Goal: Transaction & Acquisition: Book appointment/travel/reservation

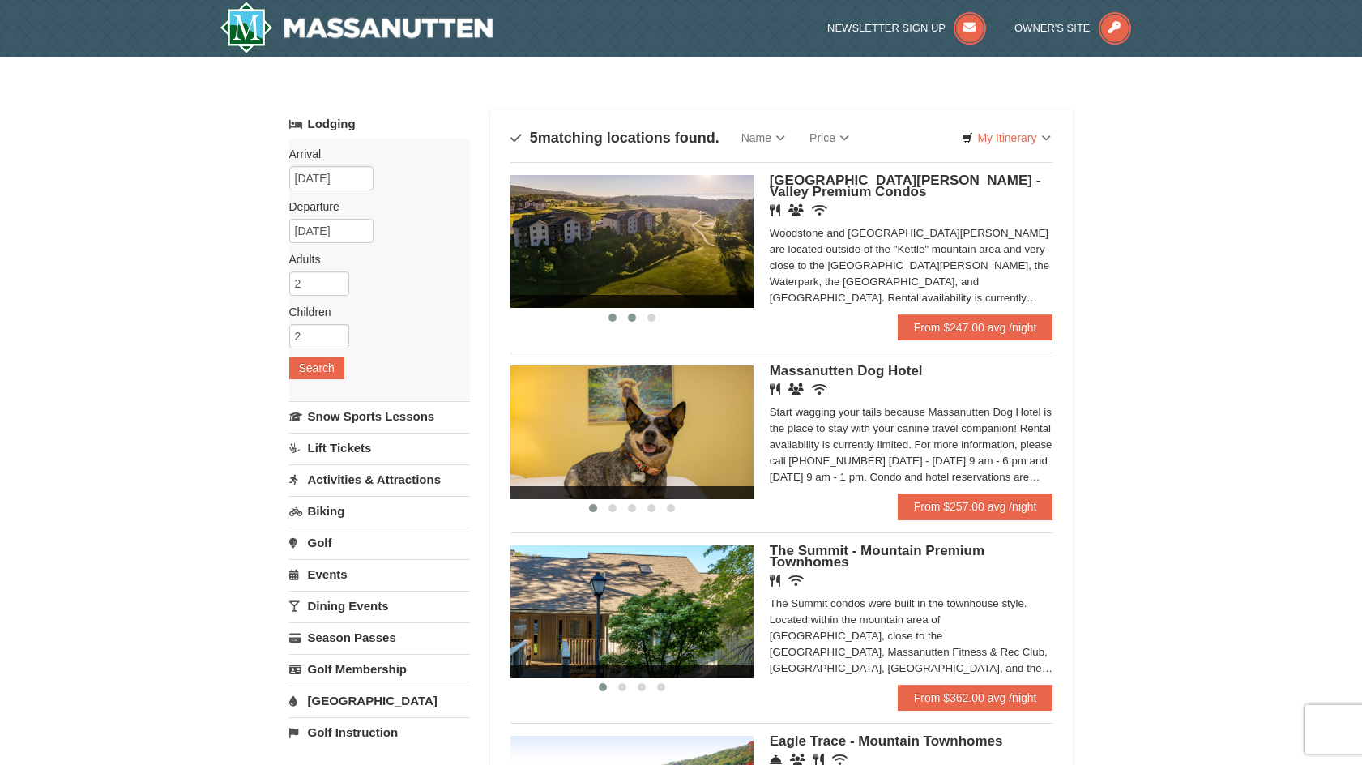
click at [631, 317] on span at bounding box center [632, 318] width 8 height 8
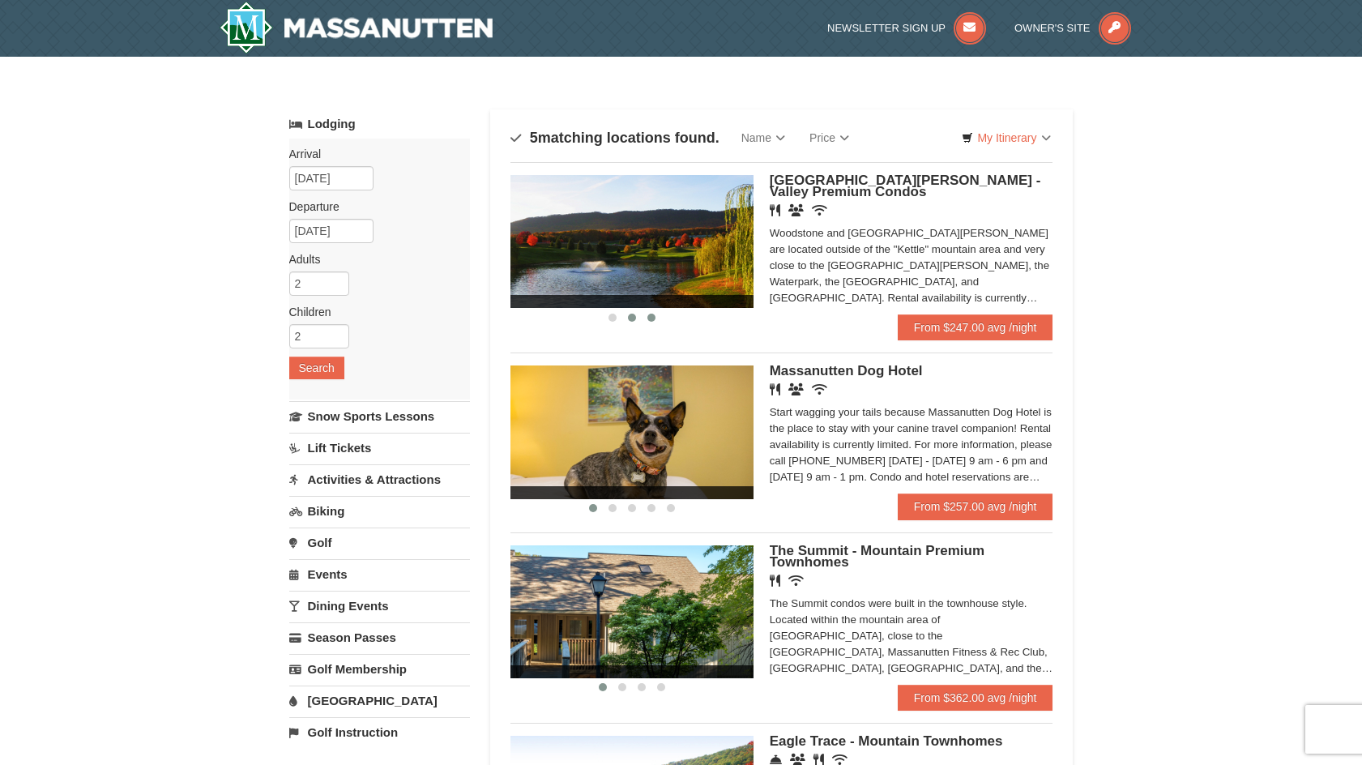
click at [650, 318] on span at bounding box center [651, 318] width 8 height 8
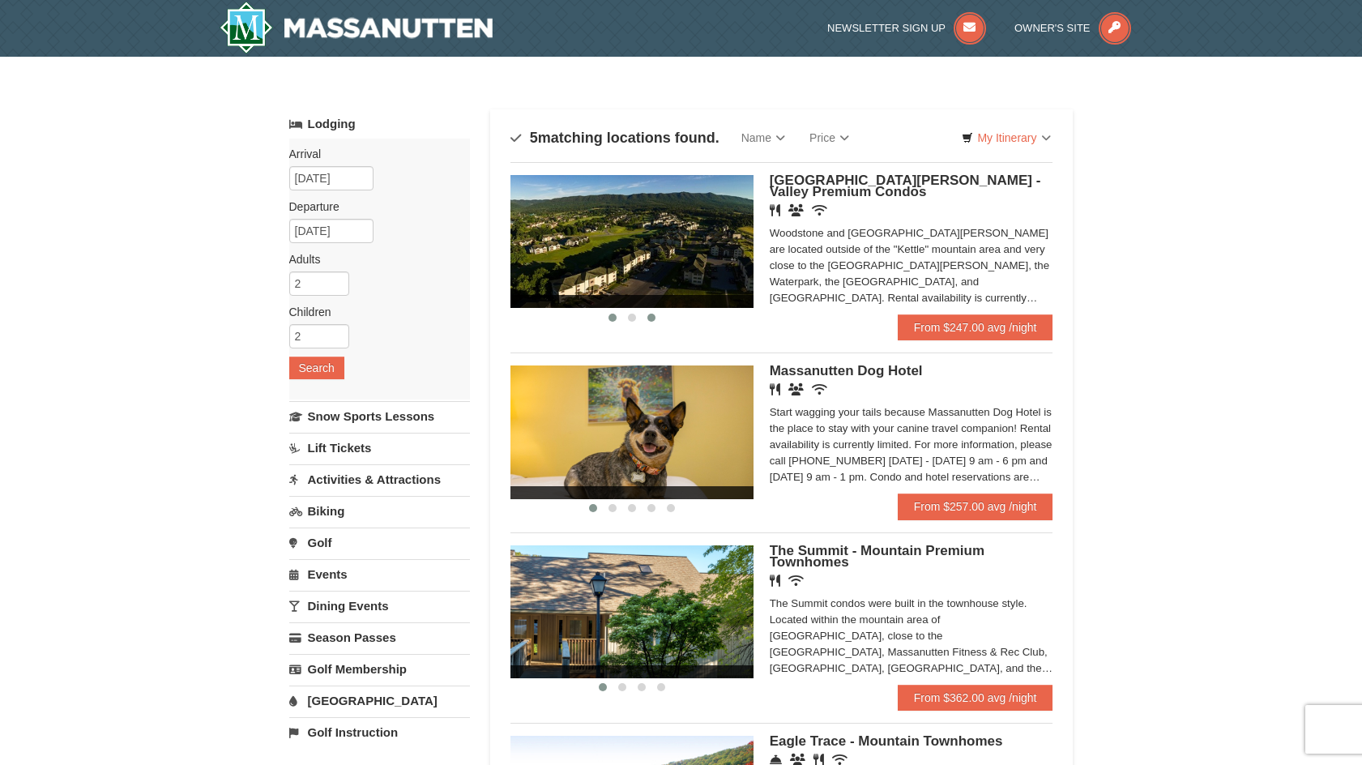
click at [607, 318] on button at bounding box center [612, 317] width 19 height 16
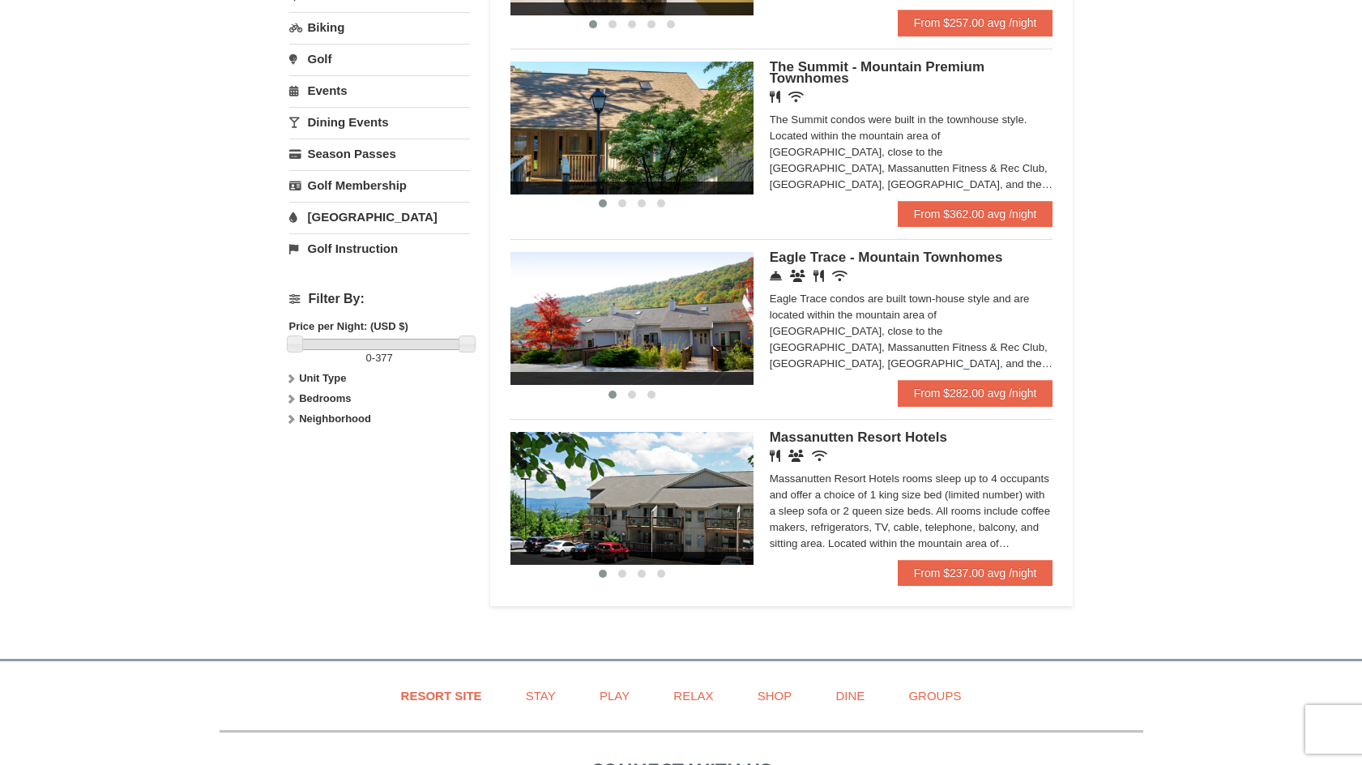
scroll to position [486, 0]
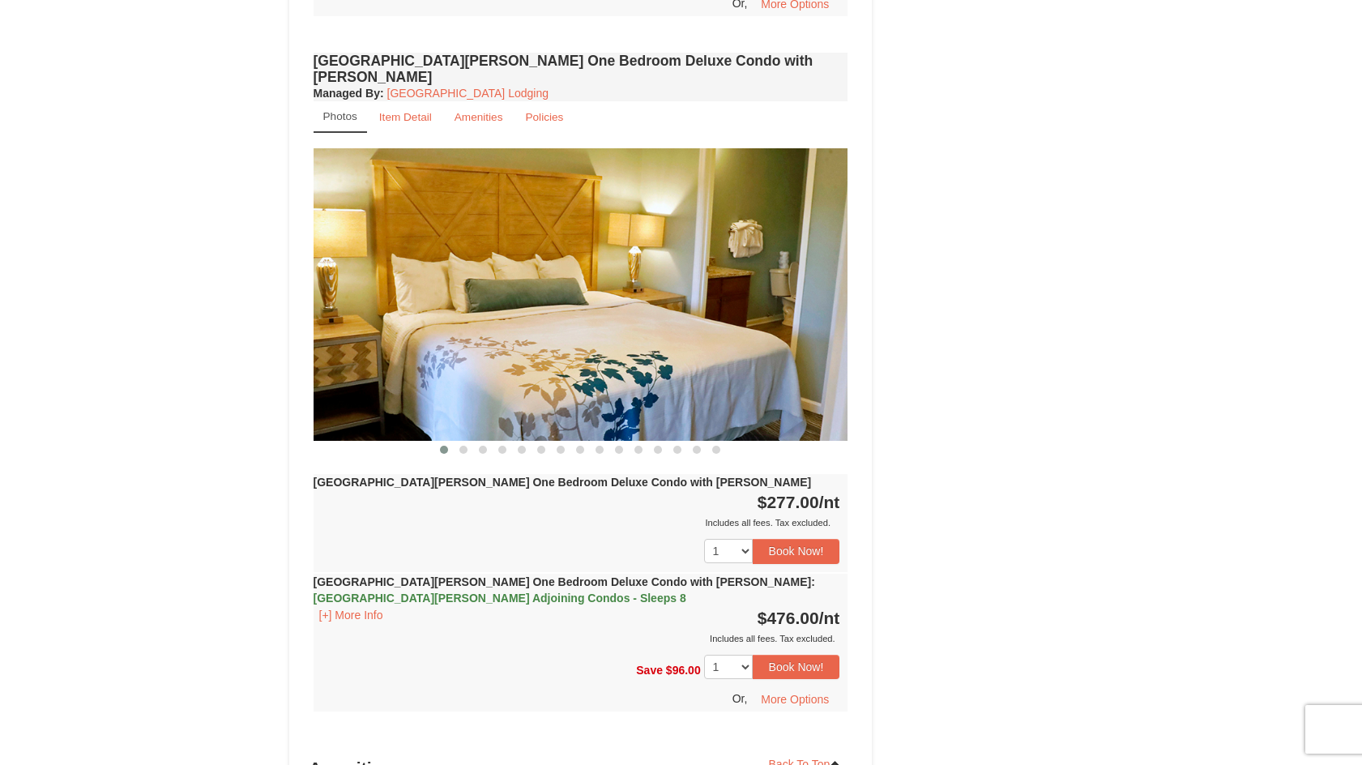
scroll to position [1215, 0]
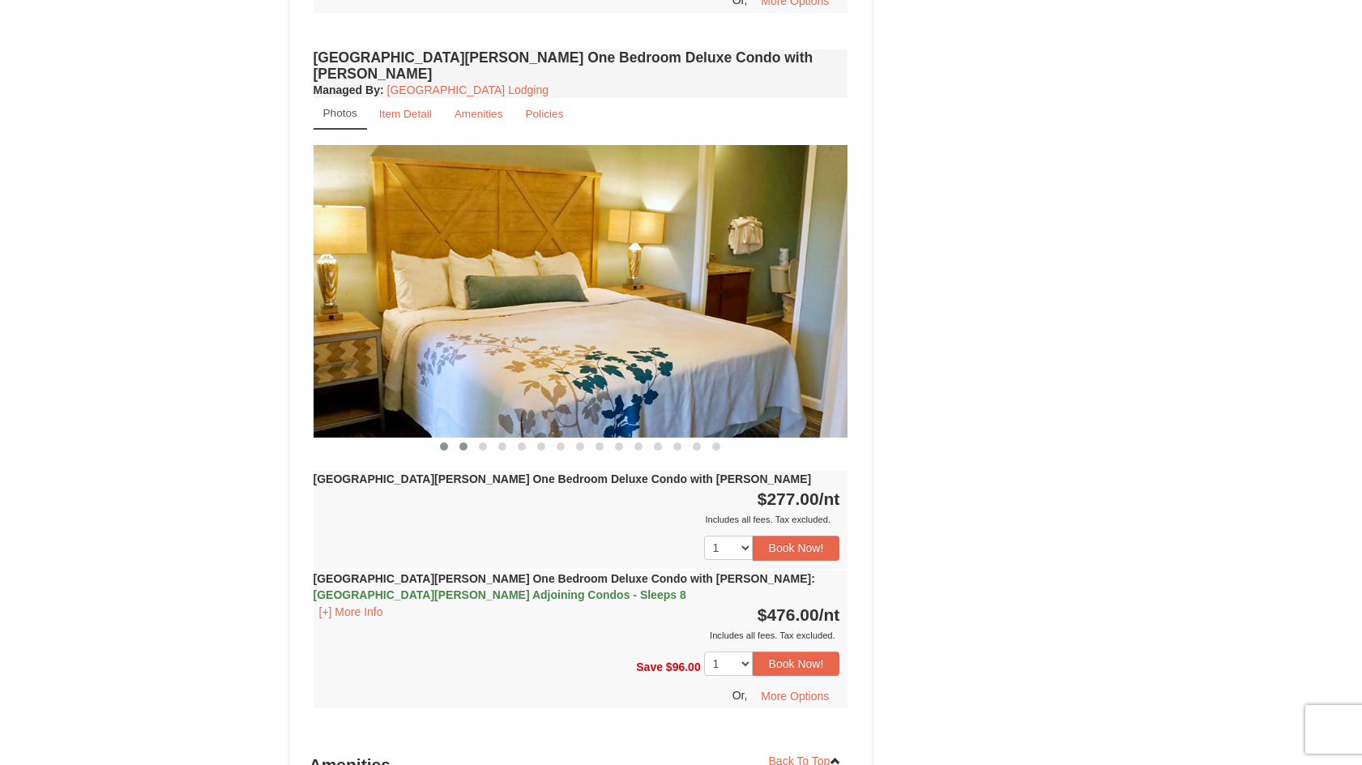
click at [463, 442] on span at bounding box center [463, 446] width 8 height 8
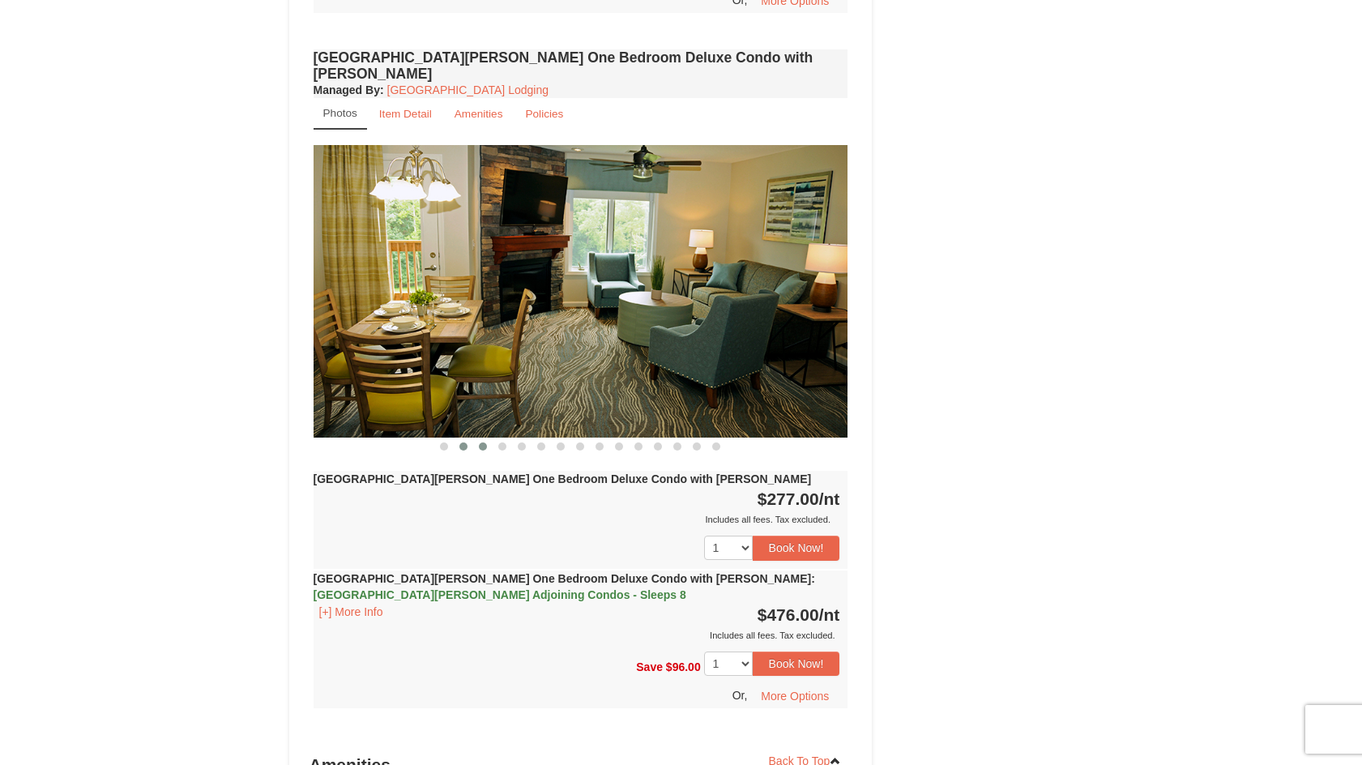
click at [480, 442] on span at bounding box center [483, 446] width 8 height 8
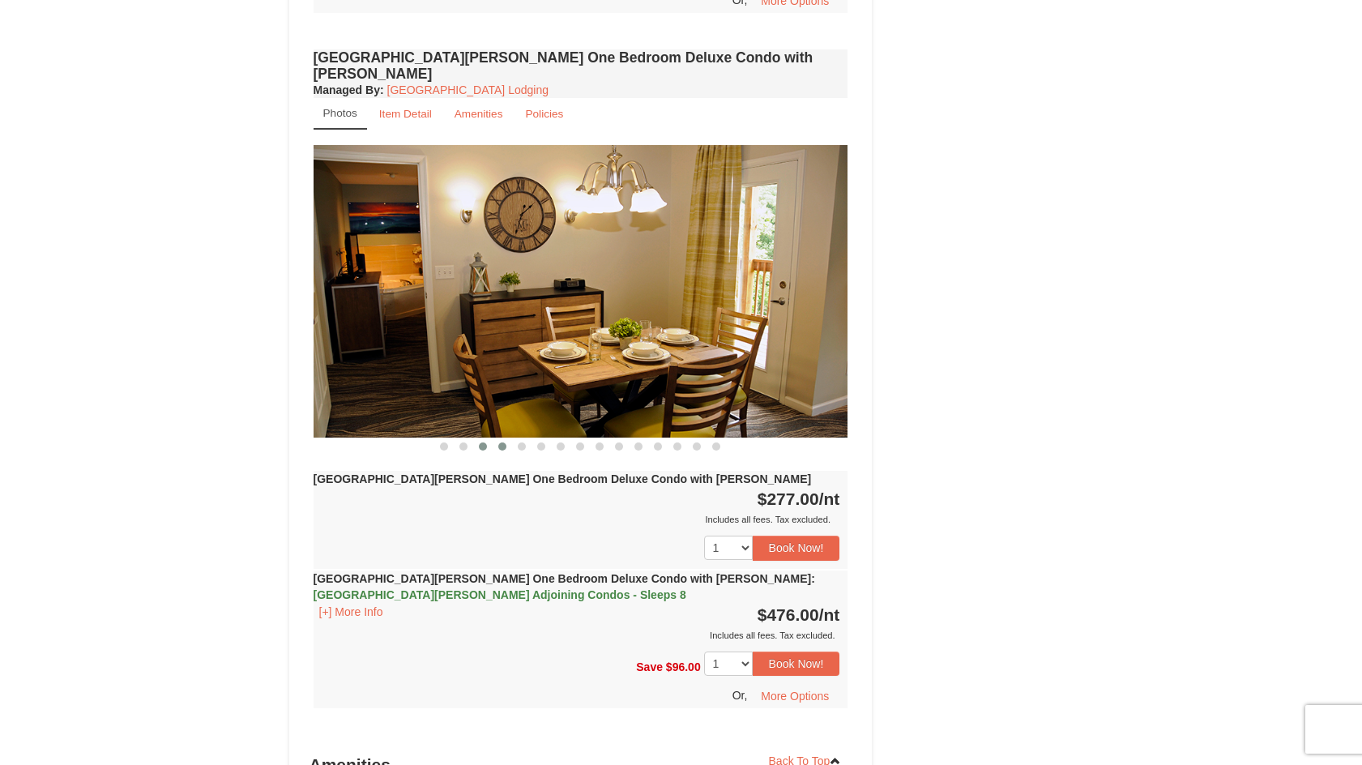
click at [497, 438] on button at bounding box center [502, 446] width 19 height 16
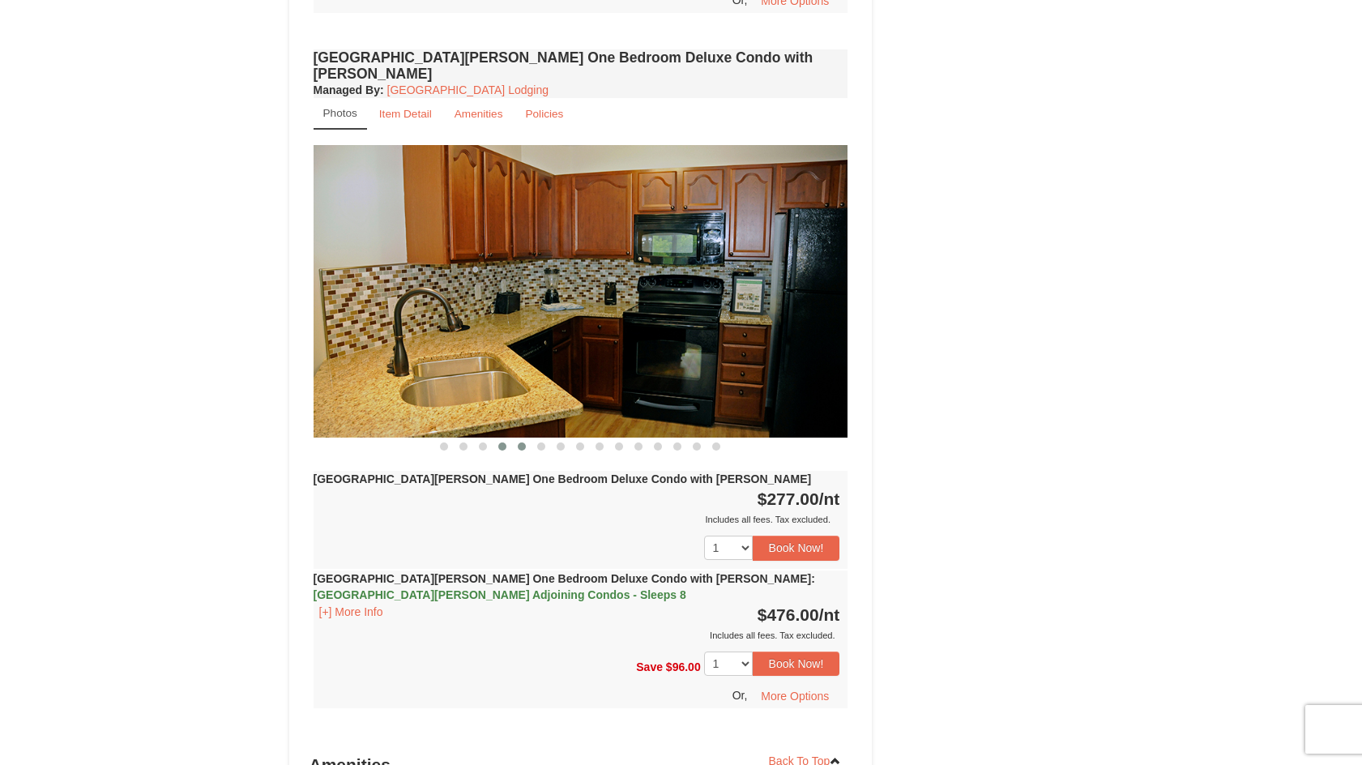
click at [526, 438] on button at bounding box center [521, 446] width 19 height 16
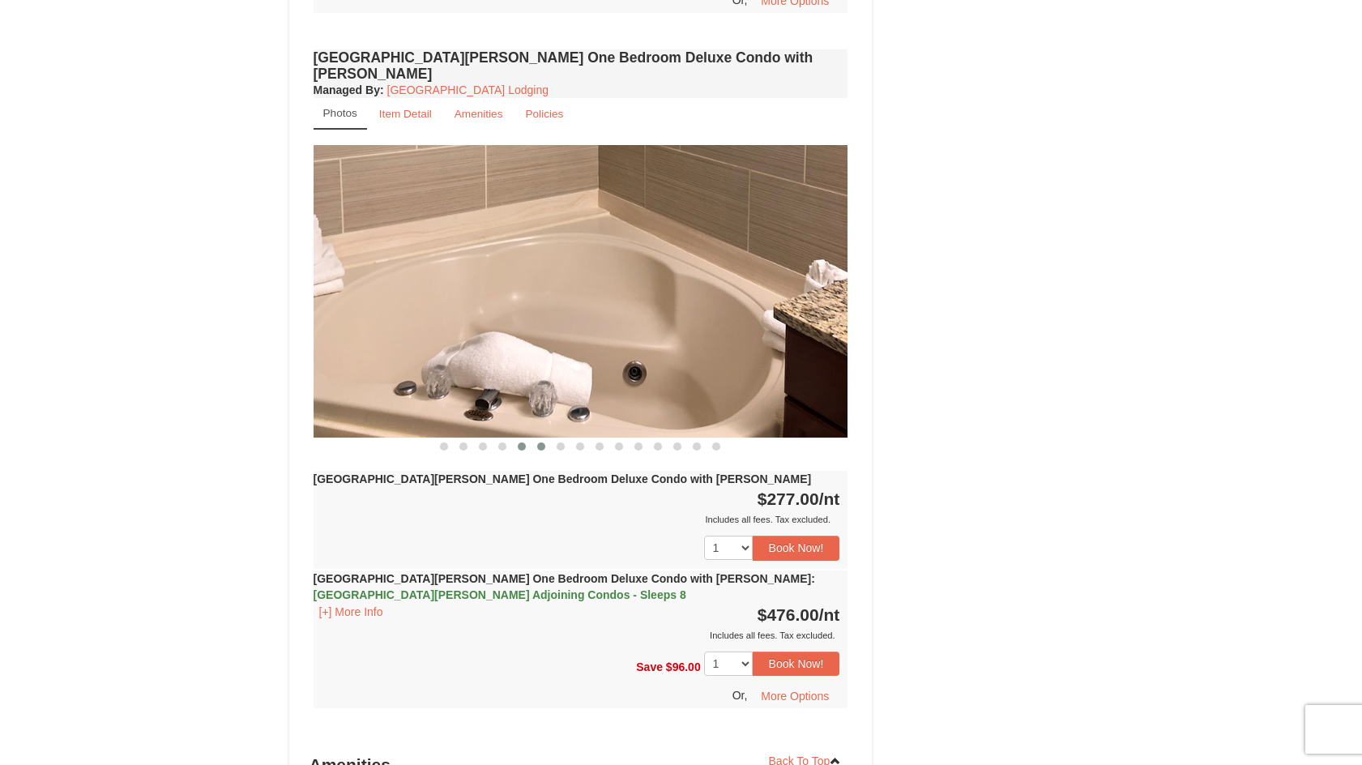
click at [543, 442] on span at bounding box center [541, 446] width 8 height 8
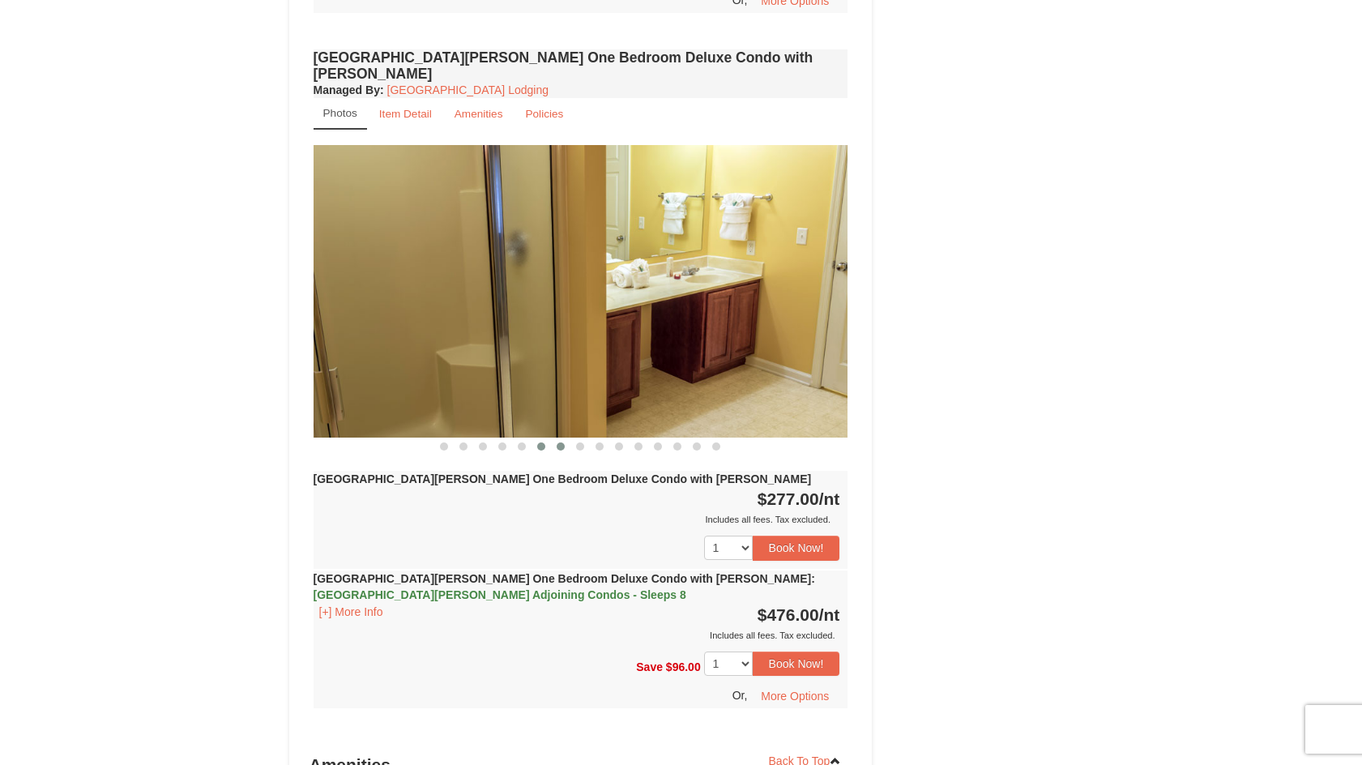
click at [562, 438] on button at bounding box center [560, 446] width 19 height 16
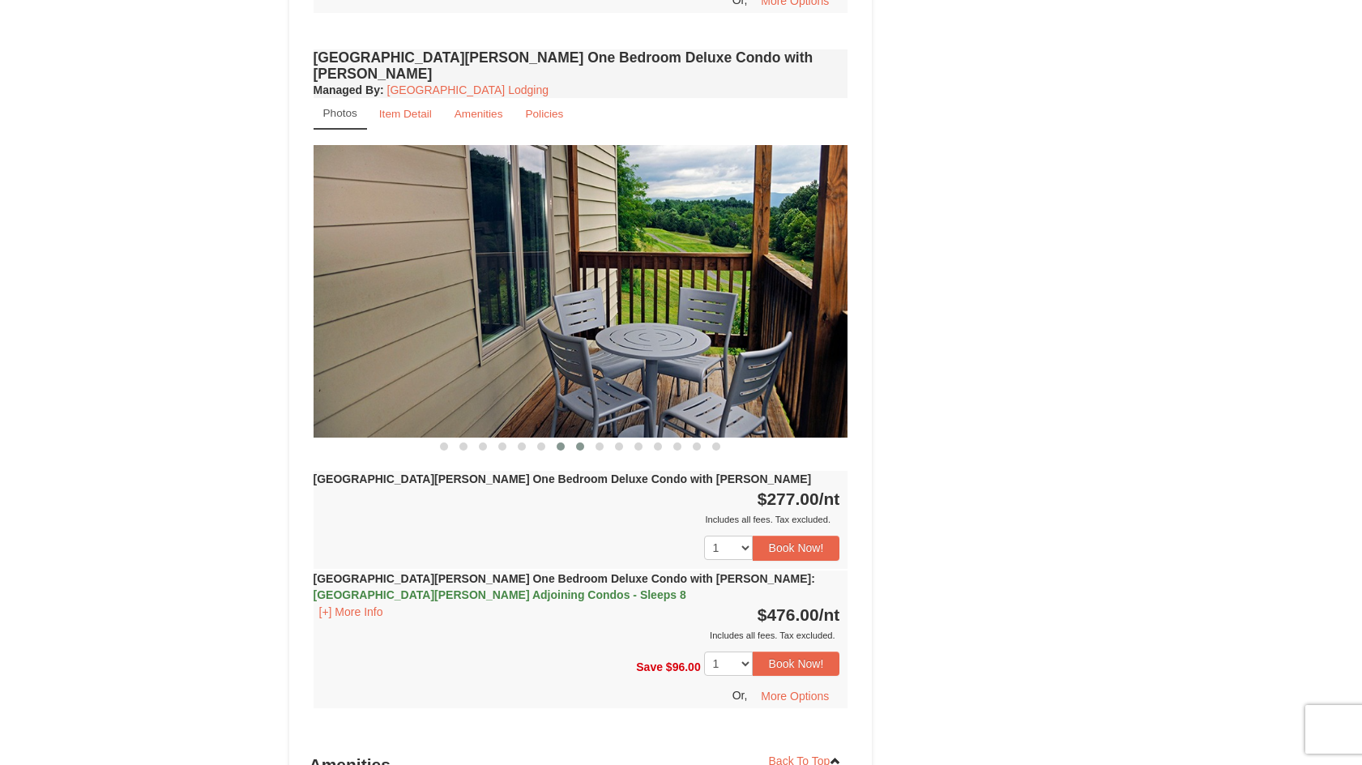
click at [582, 442] on span at bounding box center [580, 446] width 8 height 8
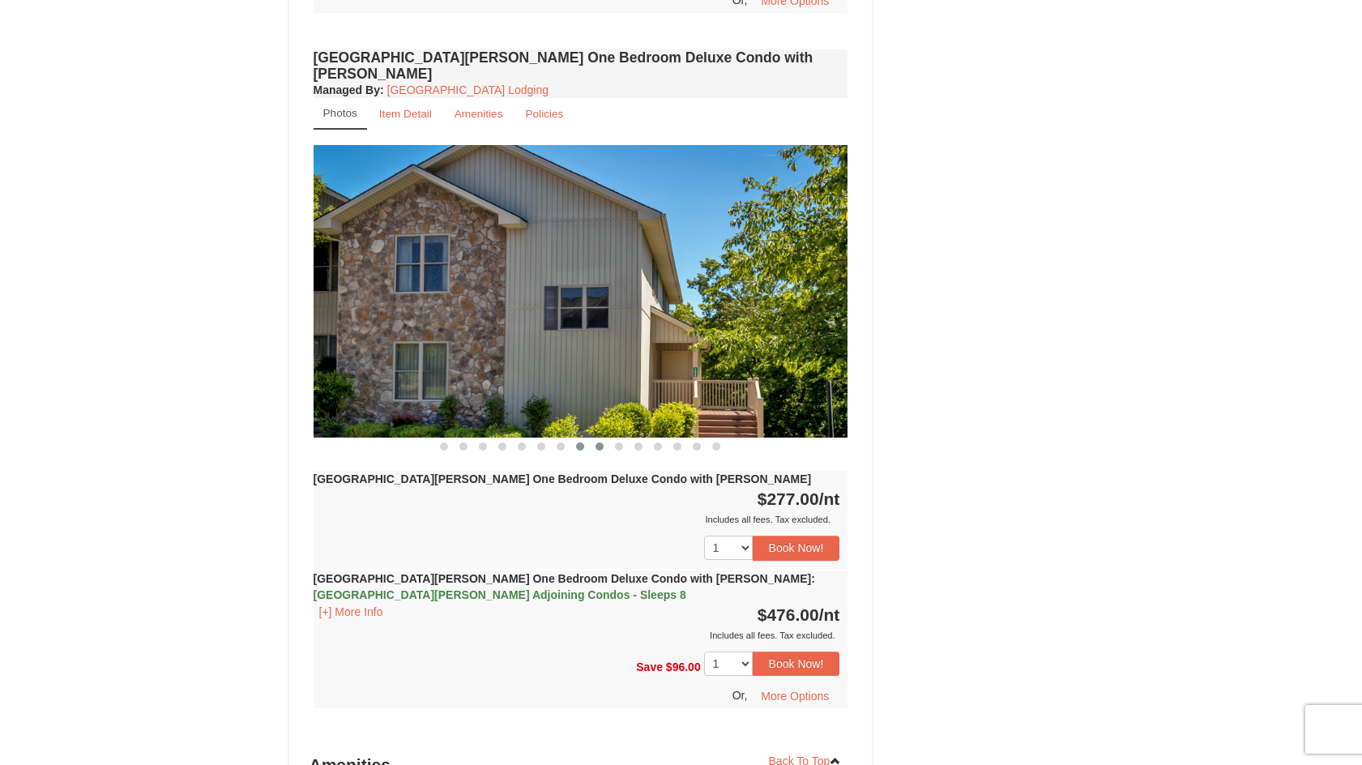
click at [598, 442] on span at bounding box center [599, 446] width 8 height 8
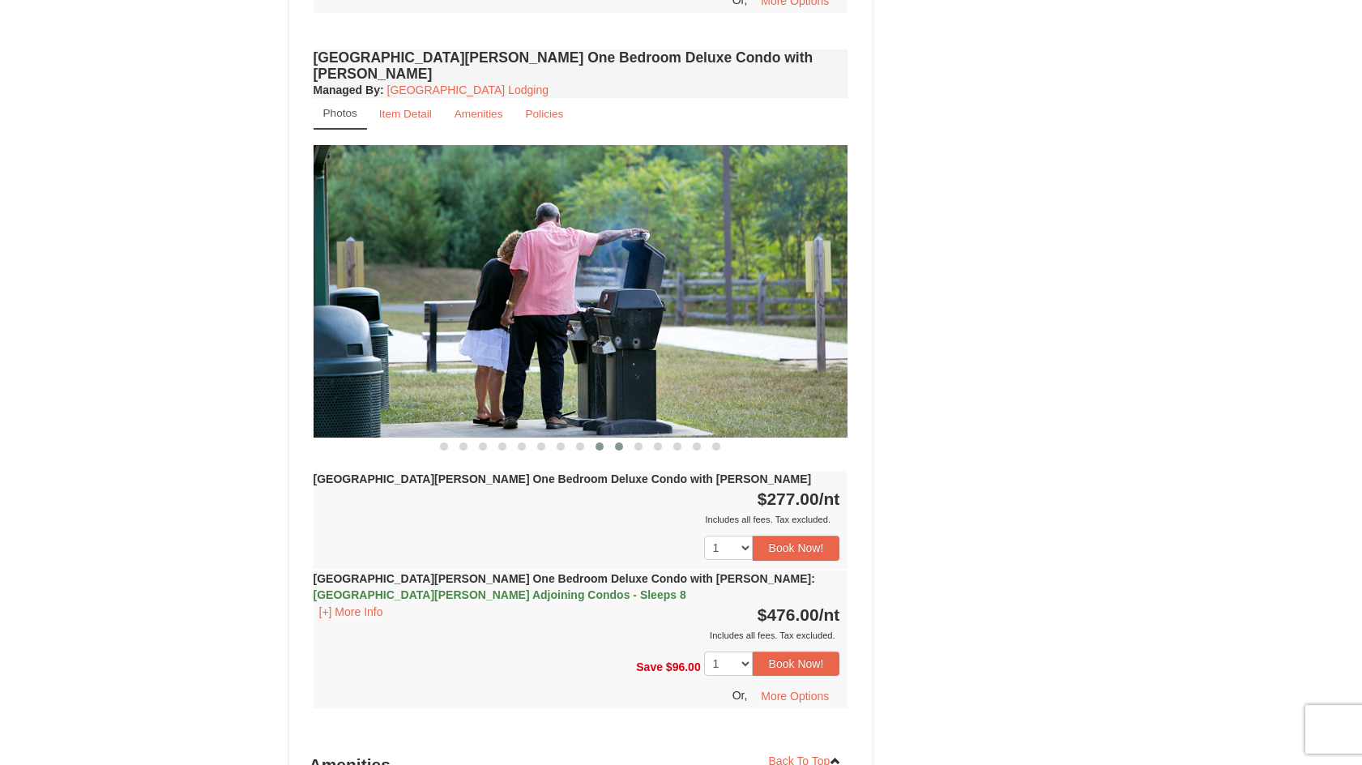
click at [616, 442] on span at bounding box center [619, 446] width 8 height 8
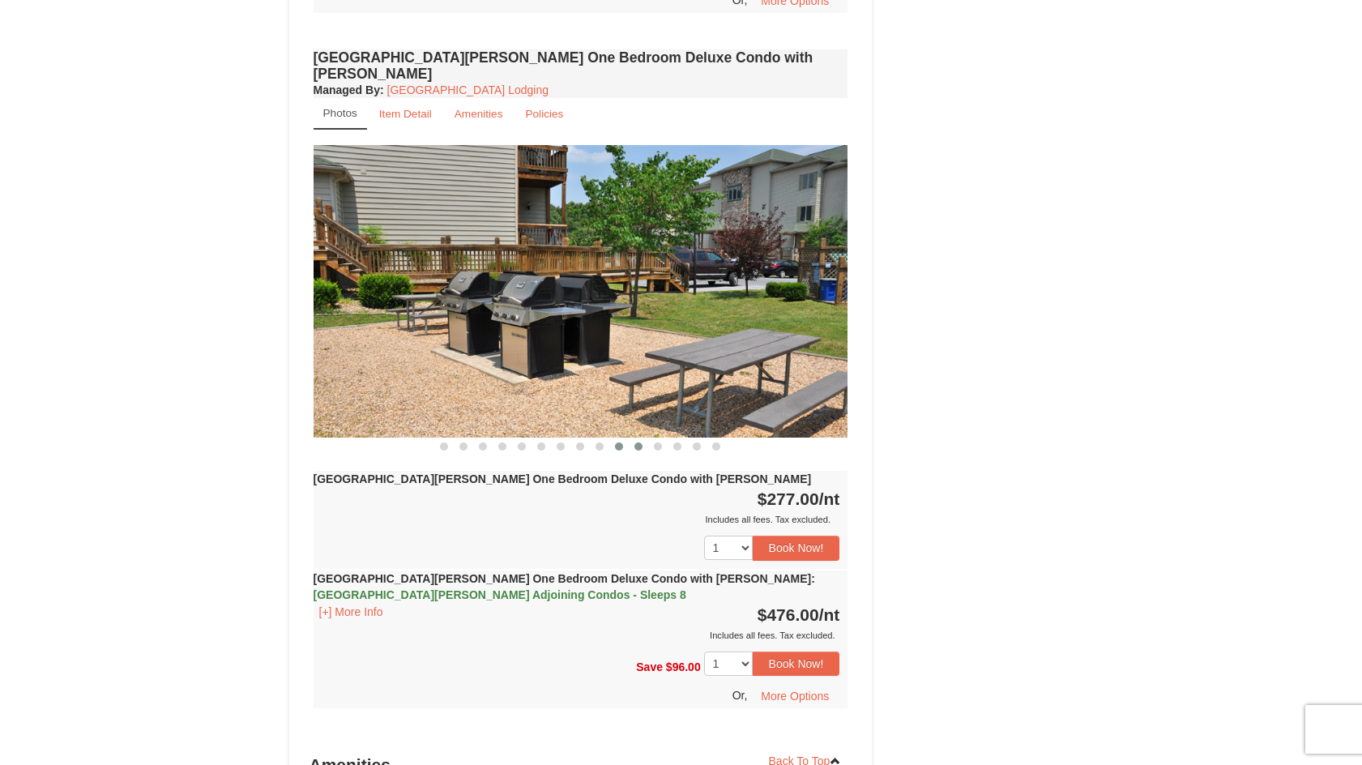
click at [638, 442] on span at bounding box center [638, 446] width 8 height 8
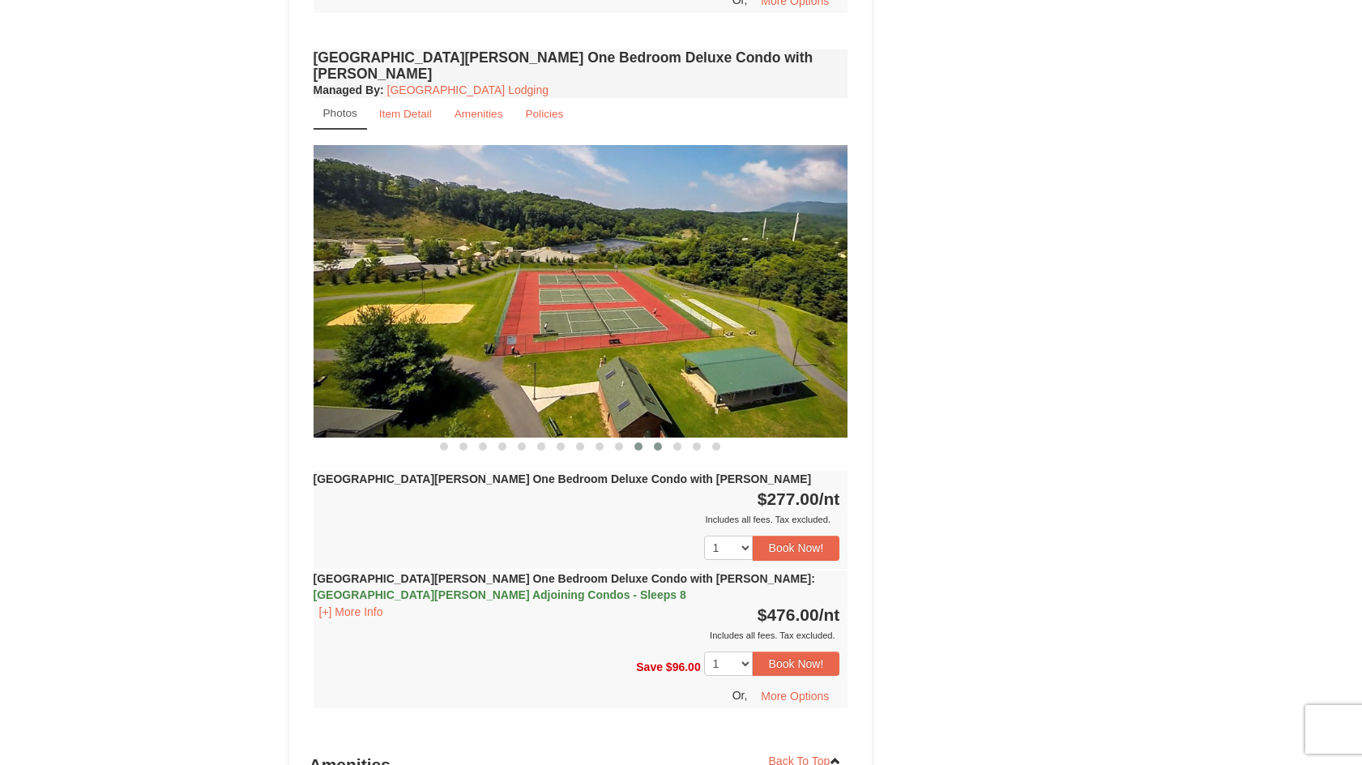
click at [661, 442] on span at bounding box center [658, 446] width 8 height 8
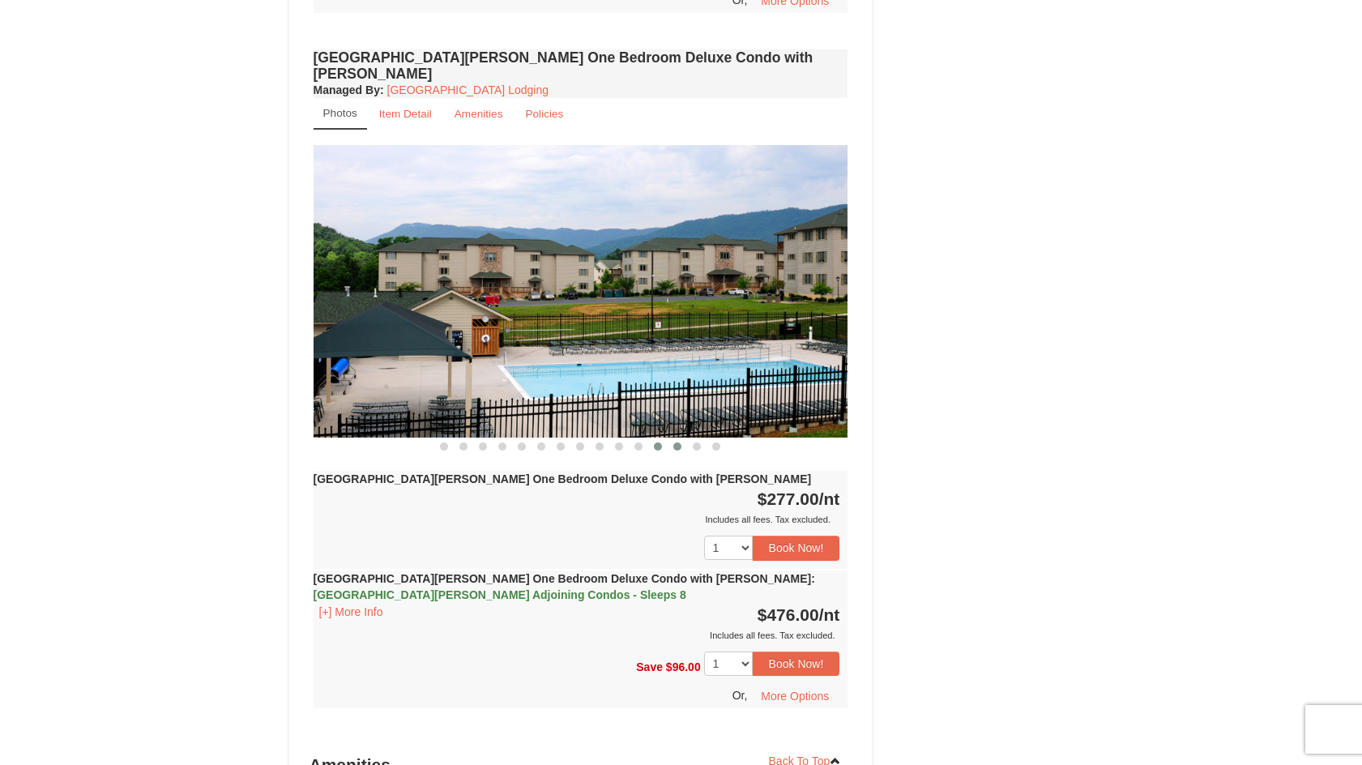
click at [675, 442] on span at bounding box center [677, 446] width 8 height 8
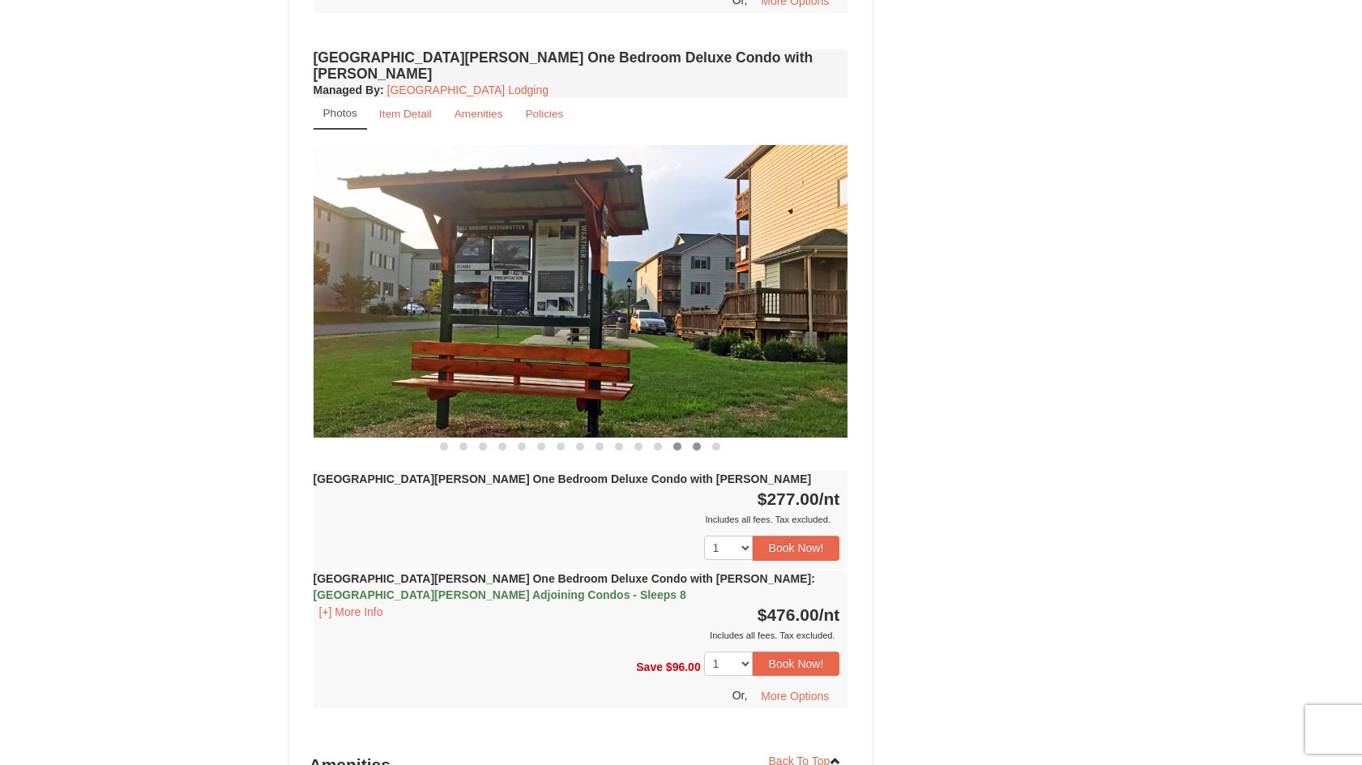
click at [692, 438] on button at bounding box center [696, 446] width 19 height 16
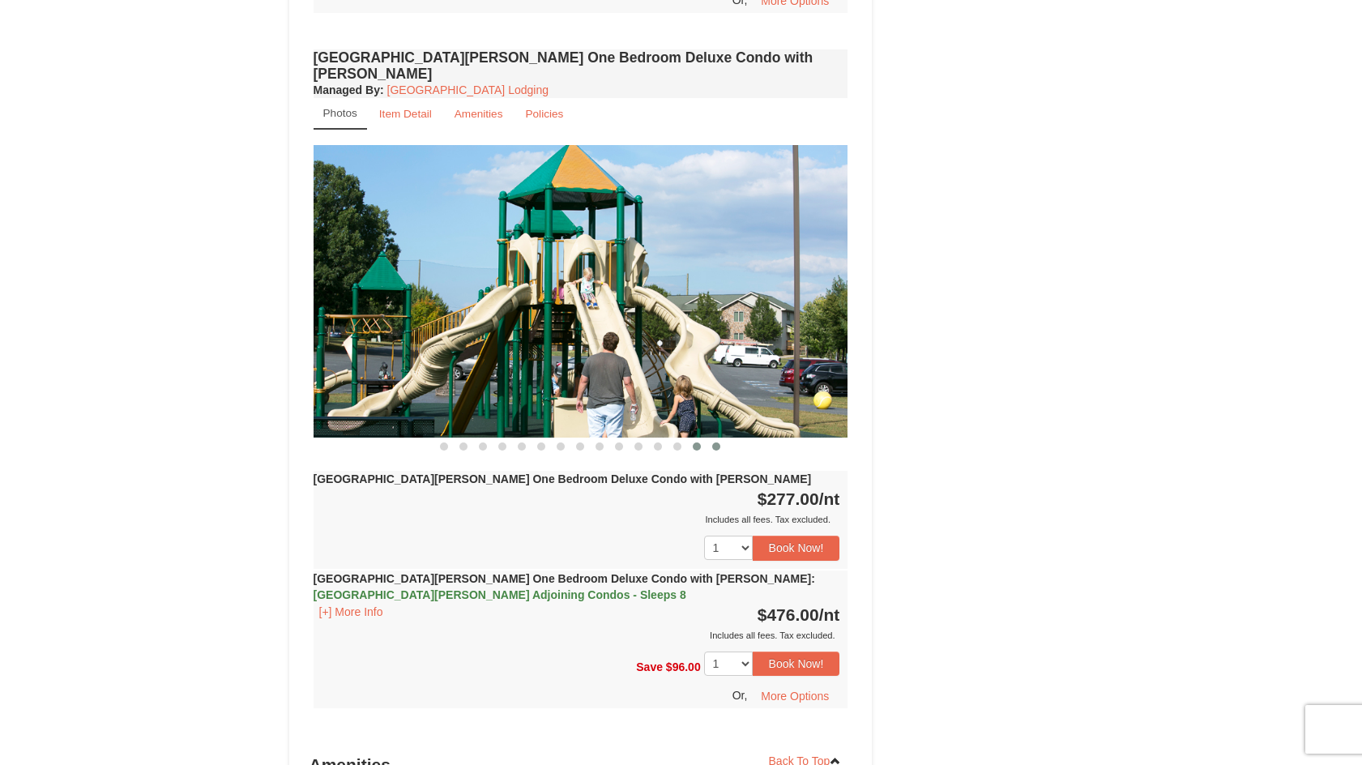
click at [722, 438] on button at bounding box center [715, 446] width 19 height 16
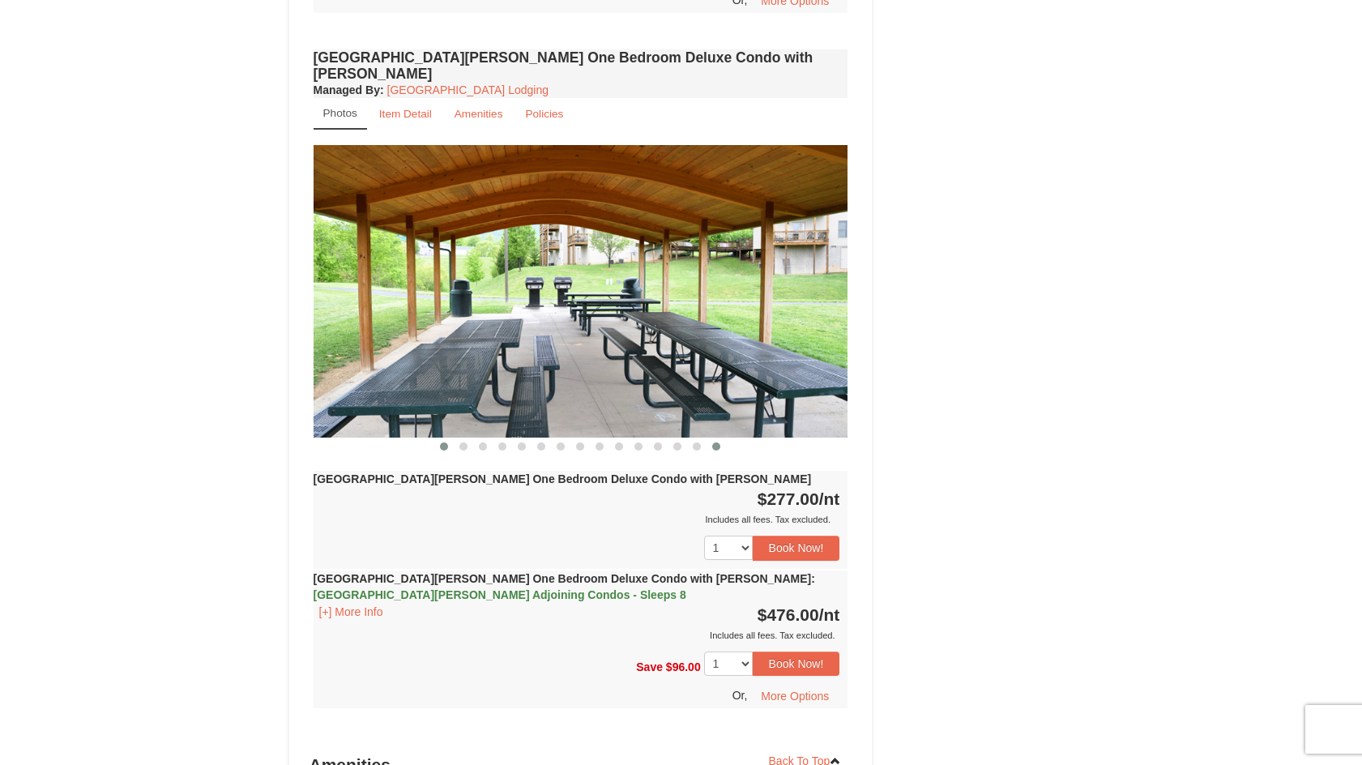
click at [445, 438] on button at bounding box center [443, 446] width 19 height 16
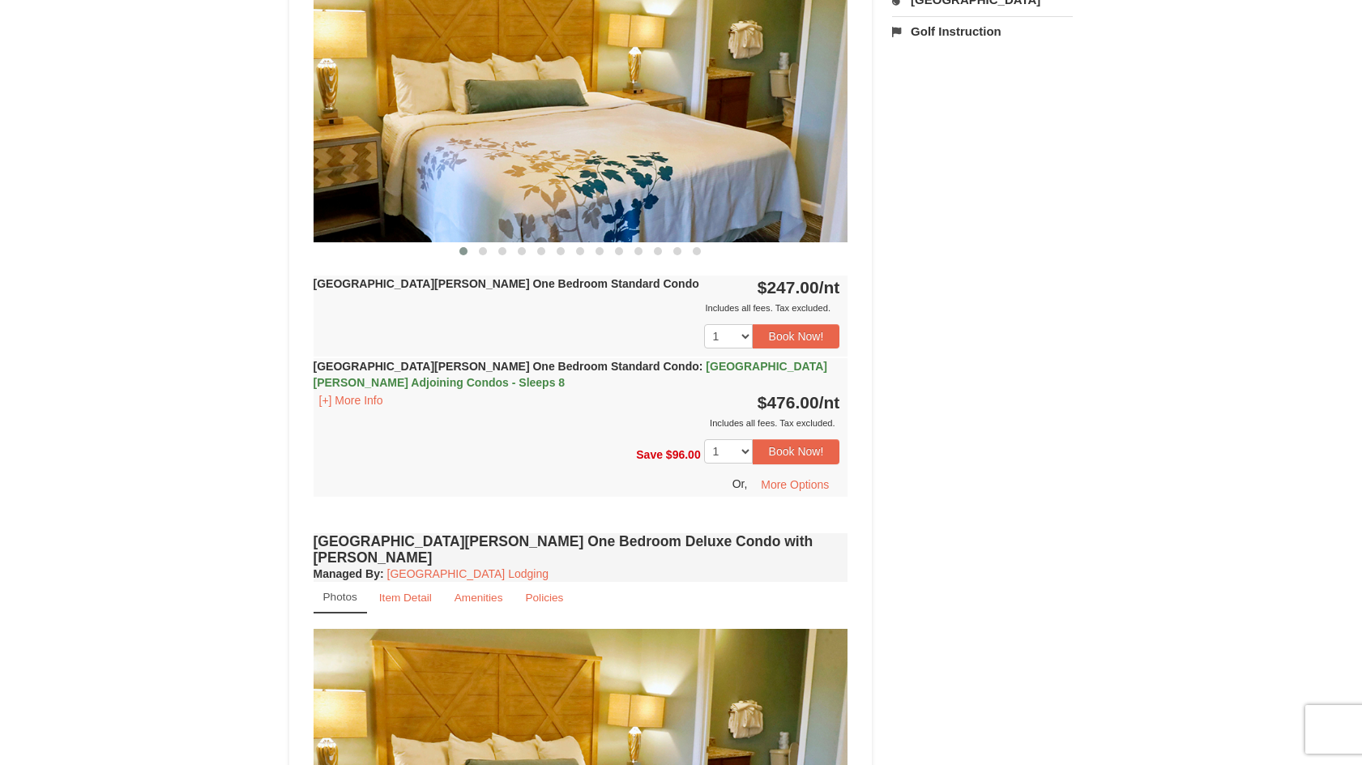
scroll to position [729, 0]
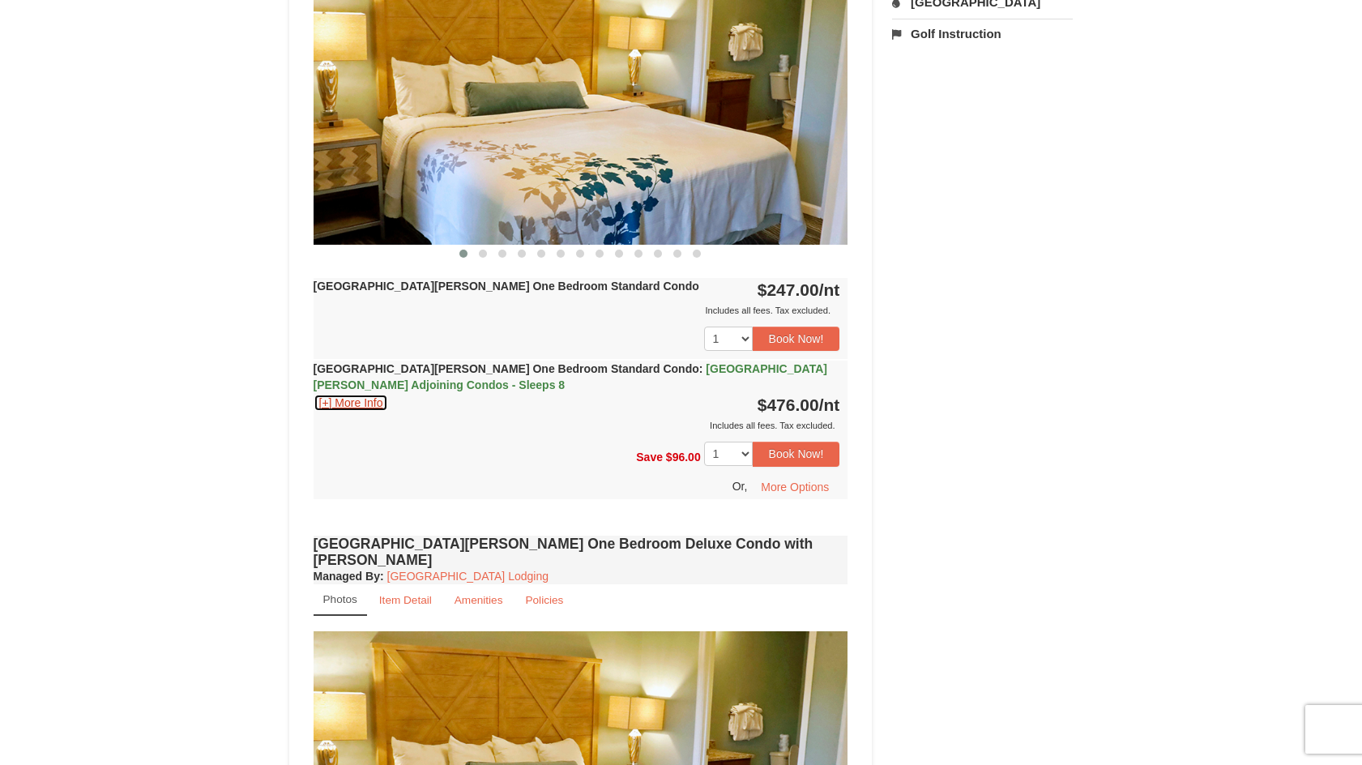
click at [323, 403] on button "[+] More Info" at bounding box center [351, 403] width 75 height 18
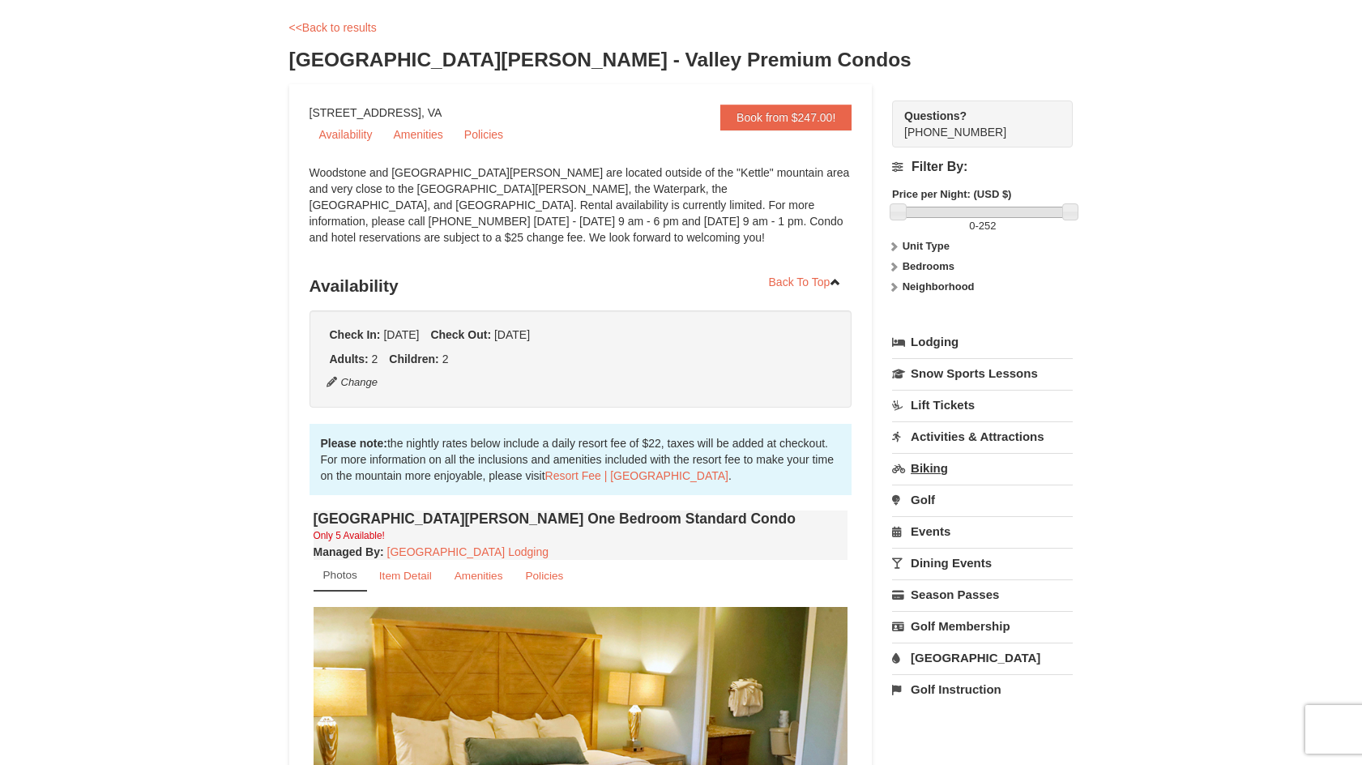
scroll to position [0, 0]
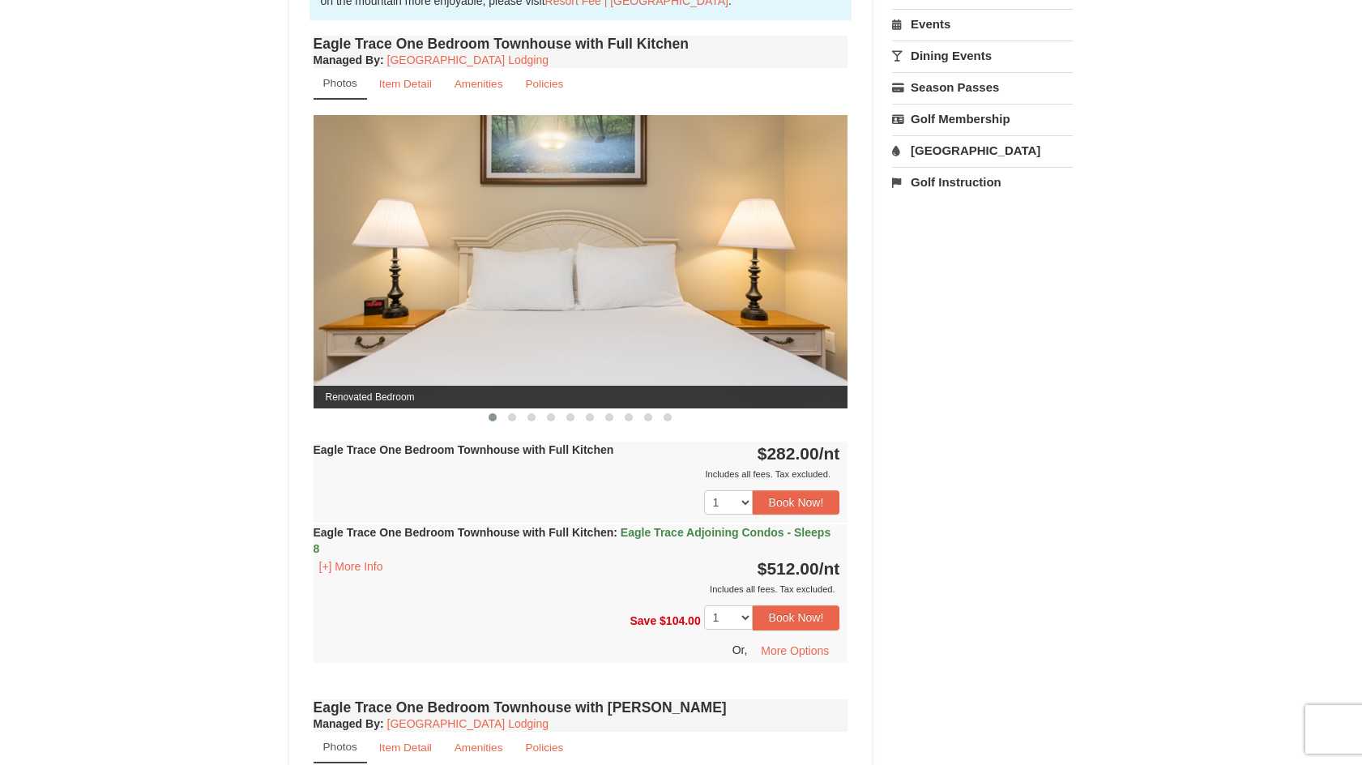
scroll to position [567, 0]
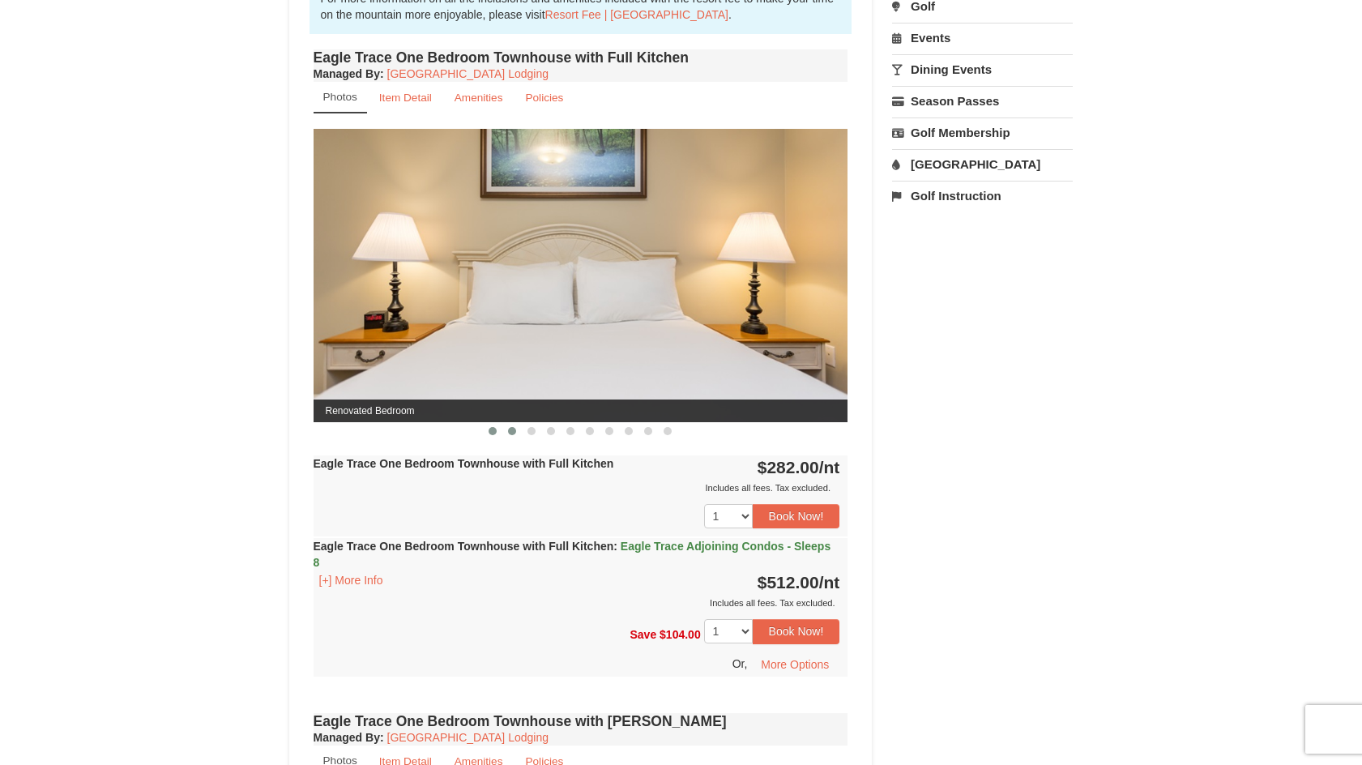
click at [510, 437] on button at bounding box center [511, 431] width 19 height 16
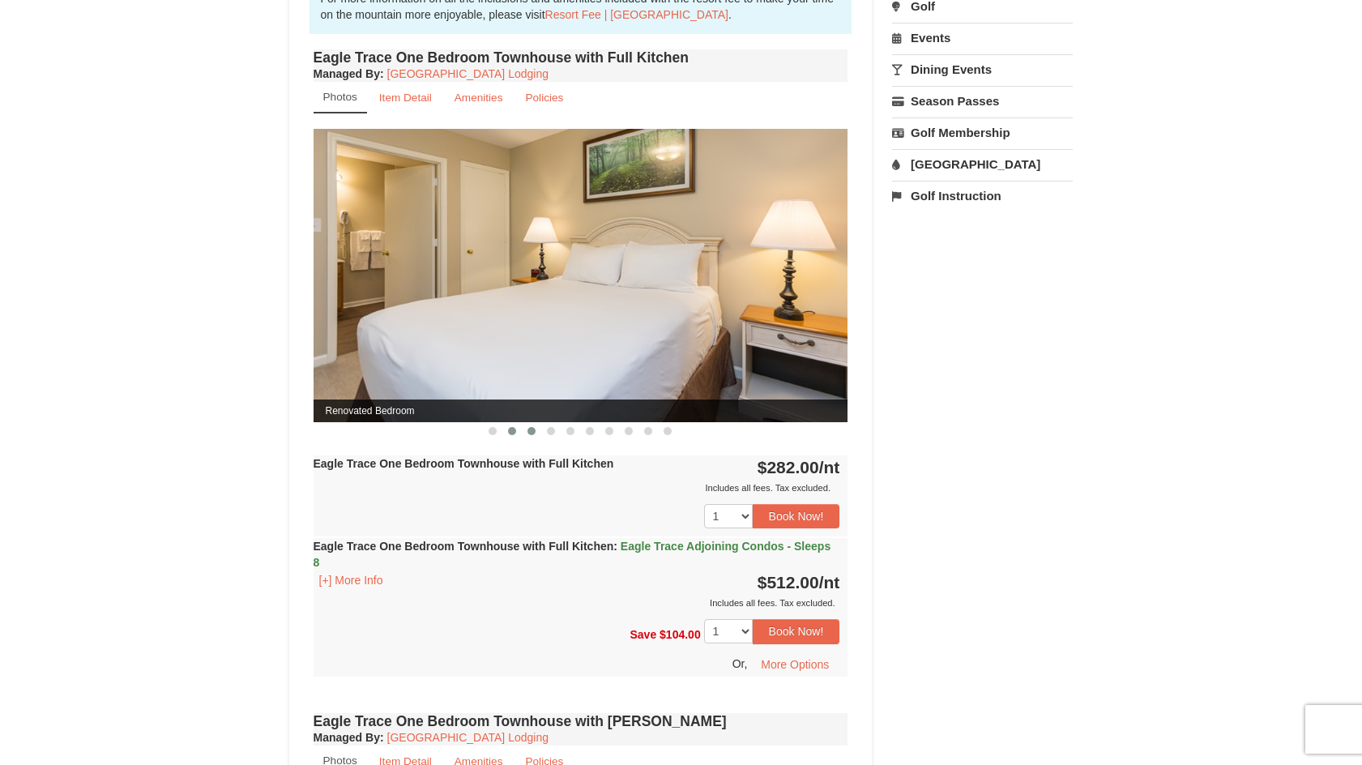
click at [534, 437] on button at bounding box center [531, 431] width 19 height 16
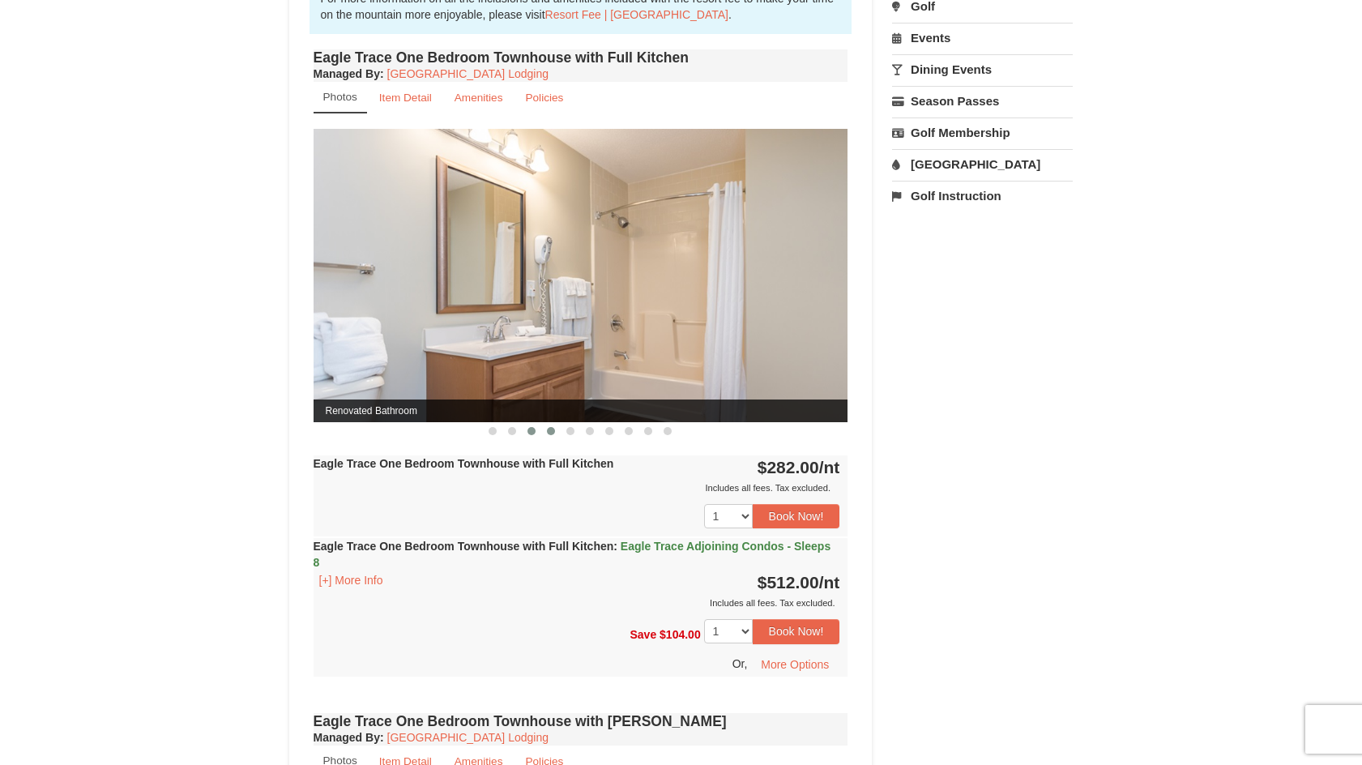
click at [553, 434] on span at bounding box center [551, 431] width 8 height 8
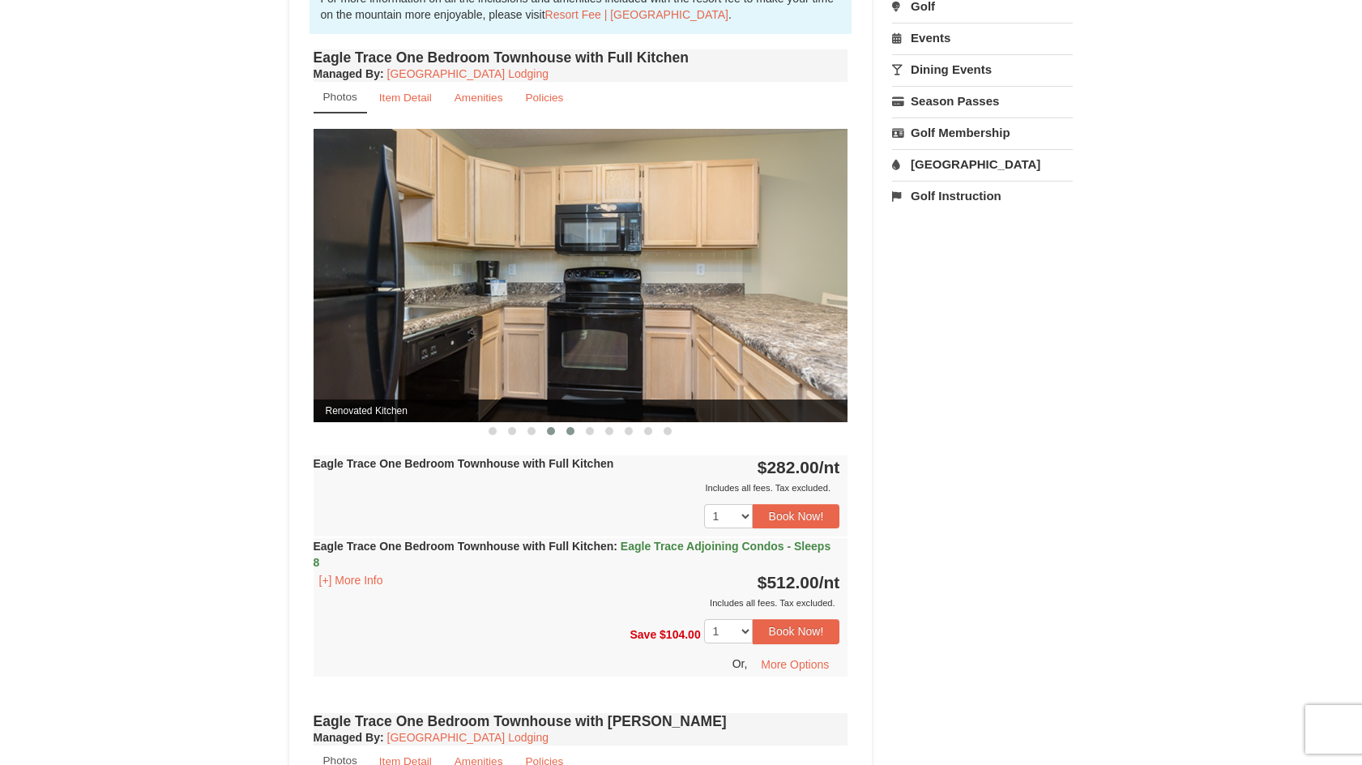
click at [574, 436] on button at bounding box center [570, 431] width 19 height 16
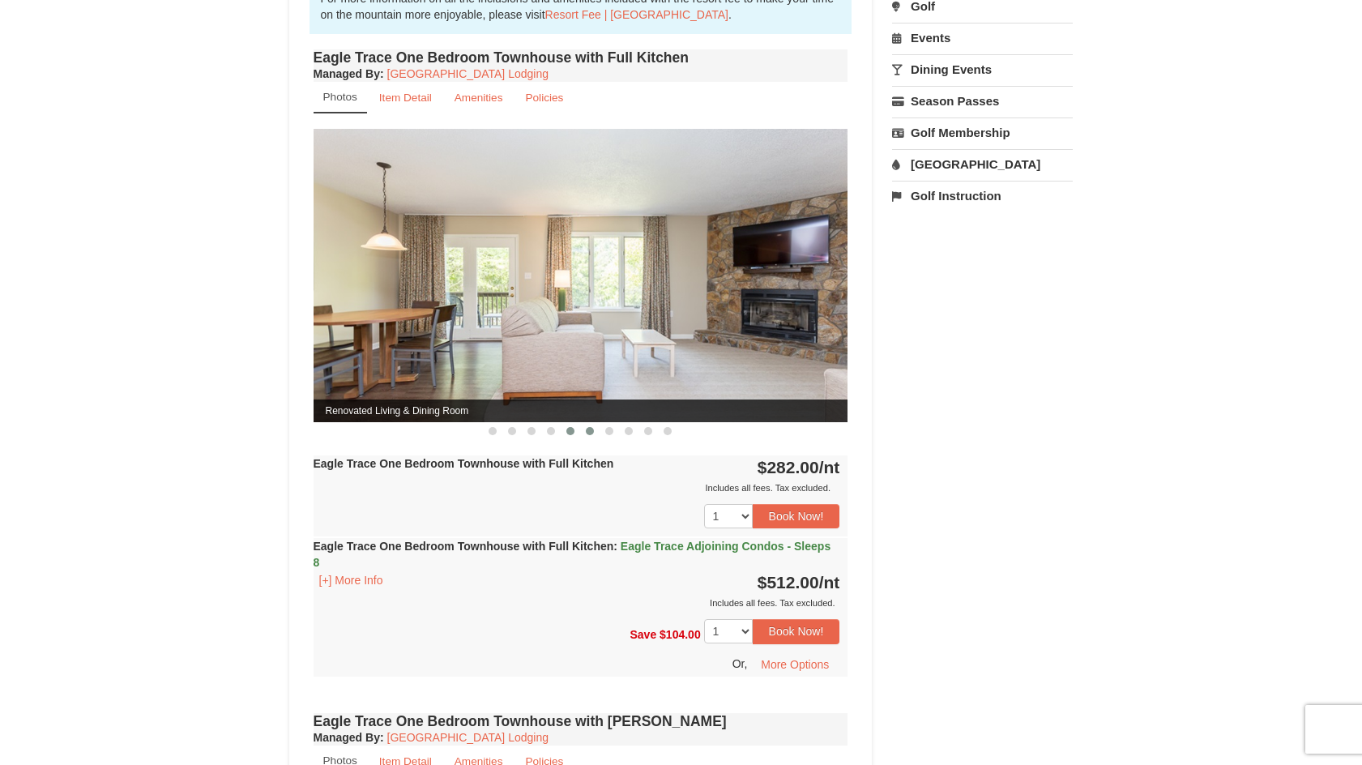
click at [586, 437] on button at bounding box center [589, 431] width 19 height 16
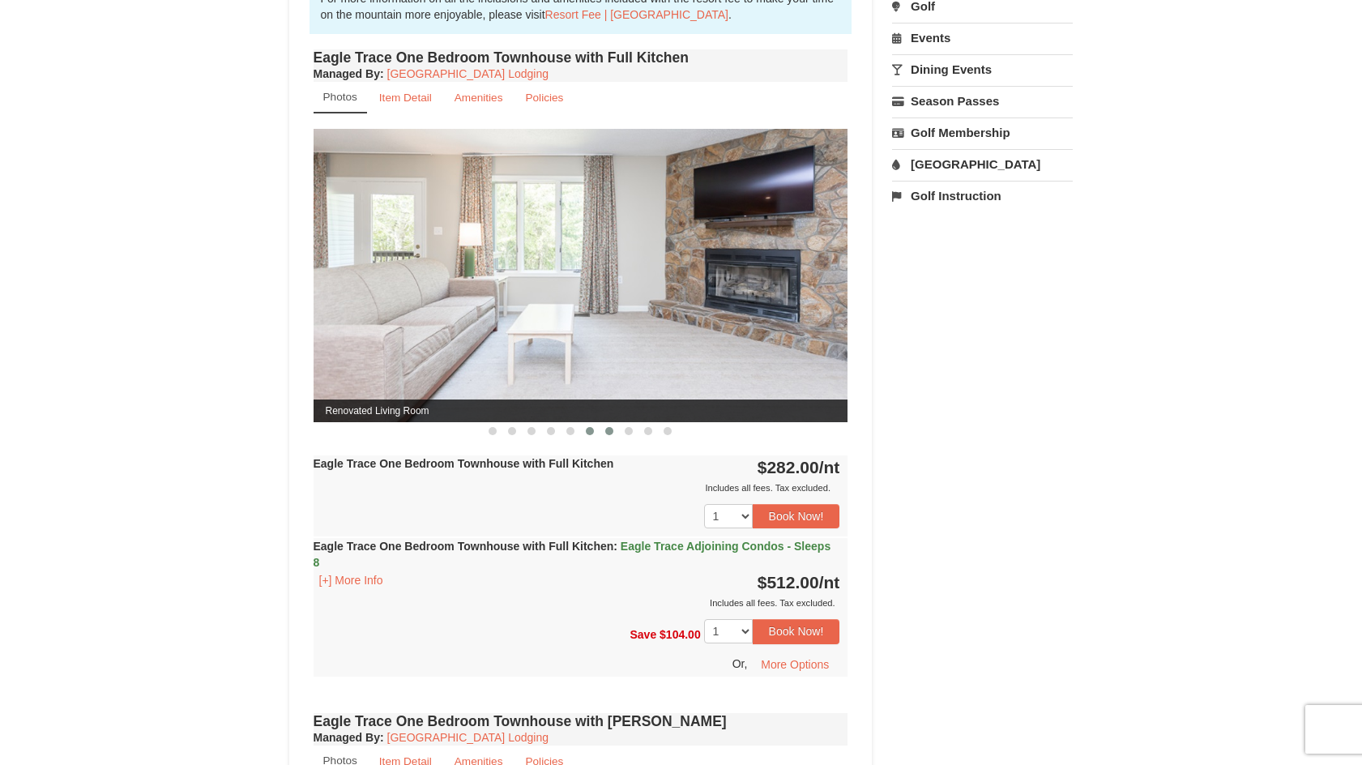
click at [608, 437] on button at bounding box center [608, 431] width 19 height 16
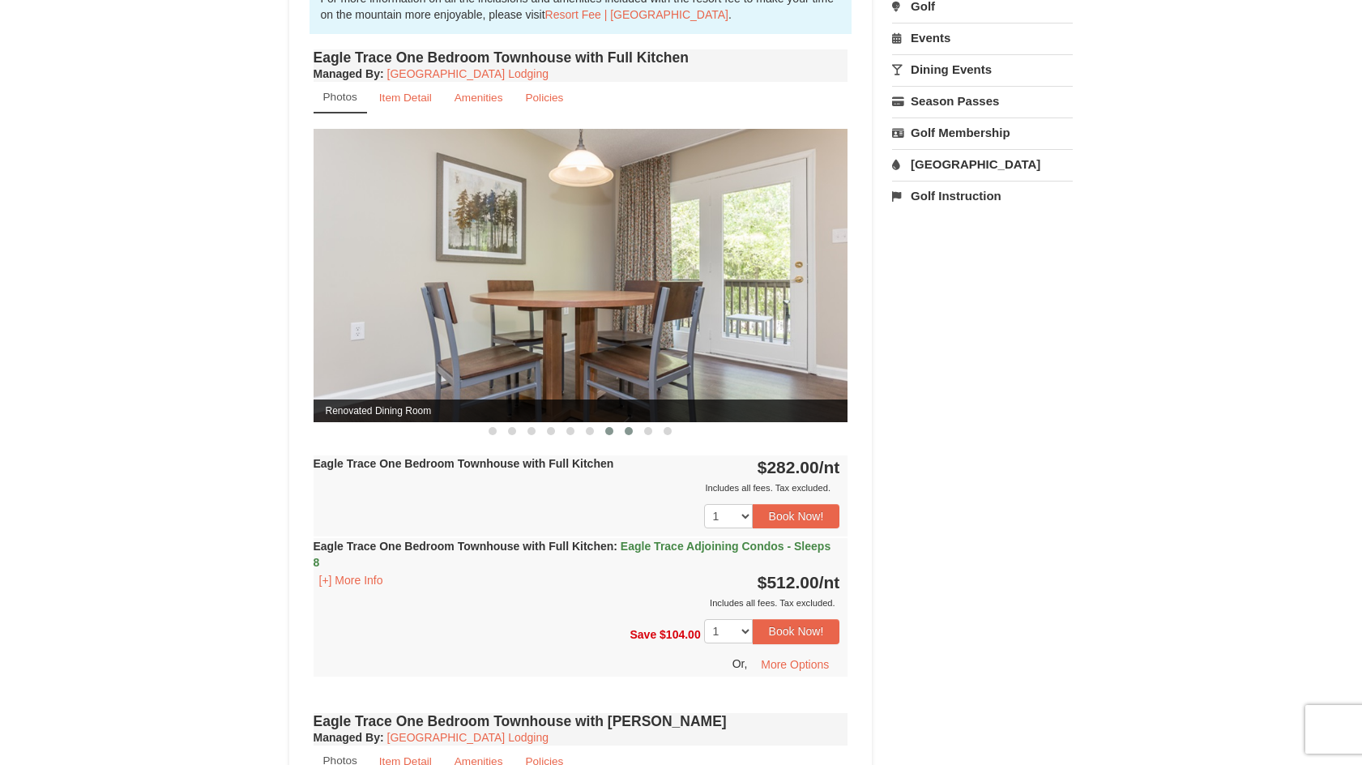
click at [629, 435] on button at bounding box center [628, 431] width 19 height 16
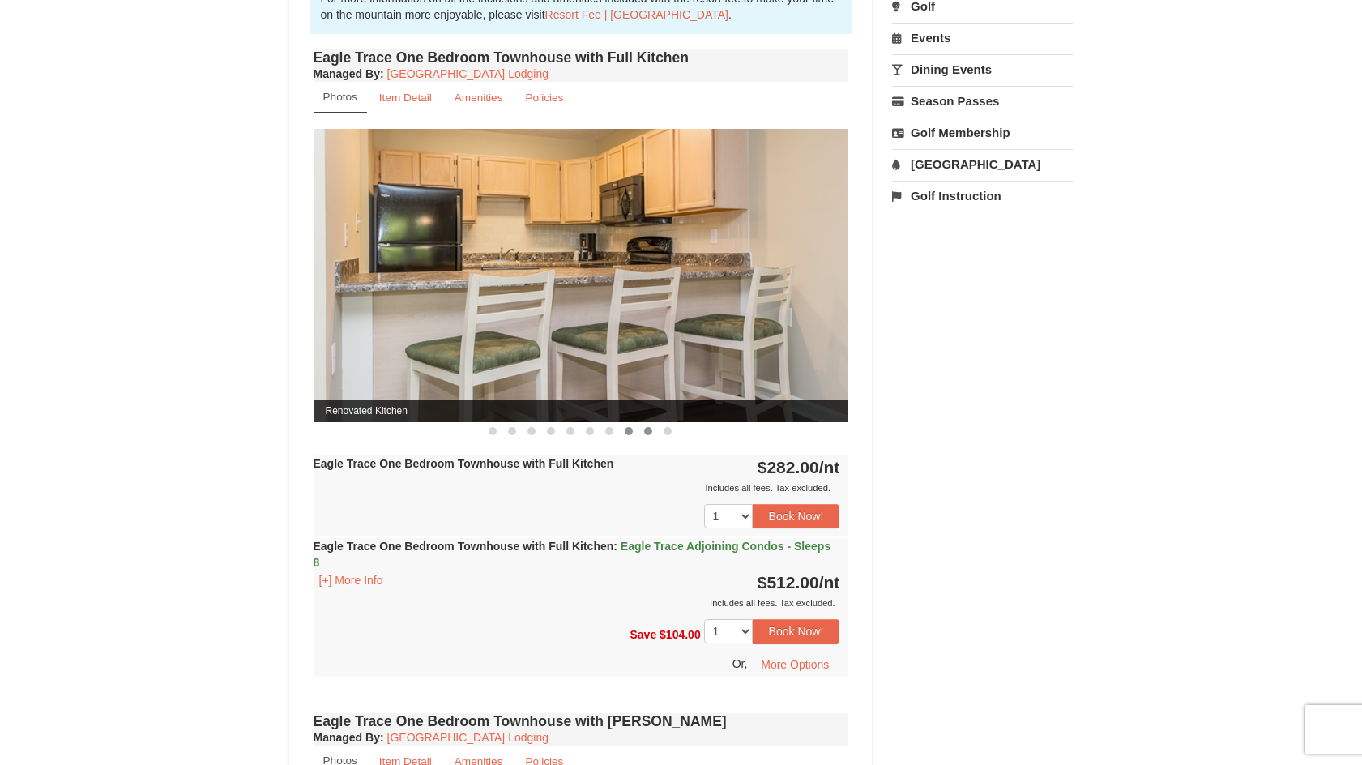
click at [646, 435] on button at bounding box center [647, 431] width 19 height 16
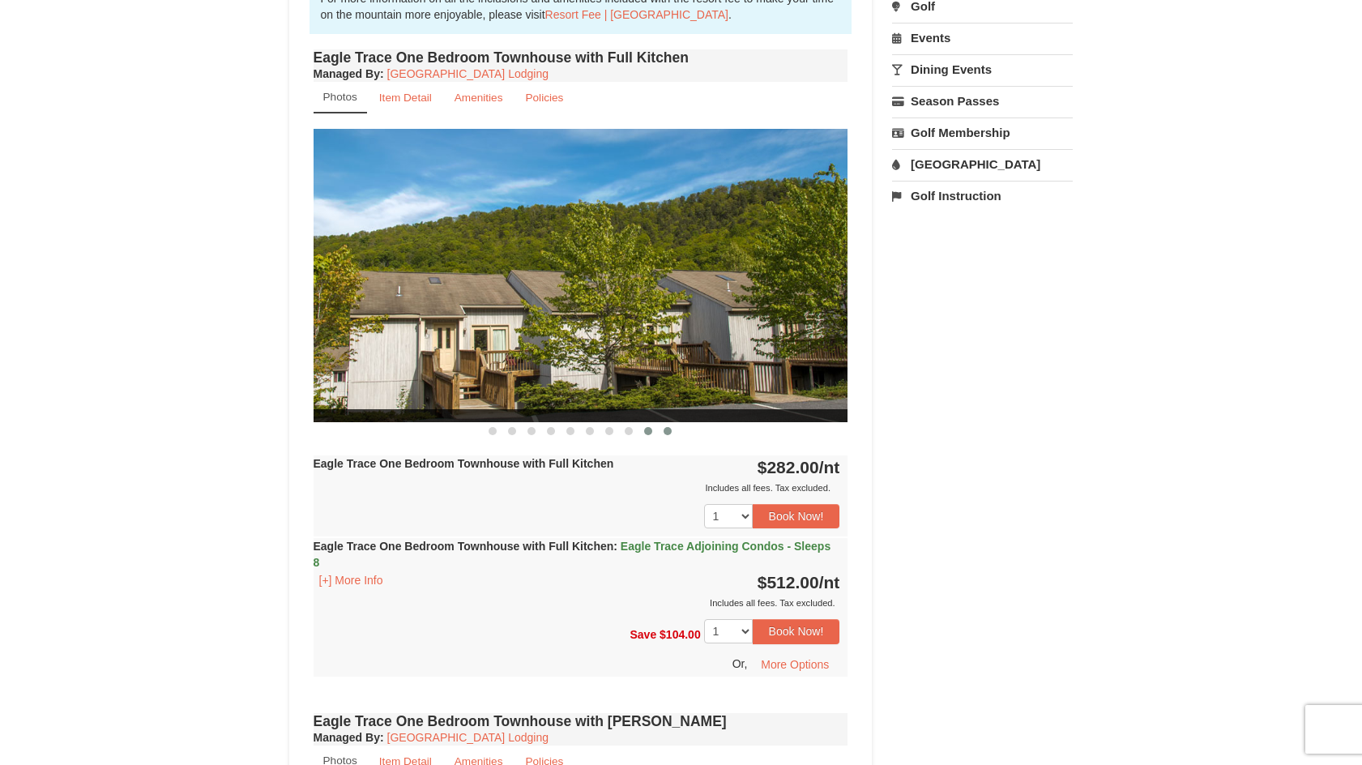
click at [668, 435] on button at bounding box center [667, 431] width 19 height 16
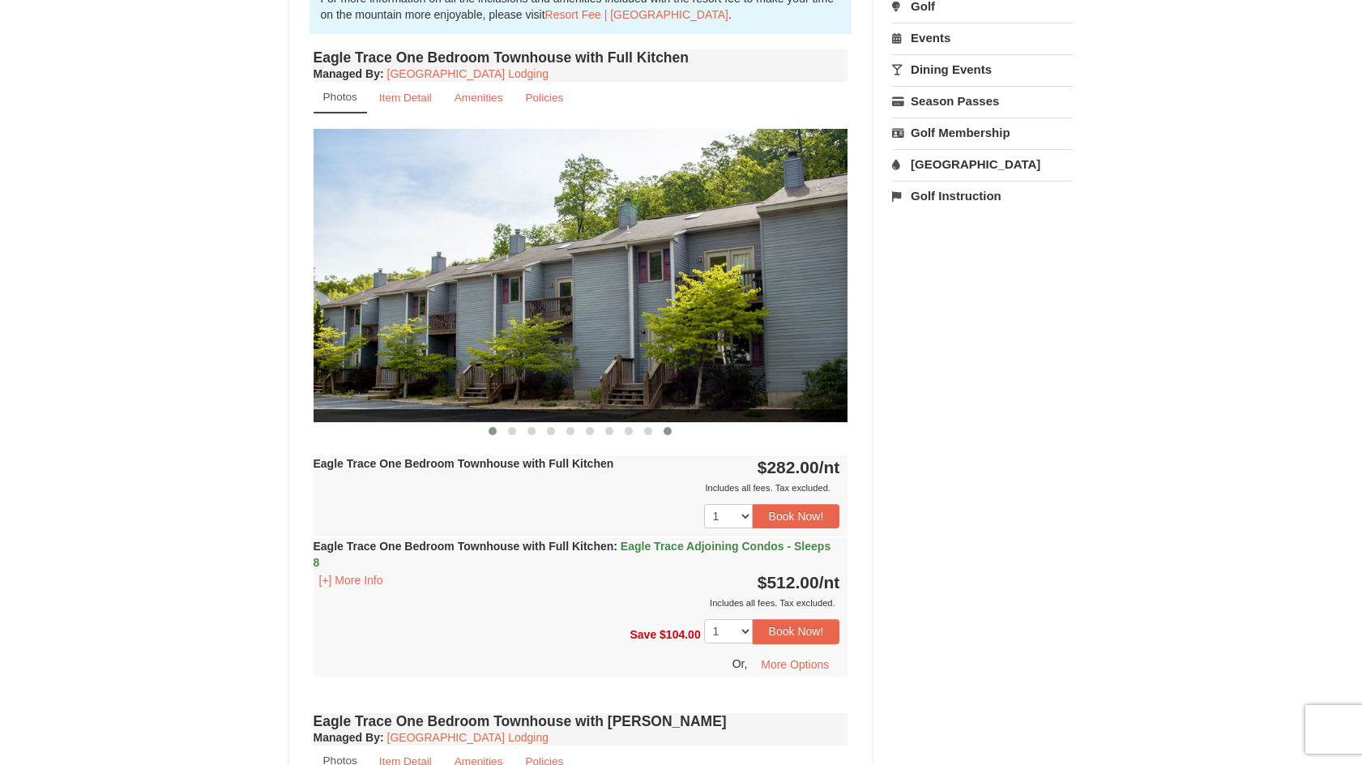
click at [488, 432] on button at bounding box center [492, 431] width 19 height 16
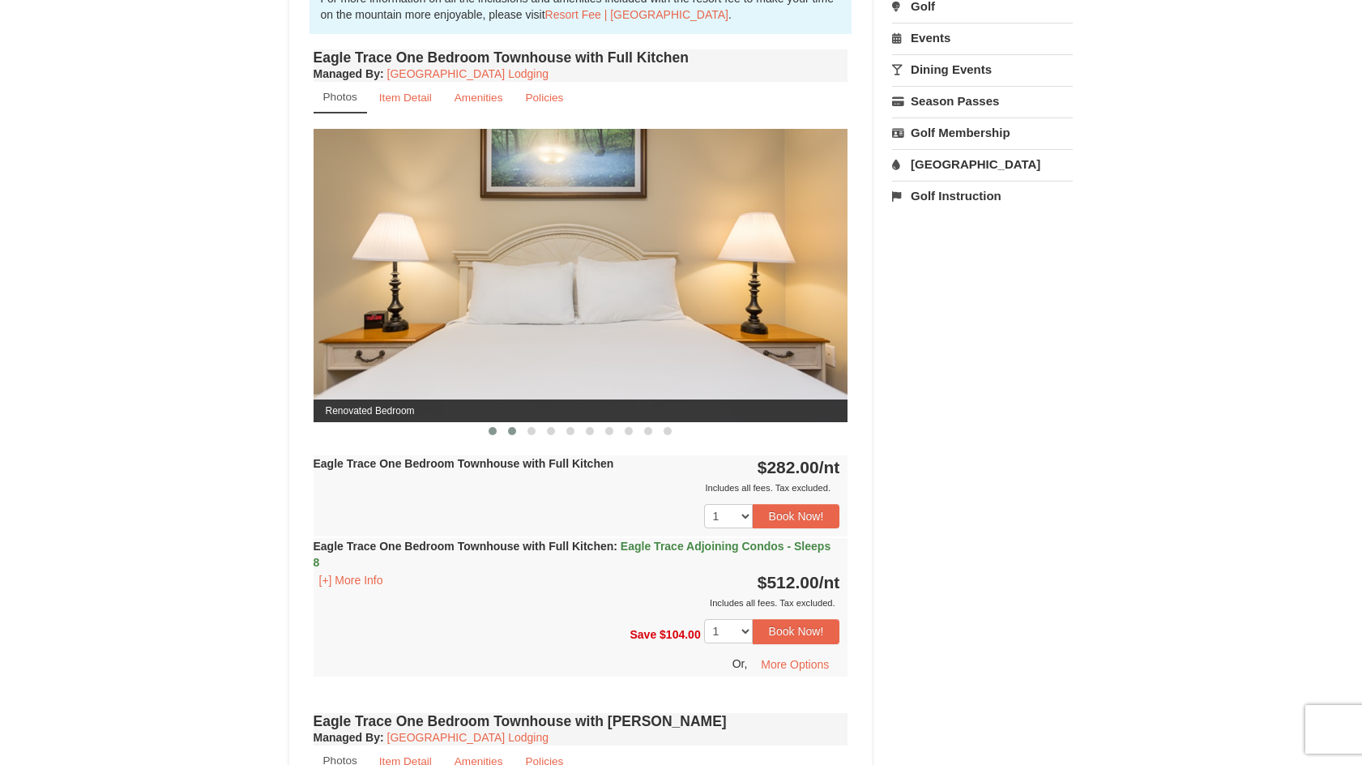
click at [509, 432] on span at bounding box center [512, 431] width 8 height 8
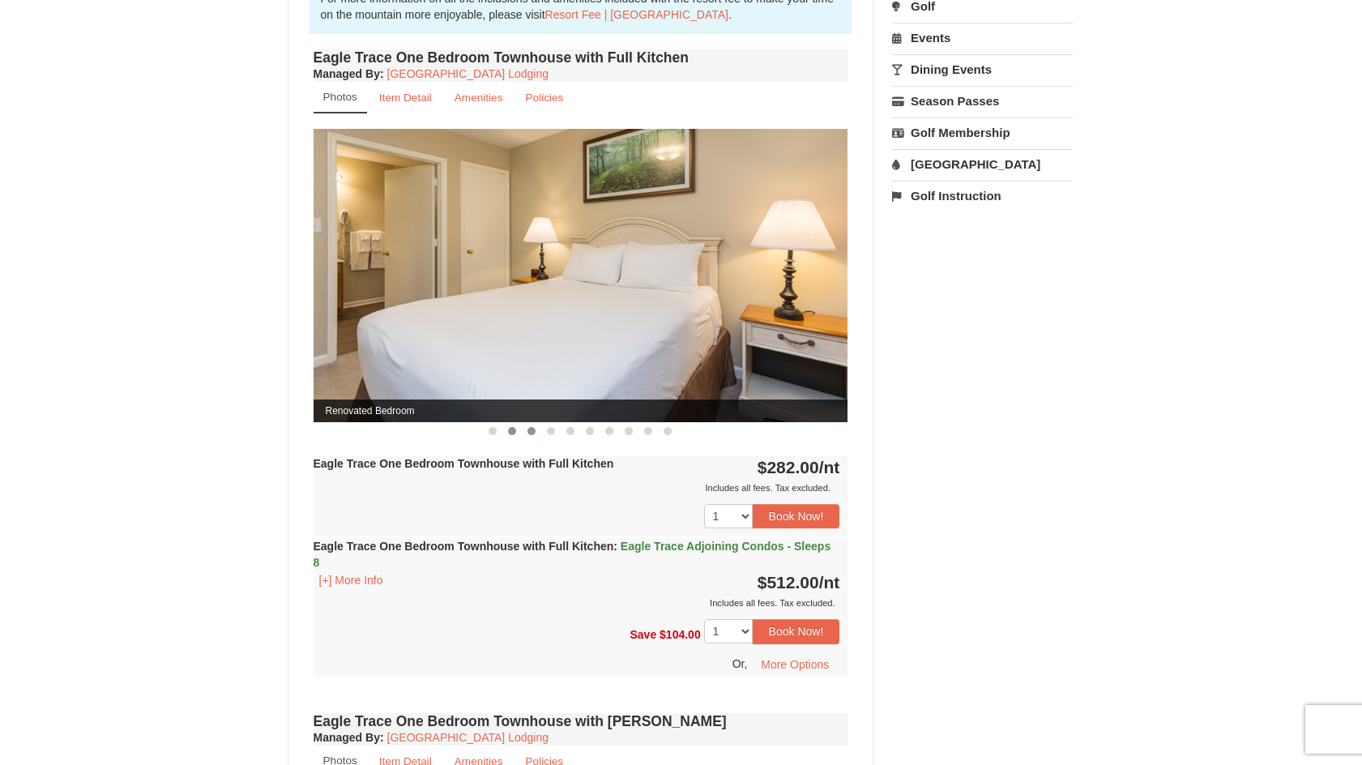
click at [533, 433] on span at bounding box center [531, 431] width 8 height 8
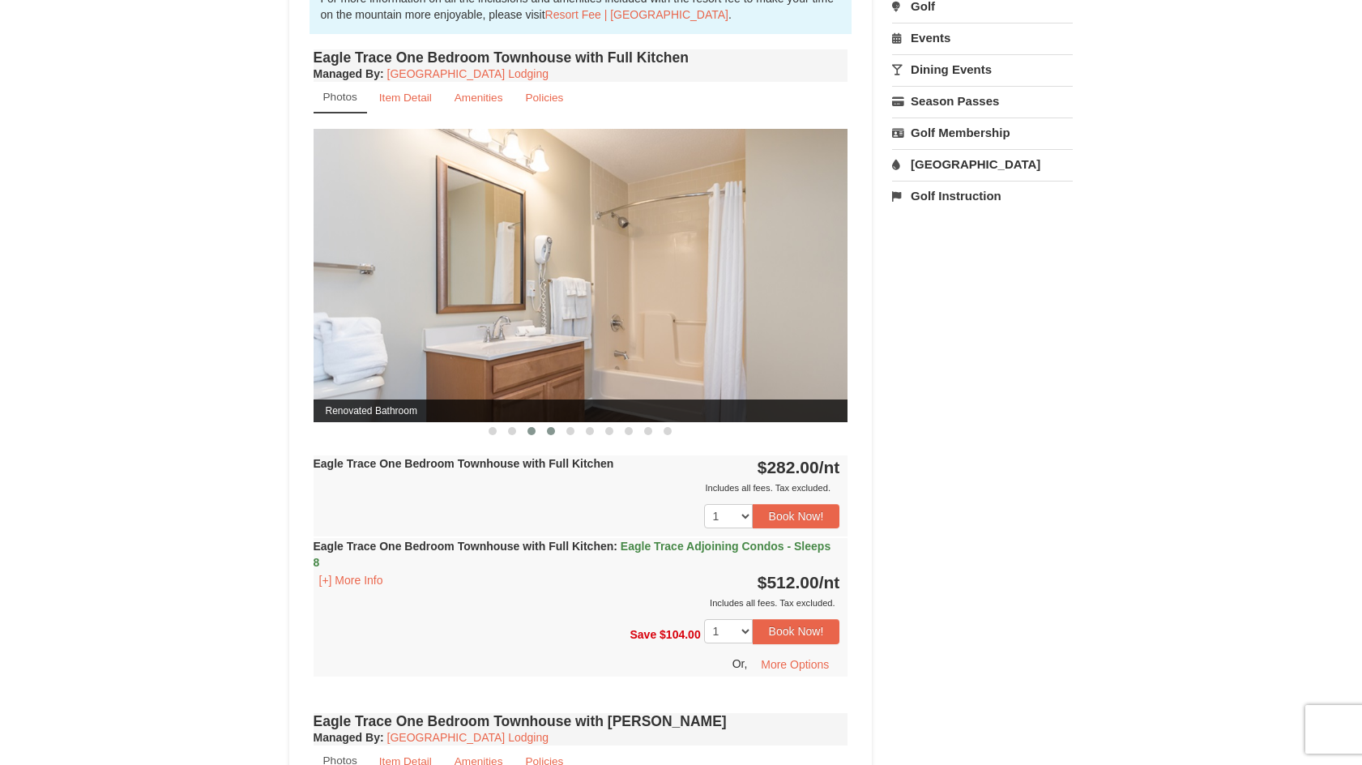
click at [554, 431] on span at bounding box center [551, 431] width 8 height 8
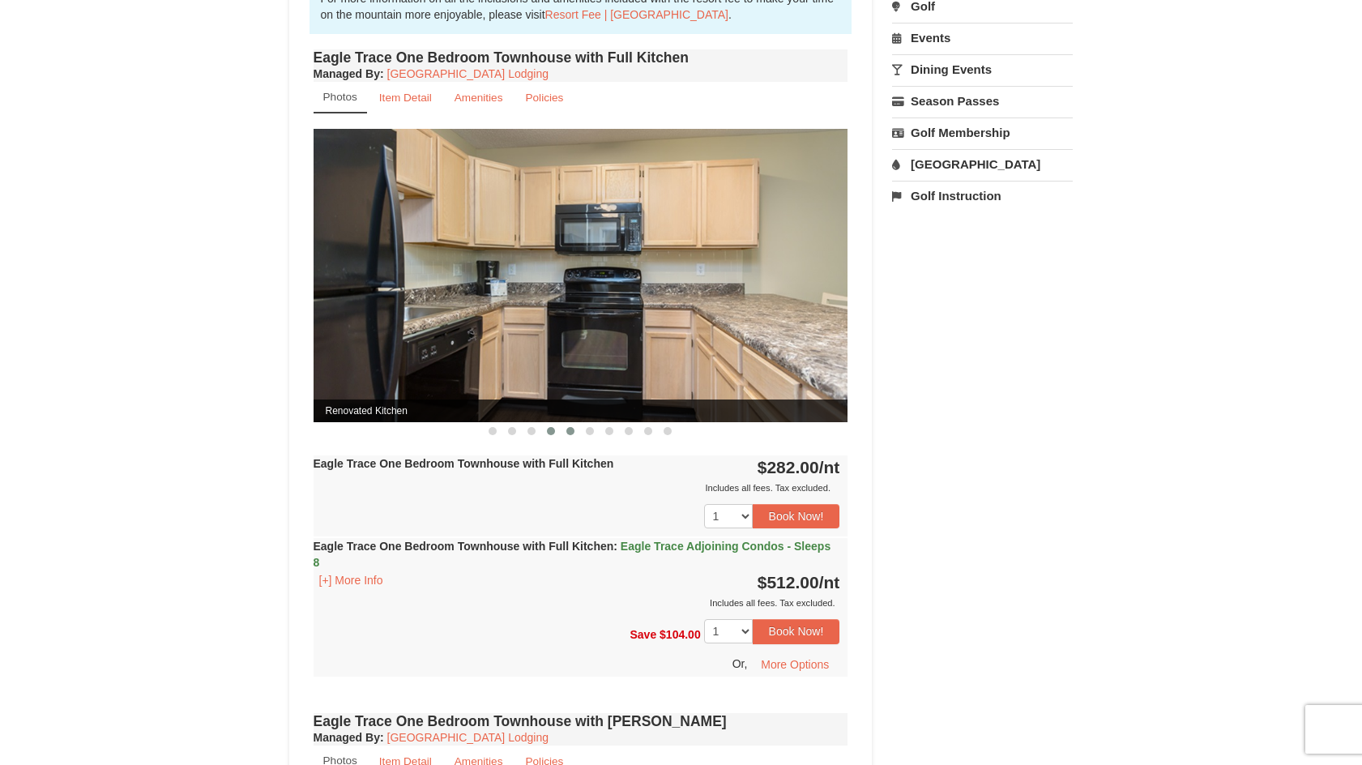
click at [574, 431] on span at bounding box center [570, 431] width 8 height 8
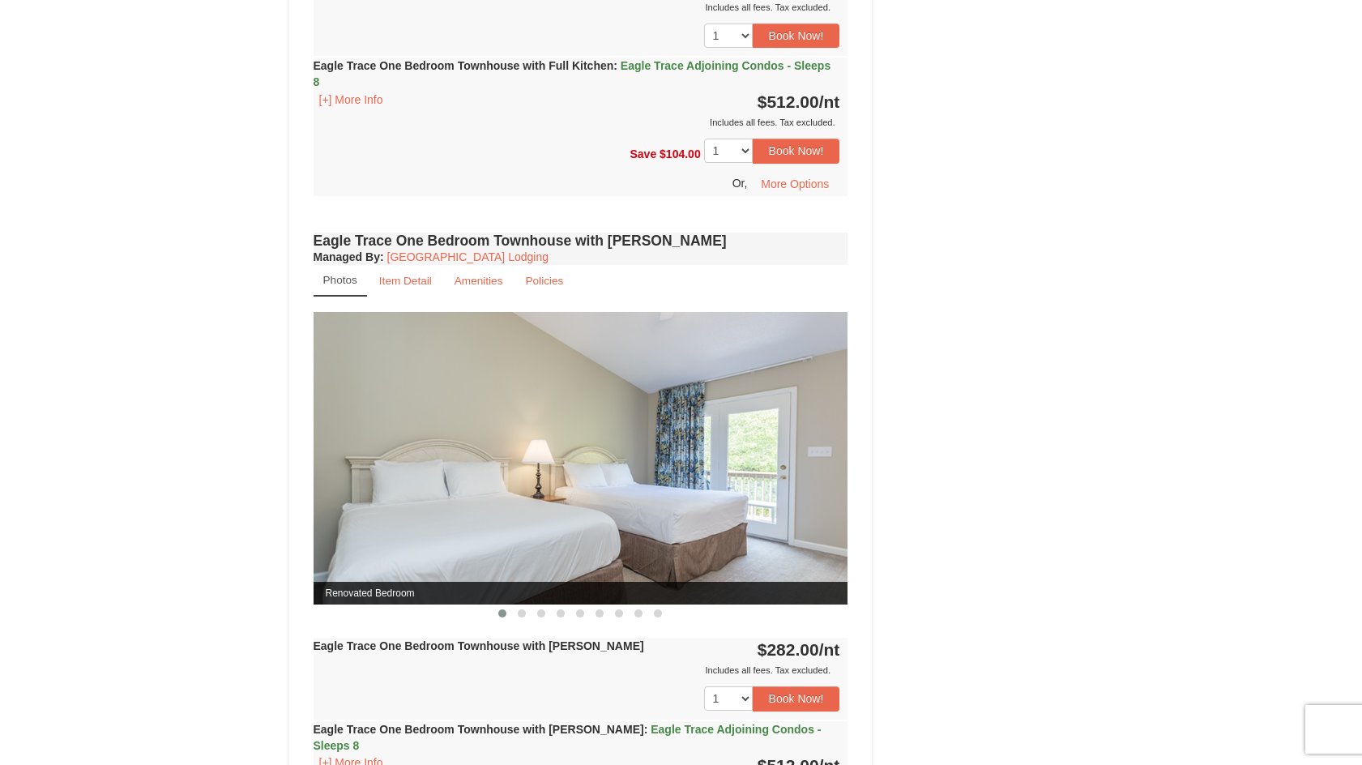
scroll to position [1134, 0]
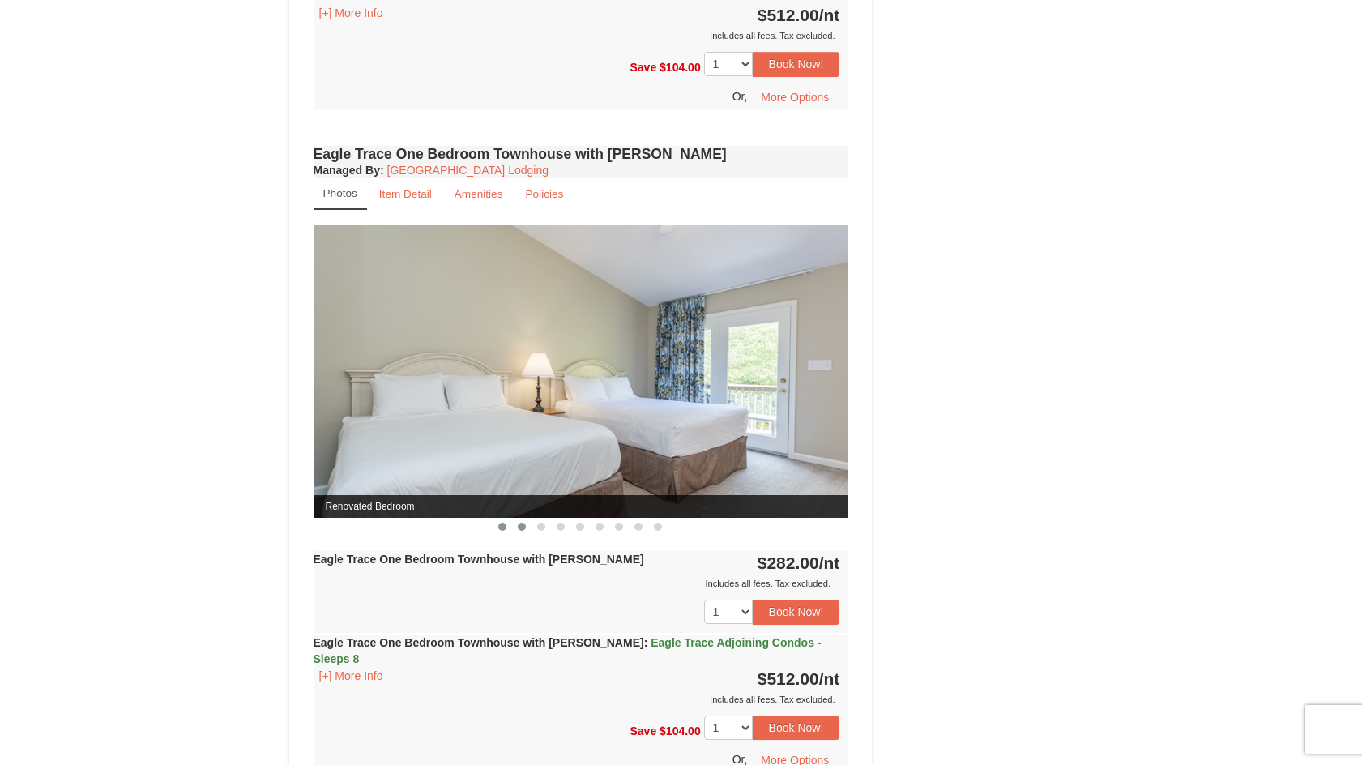
click at [528, 531] on button at bounding box center [521, 526] width 19 height 16
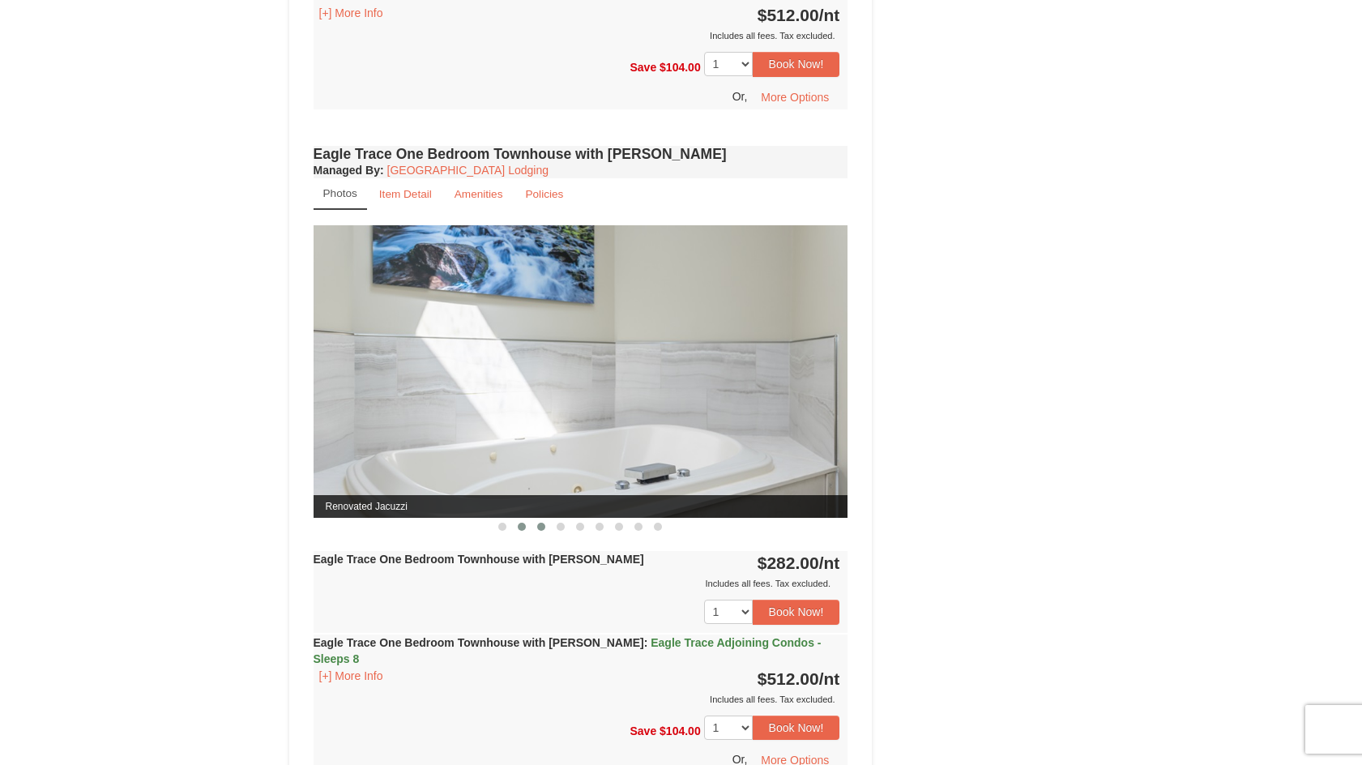
click at [541, 530] on span at bounding box center [541, 527] width 8 height 8
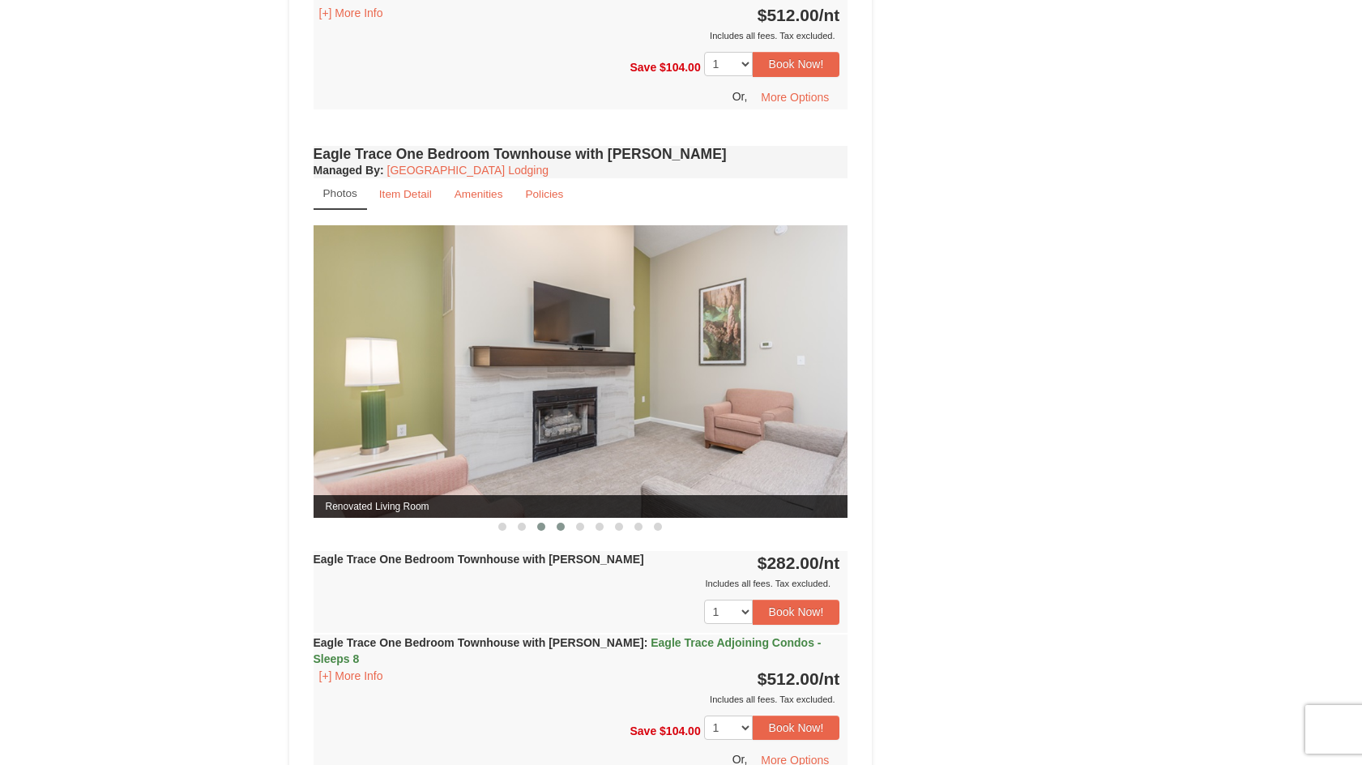
click at [559, 527] on span at bounding box center [561, 527] width 8 height 8
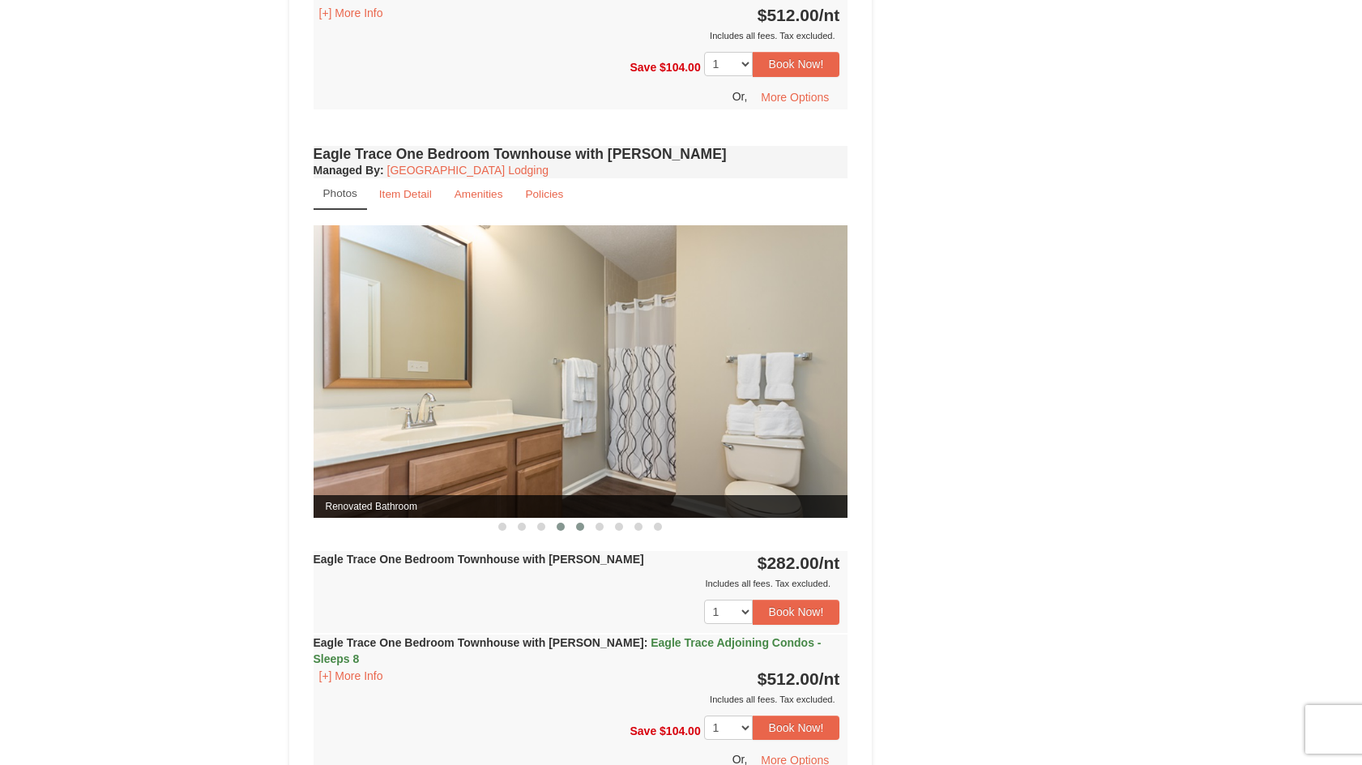
click at [579, 528] on span at bounding box center [580, 527] width 8 height 8
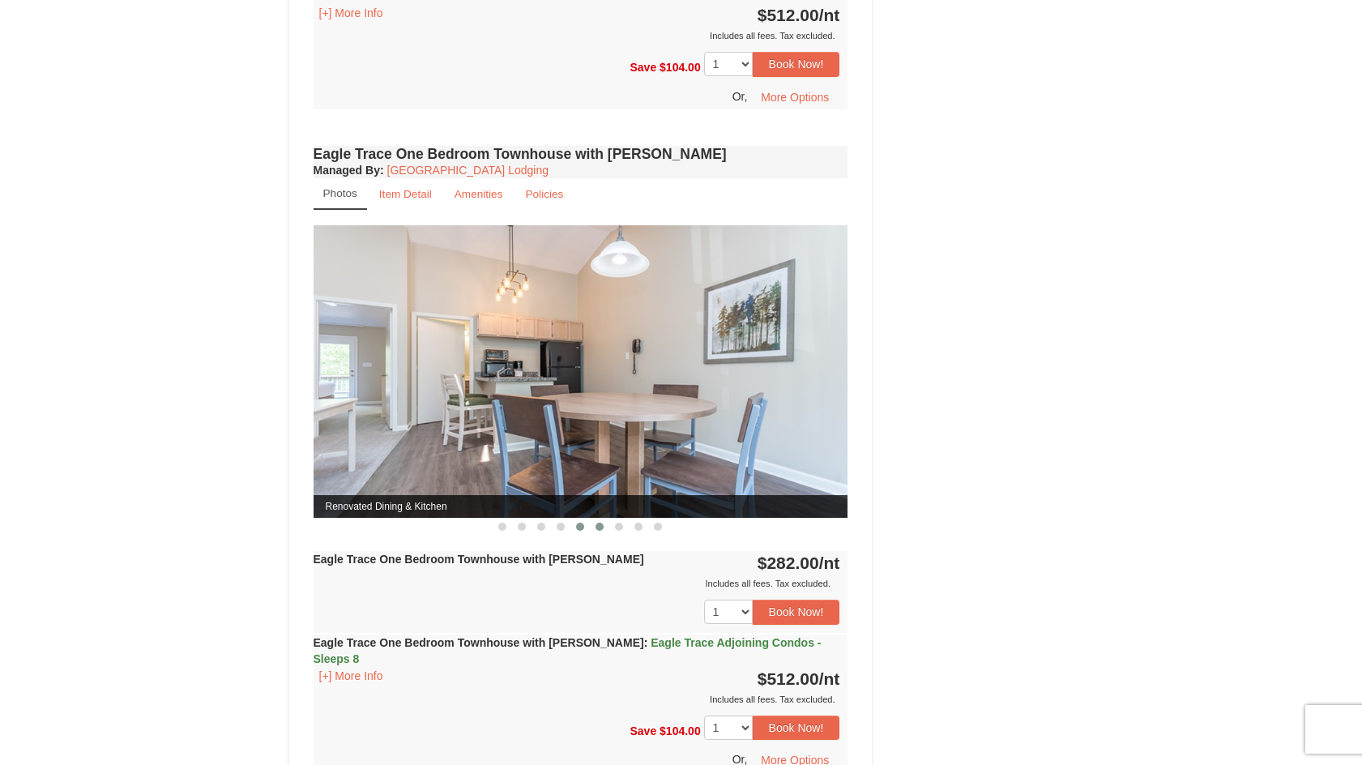
click at [596, 530] on span at bounding box center [599, 527] width 8 height 8
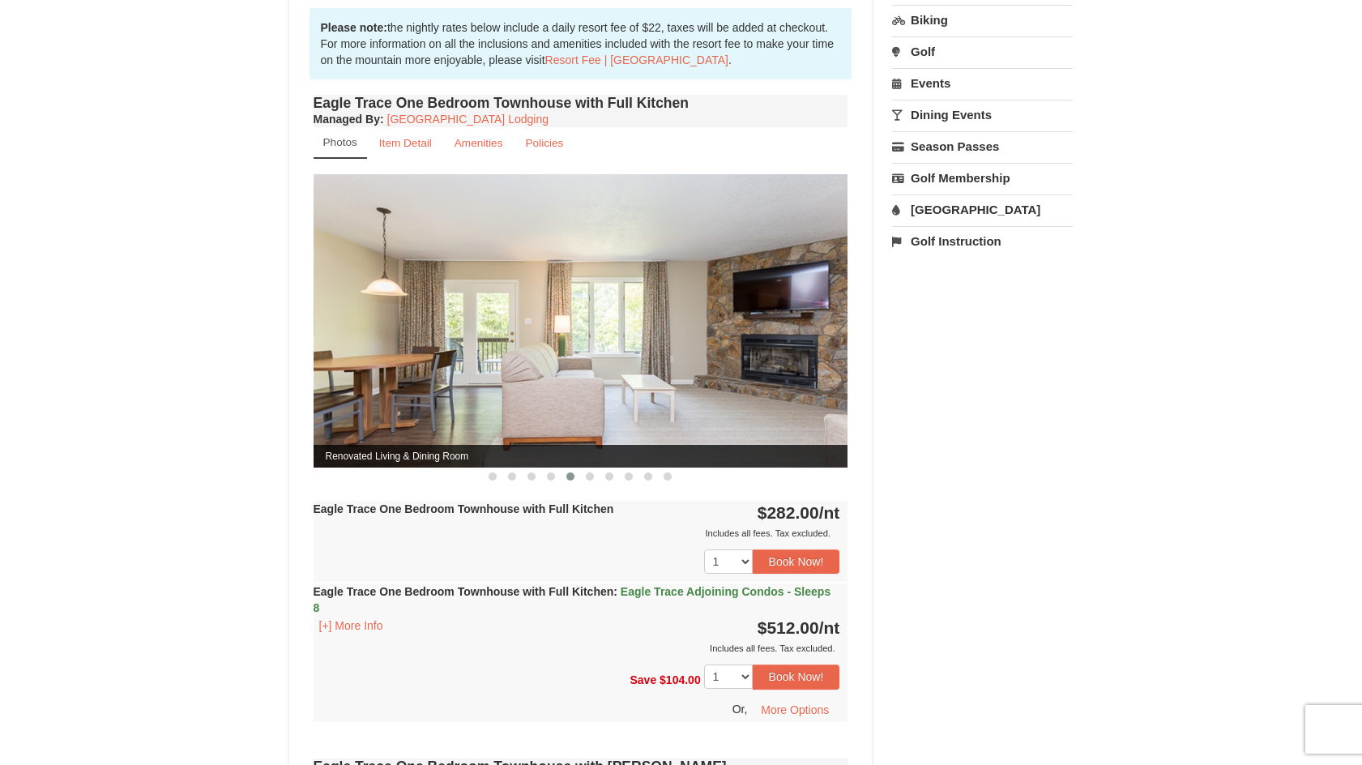
scroll to position [486, 0]
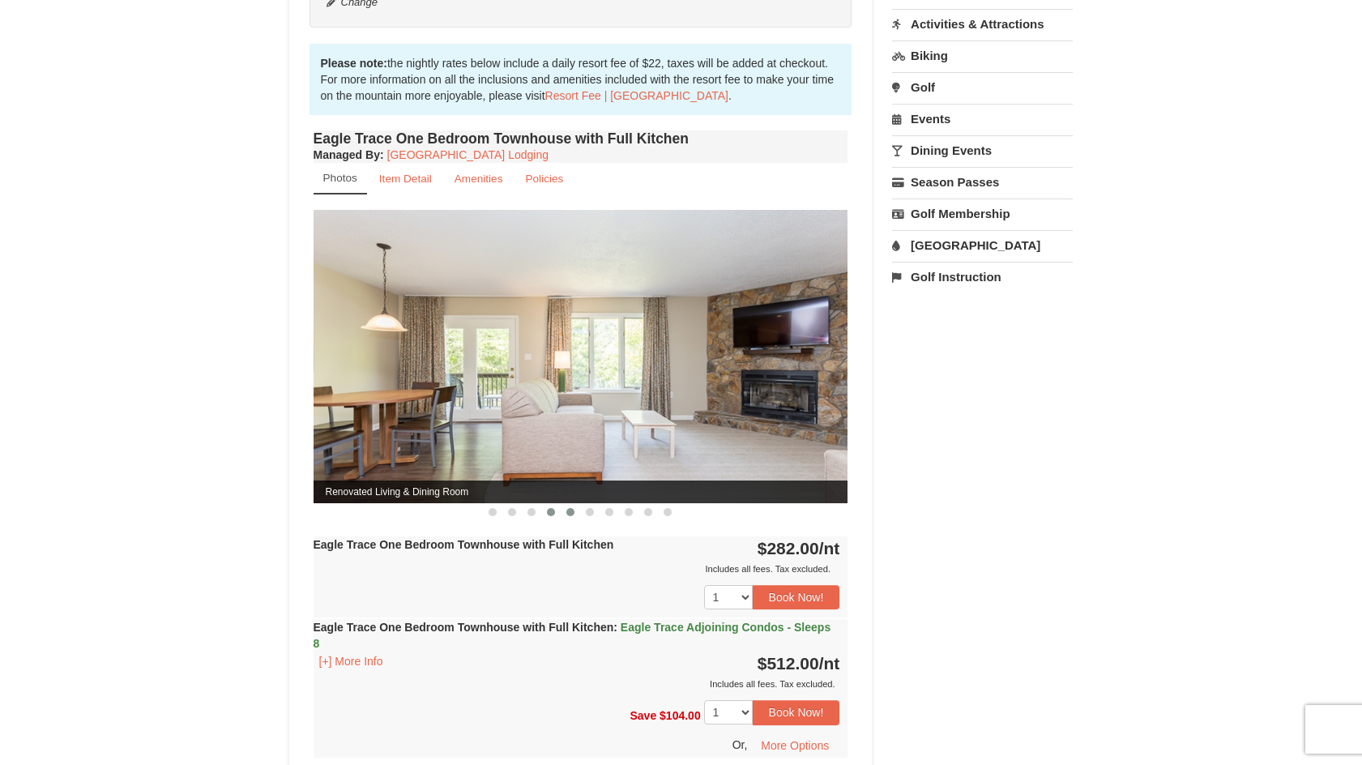
click at [557, 518] on button at bounding box center [550, 512] width 19 height 16
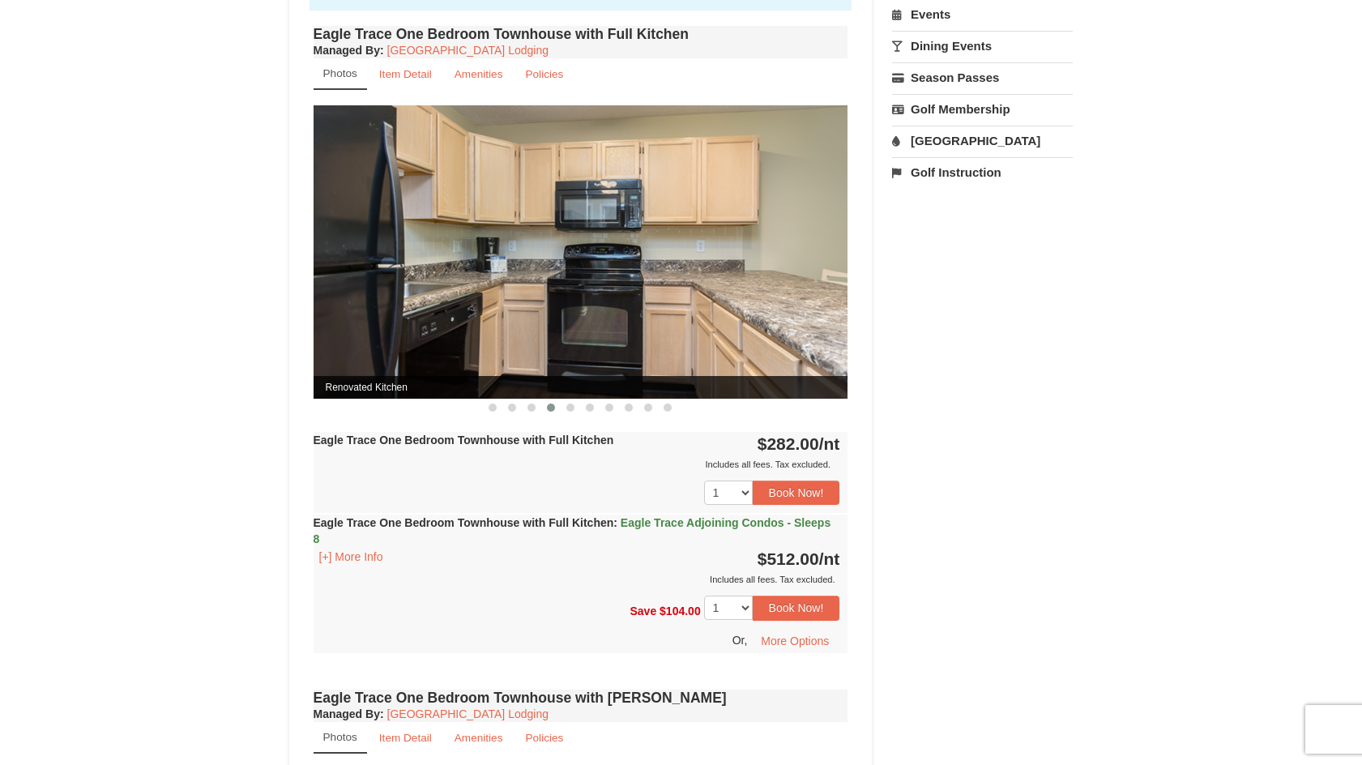
scroll to position [567, 0]
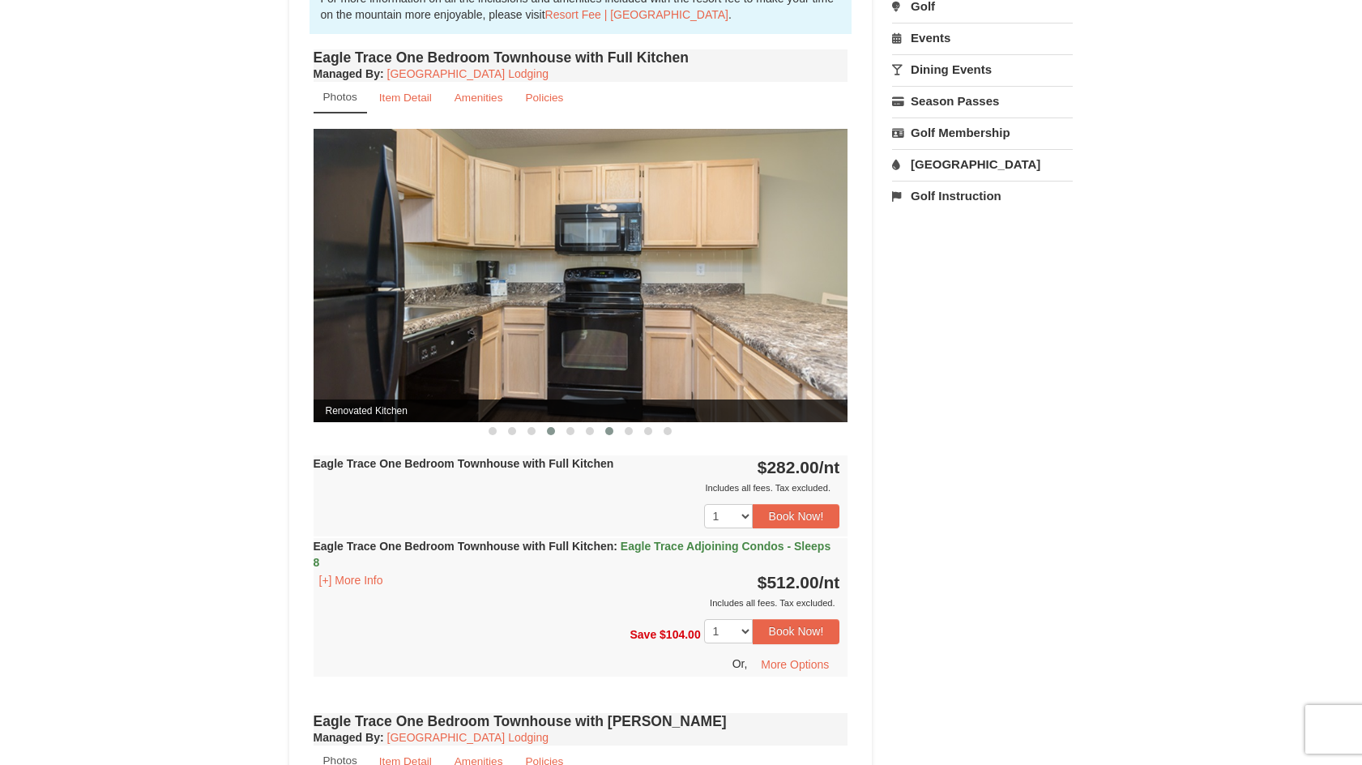
click at [608, 437] on button at bounding box center [608, 431] width 19 height 16
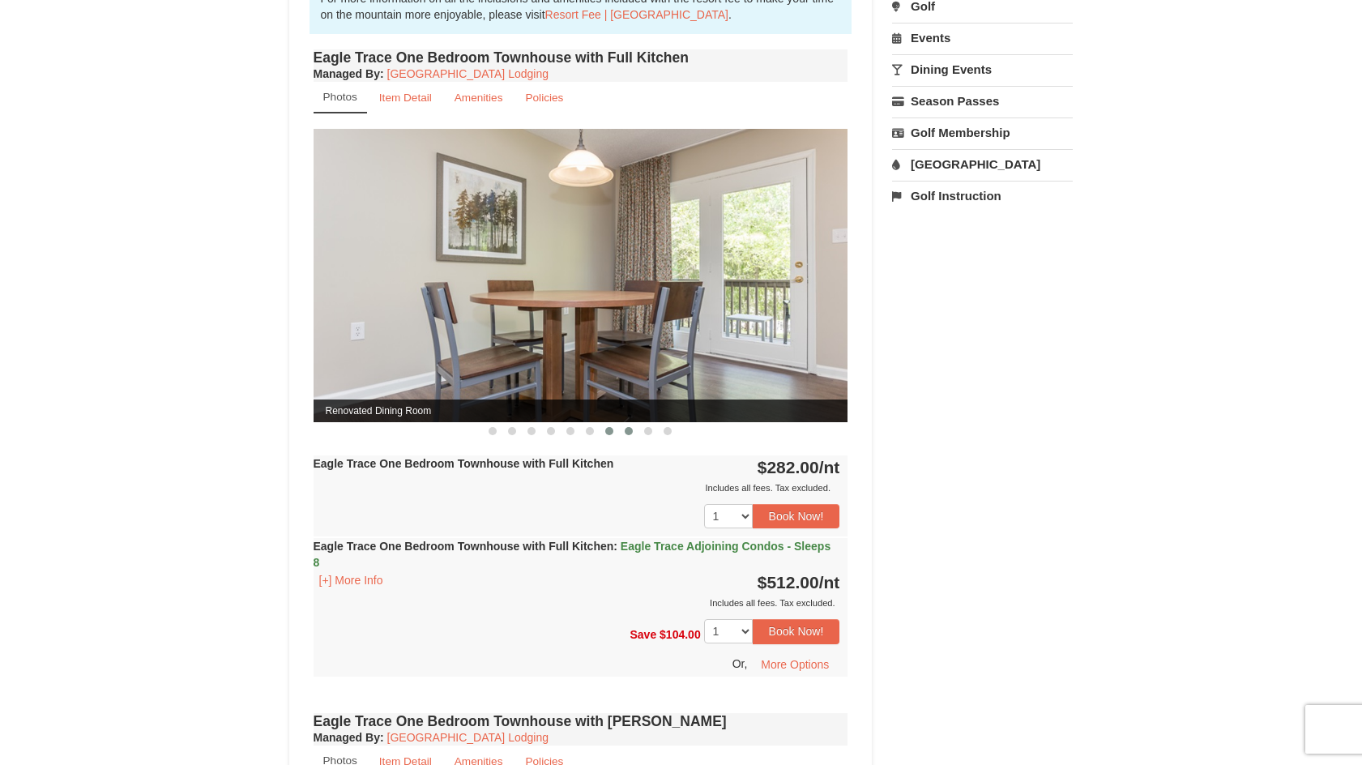
click at [633, 433] on button at bounding box center [628, 431] width 19 height 16
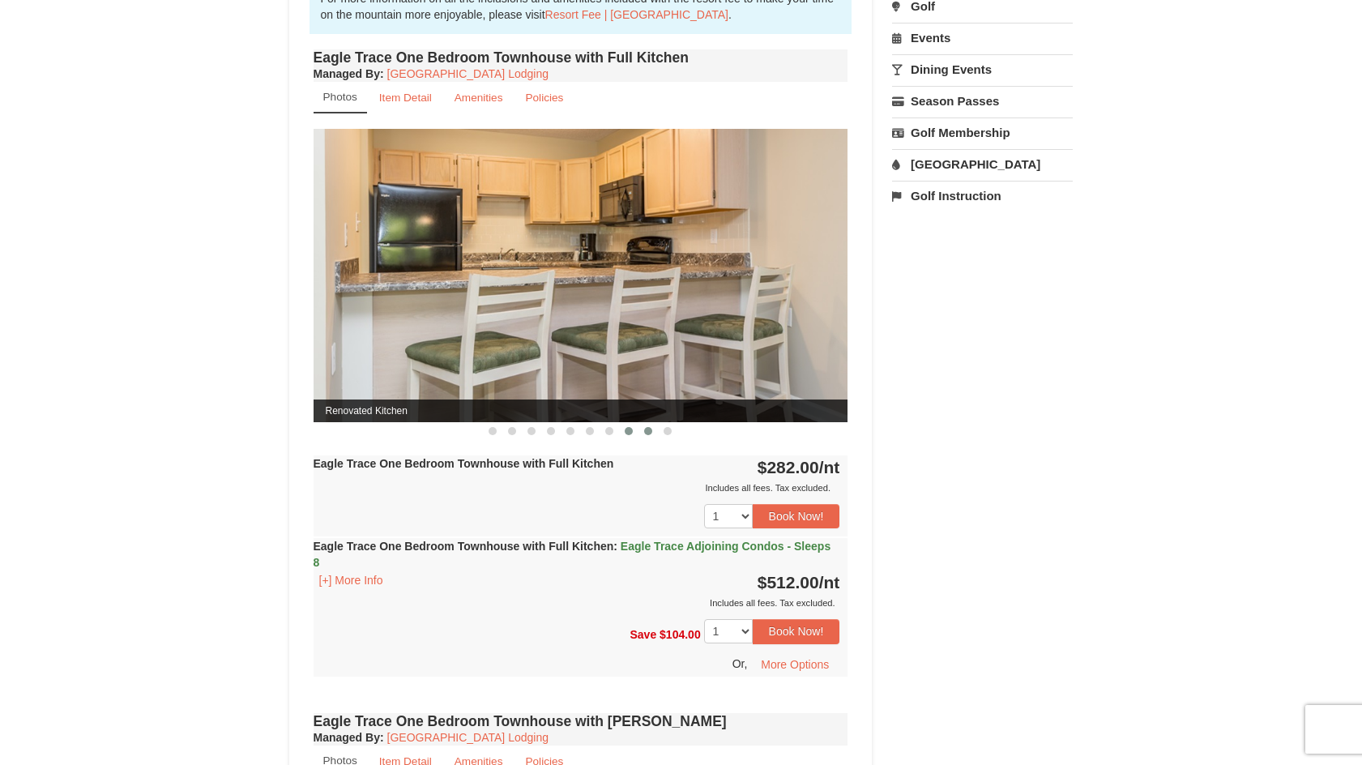
click at [651, 431] on span at bounding box center [648, 431] width 8 height 8
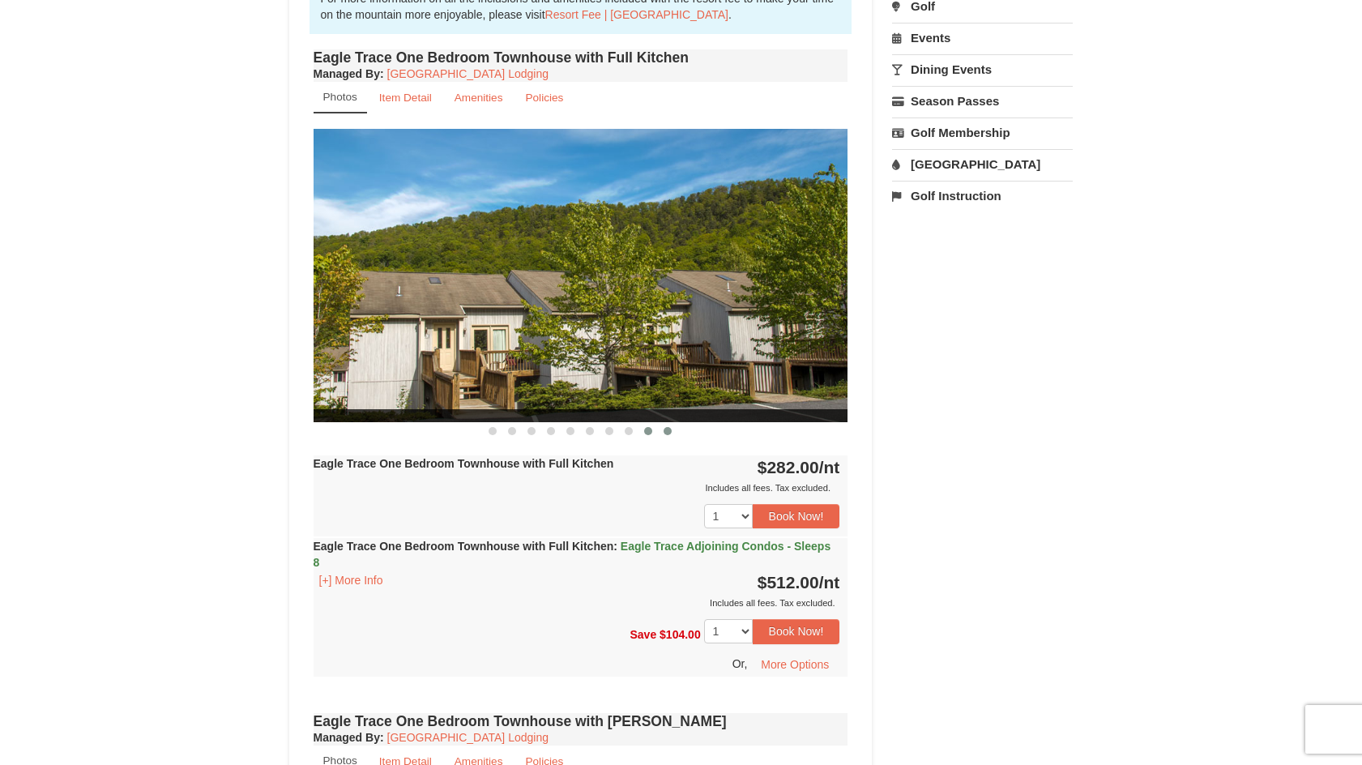
click at [674, 432] on button at bounding box center [667, 431] width 19 height 16
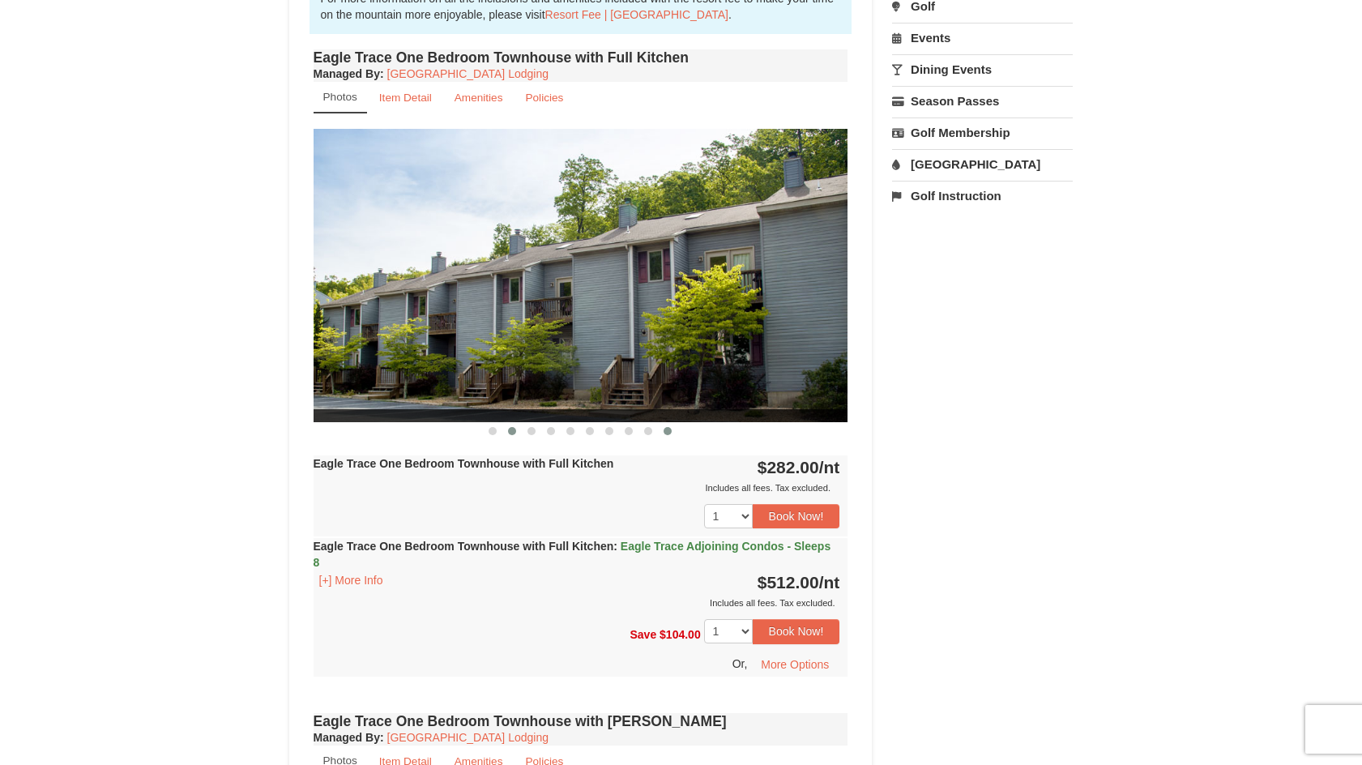
click at [517, 433] on button at bounding box center [511, 431] width 19 height 16
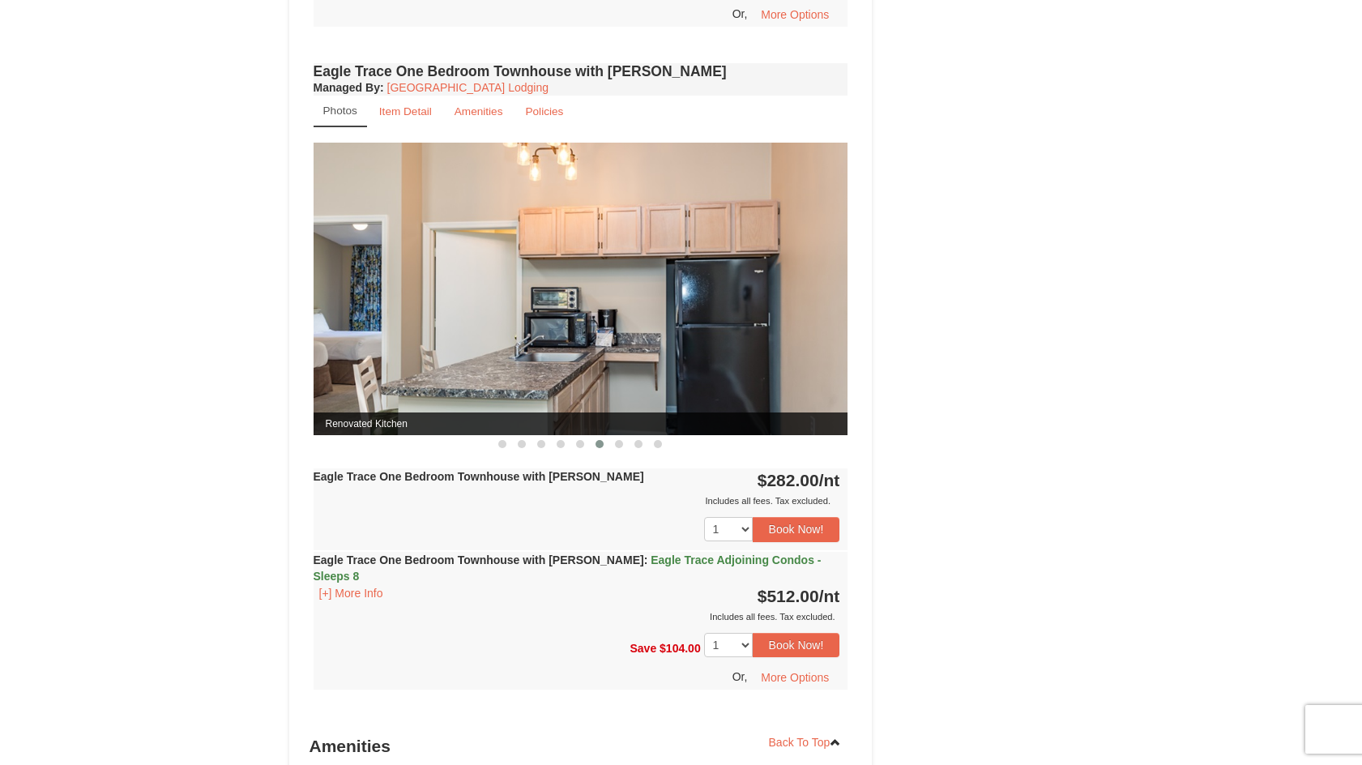
scroll to position [1215, 0]
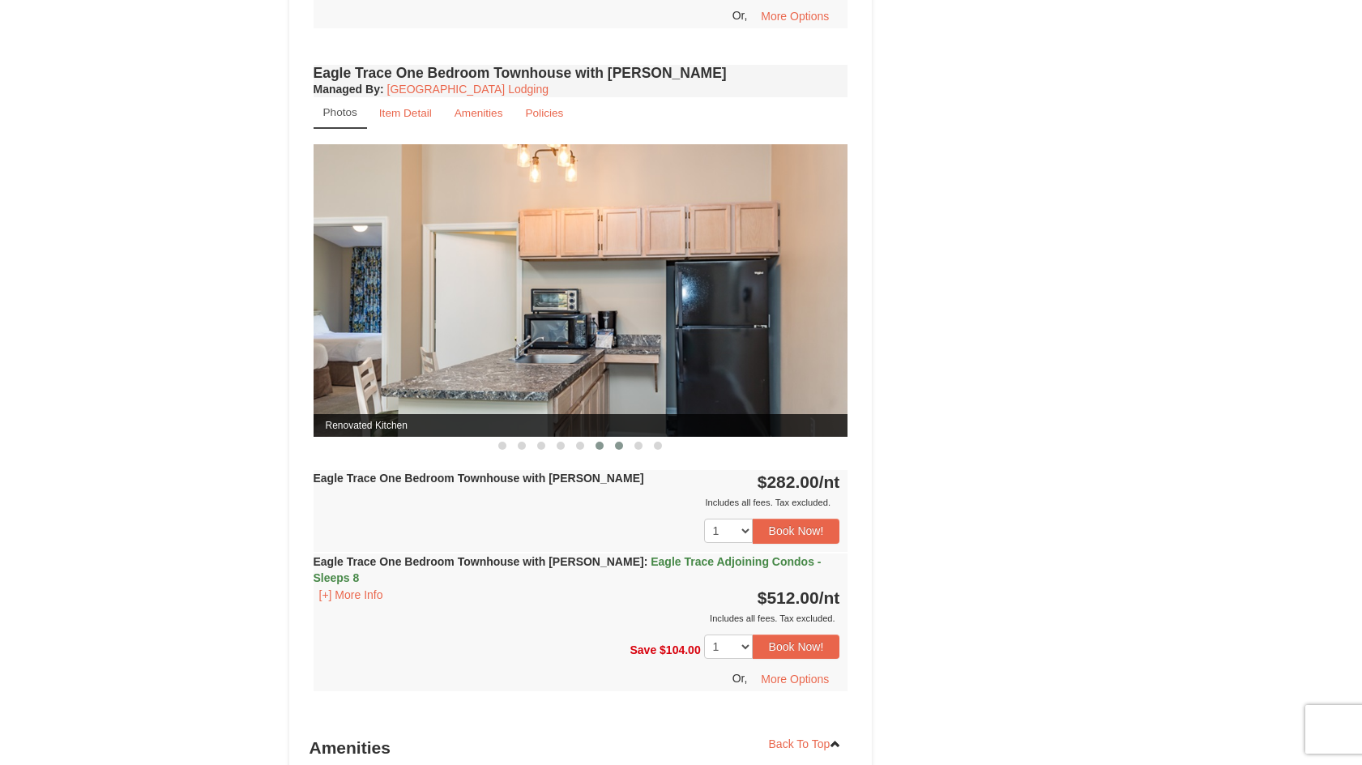
click at [619, 449] on span at bounding box center [619, 445] width 8 height 8
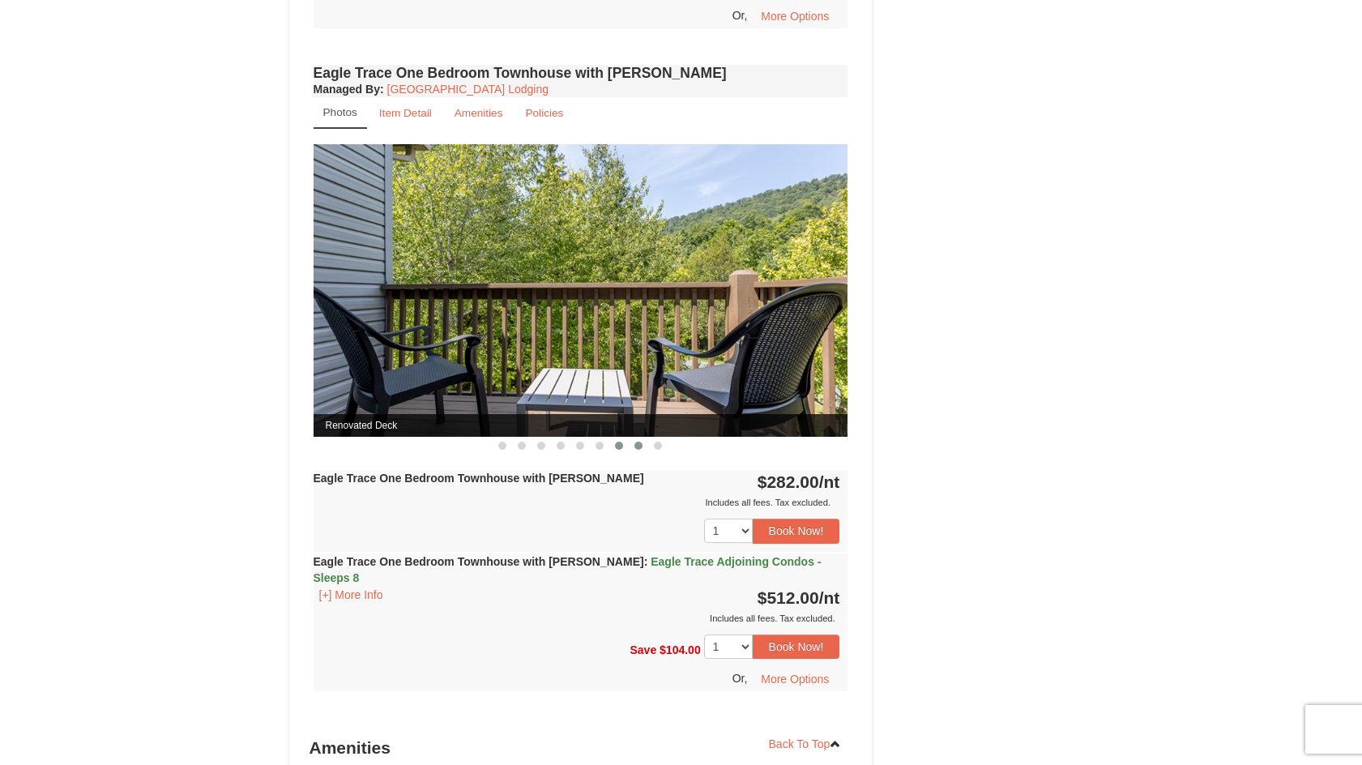
click at [636, 448] on span at bounding box center [638, 445] width 8 height 8
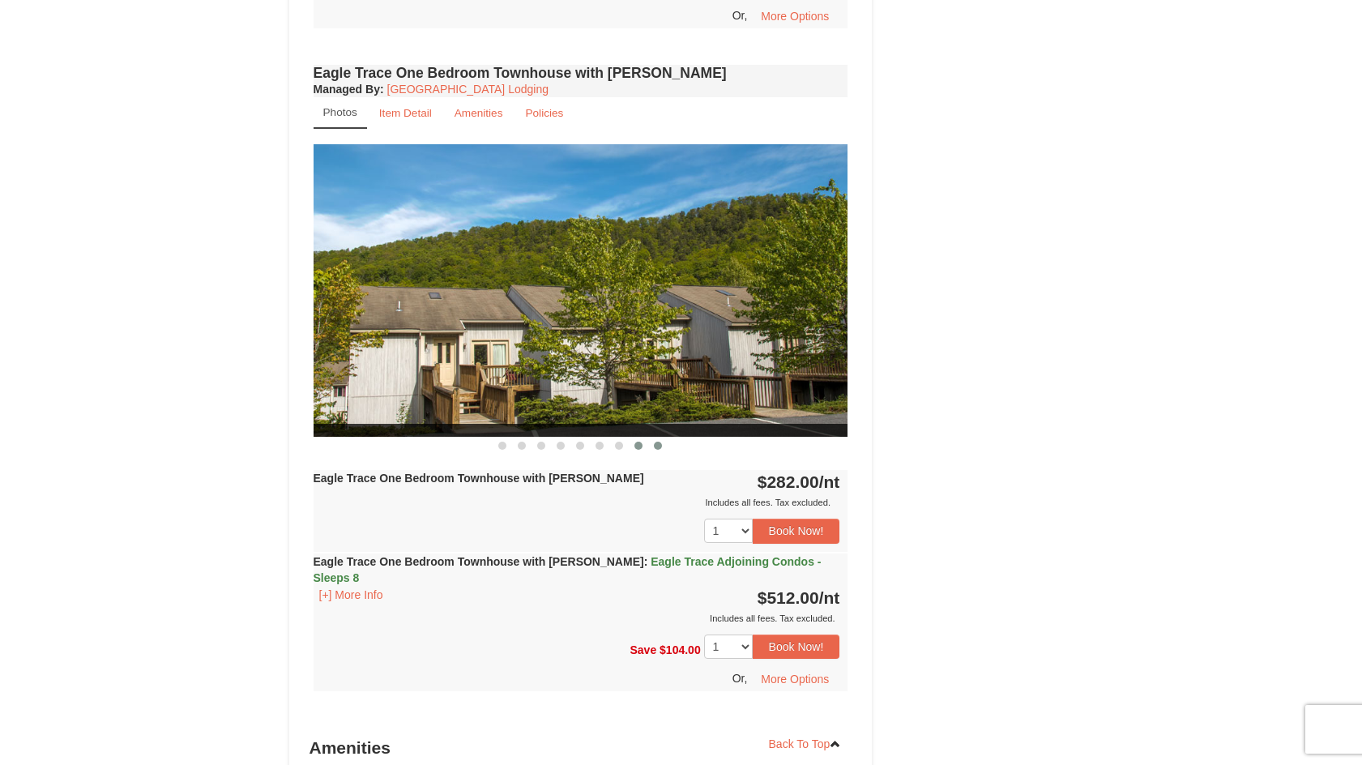
click at [663, 446] on button at bounding box center [657, 445] width 19 height 16
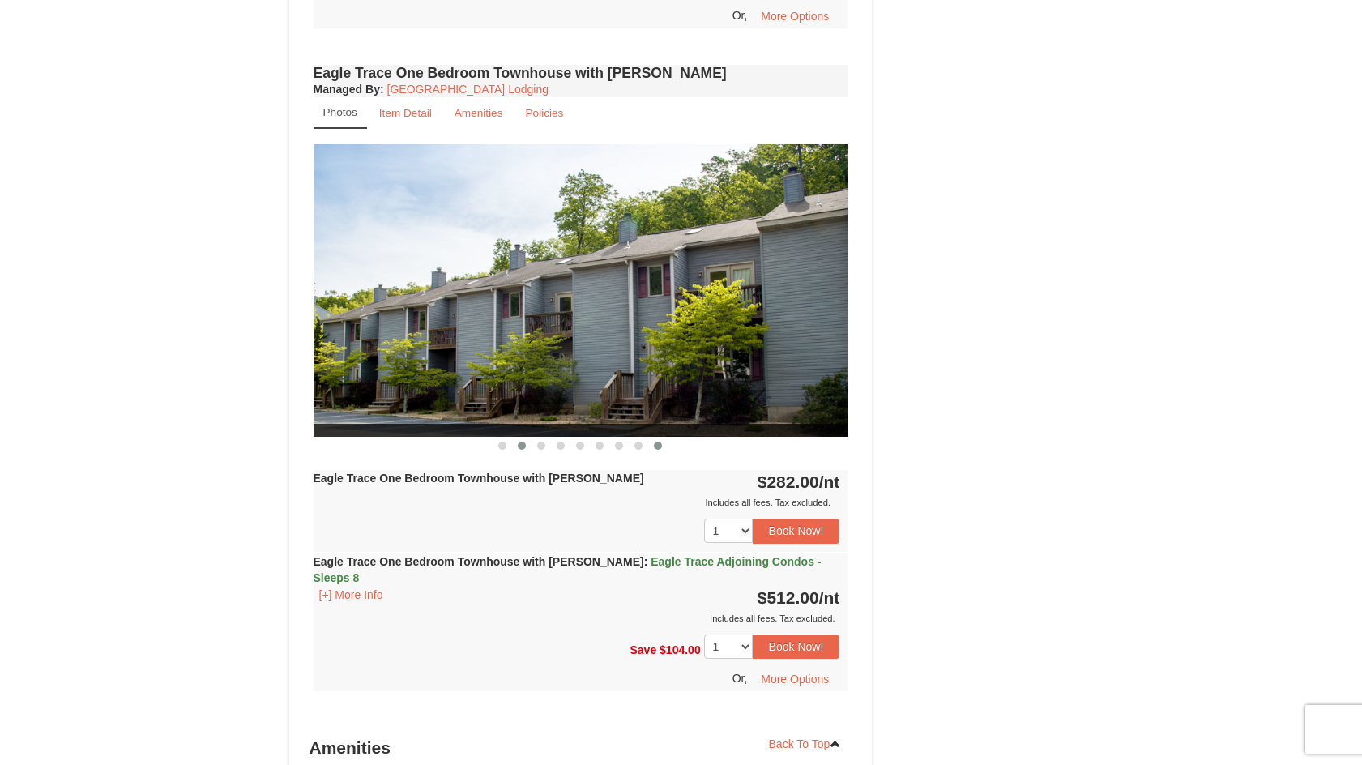
click at [525, 447] on span at bounding box center [522, 445] width 8 height 8
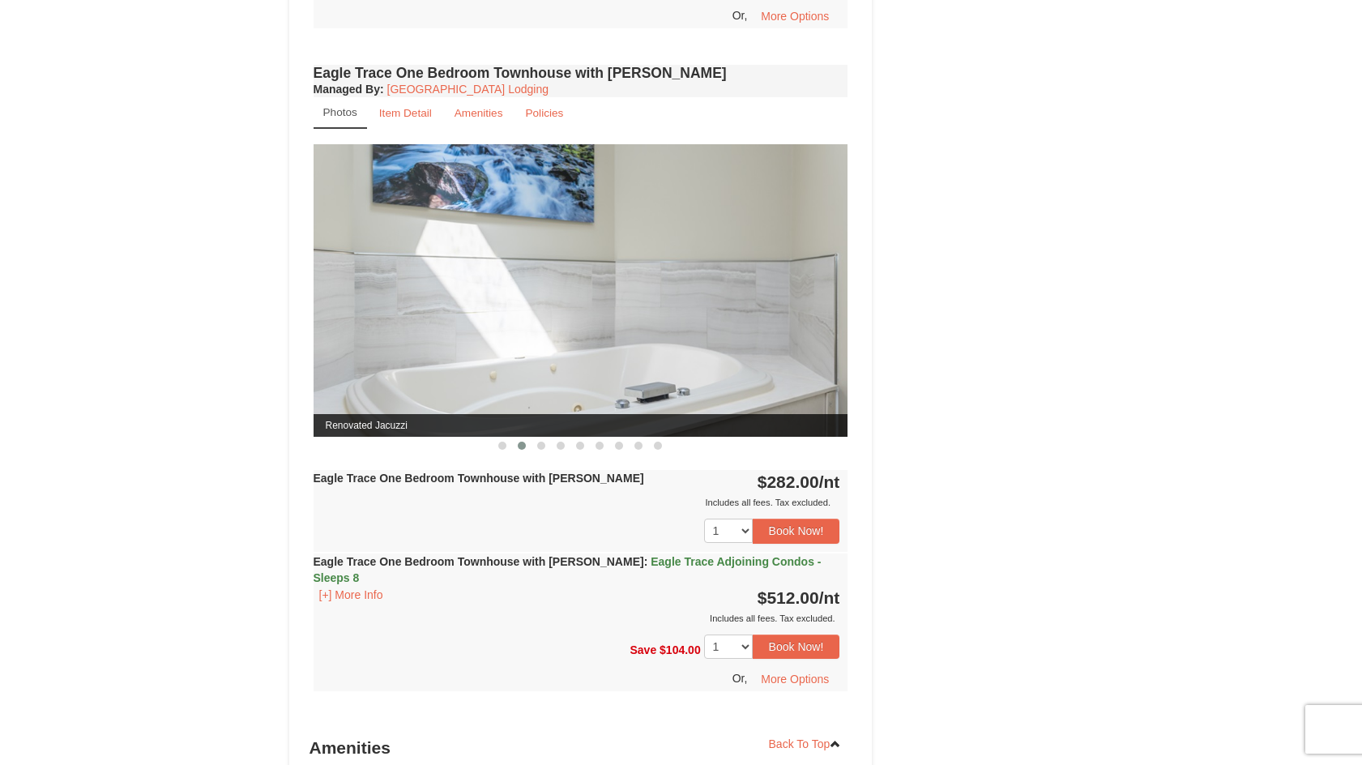
click at [488, 449] on div at bounding box center [581, 445] width 535 height 17
click at [544, 447] on span at bounding box center [541, 445] width 8 height 8
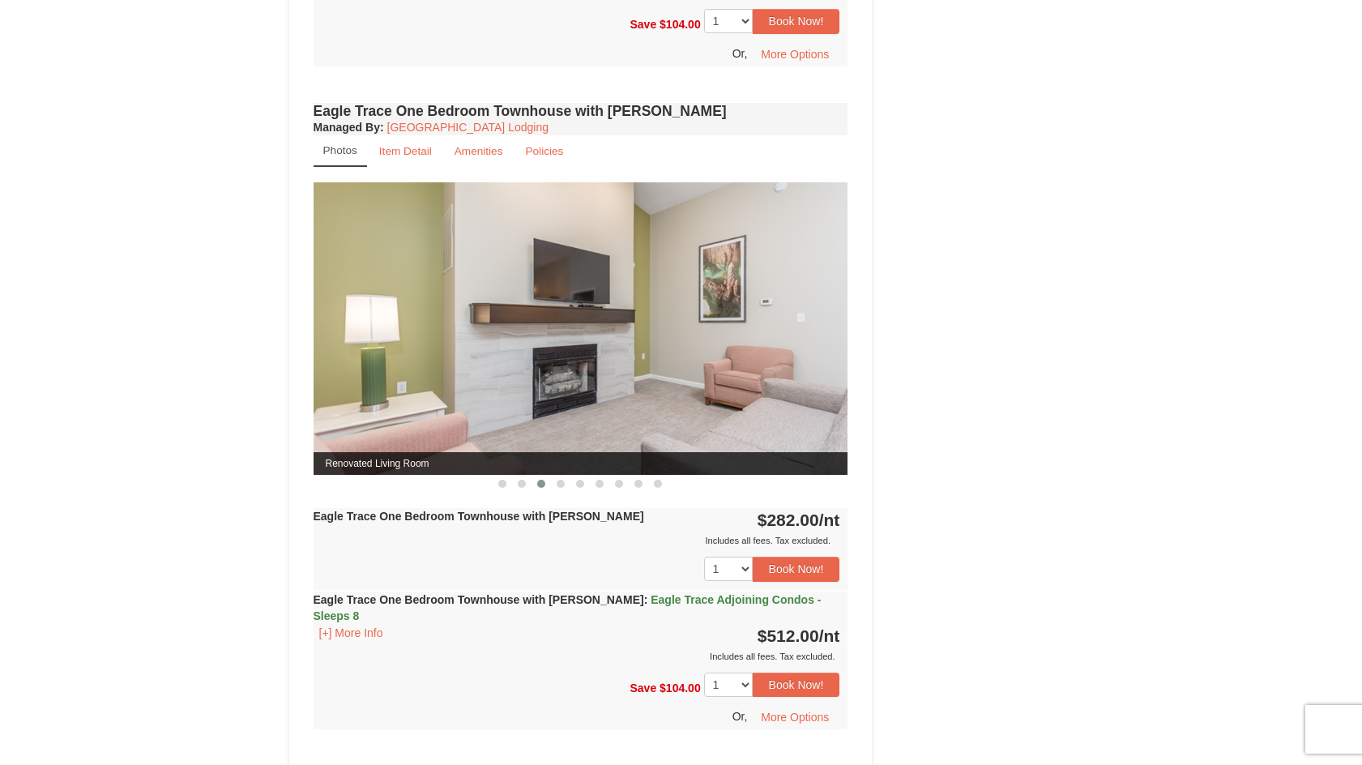
scroll to position [729, 0]
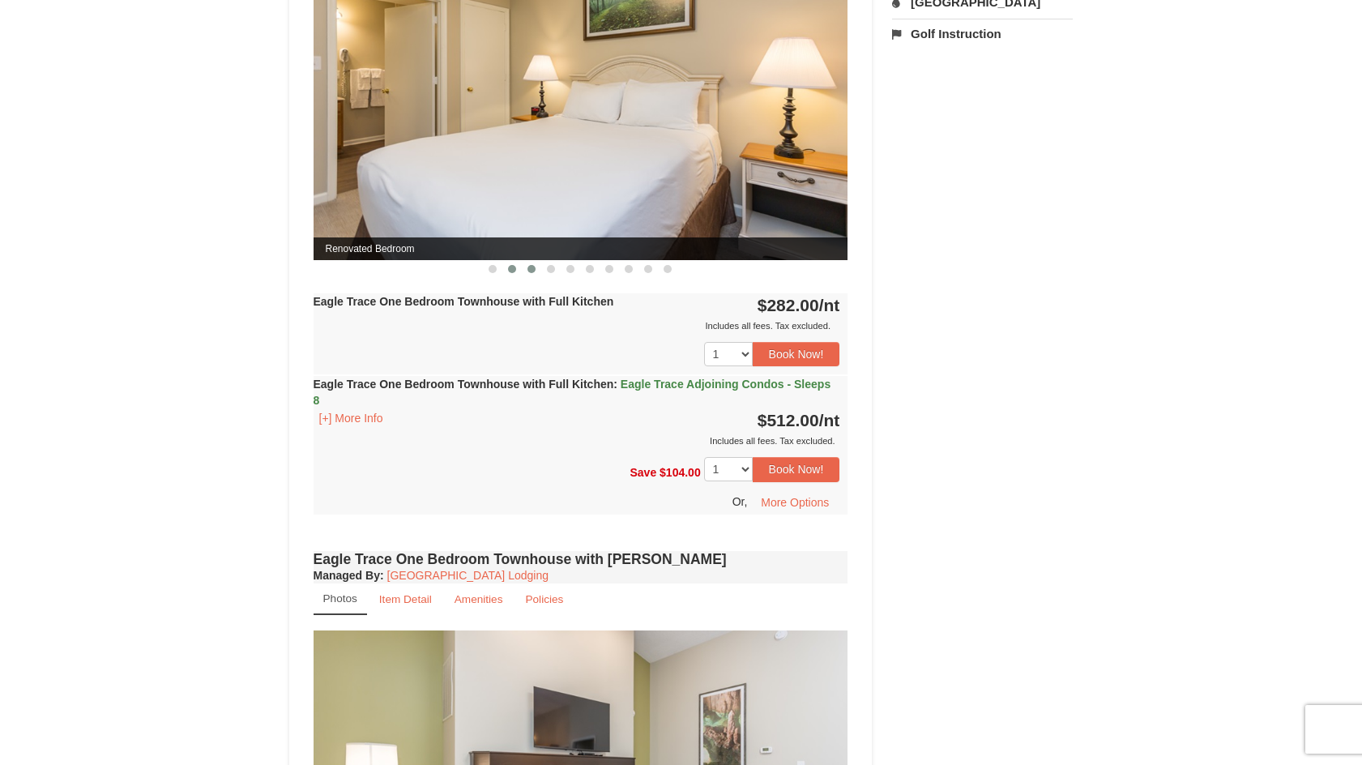
click at [532, 270] on span at bounding box center [531, 269] width 8 height 8
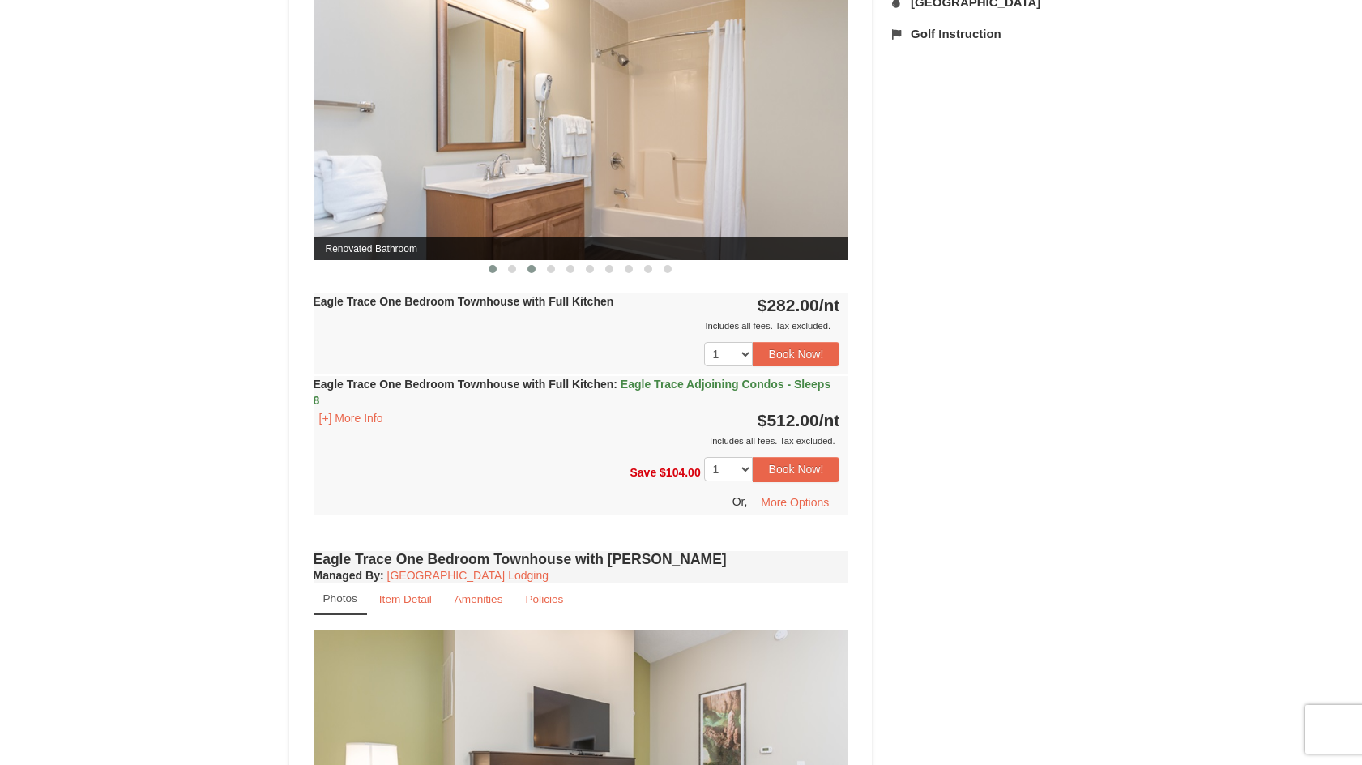
click at [493, 271] on span at bounding box center [492, 269] width 8 height 8
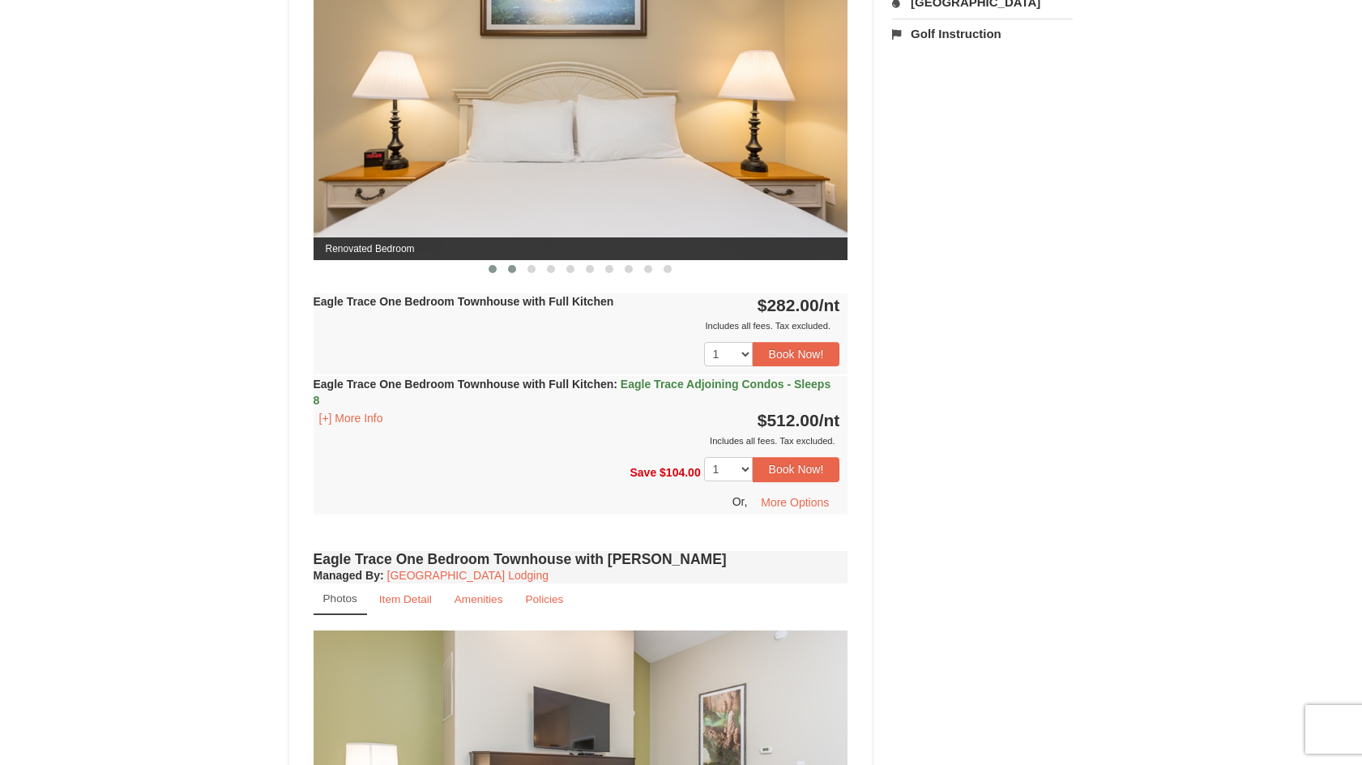
click at [514, 271] on span at bounding box center [512, 269] width 8 height 8
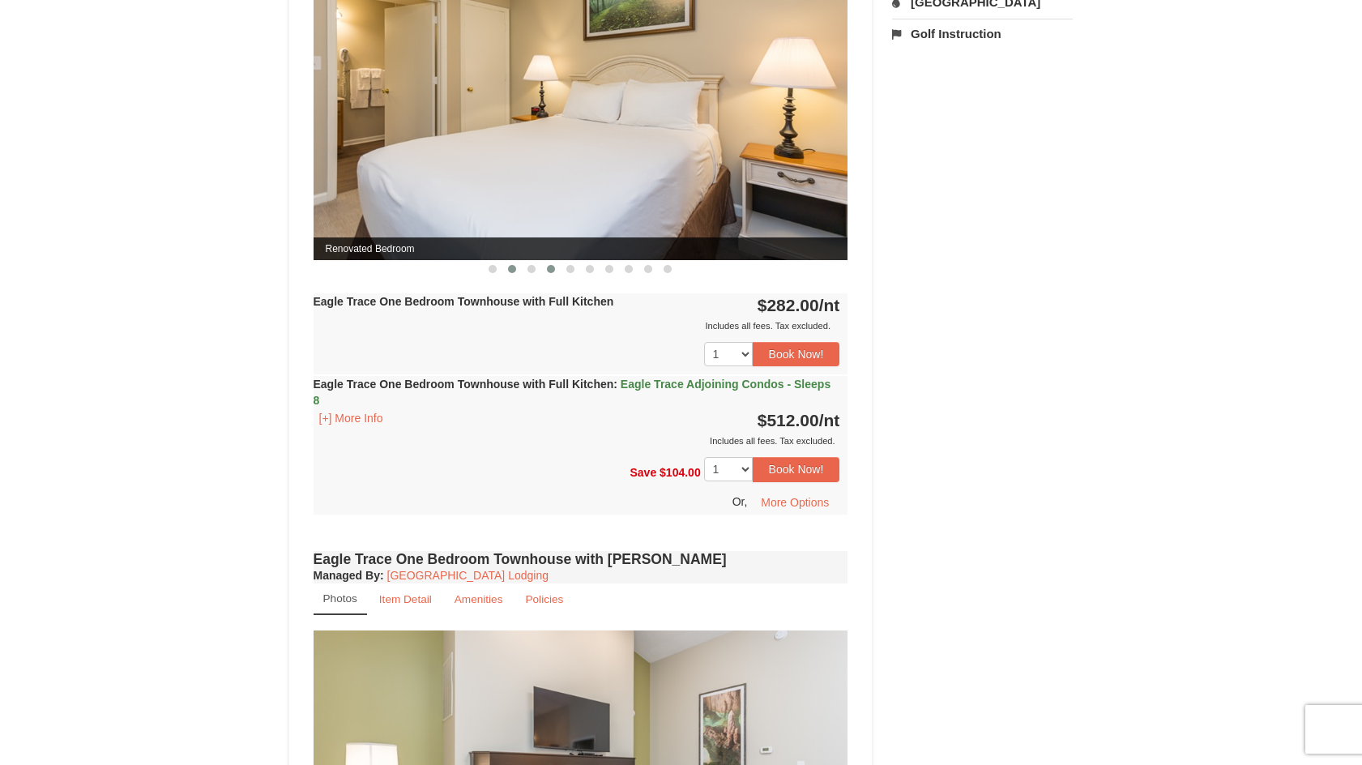
click at [548, 271] on span at bounding box center [551, 269] width 8 height 8
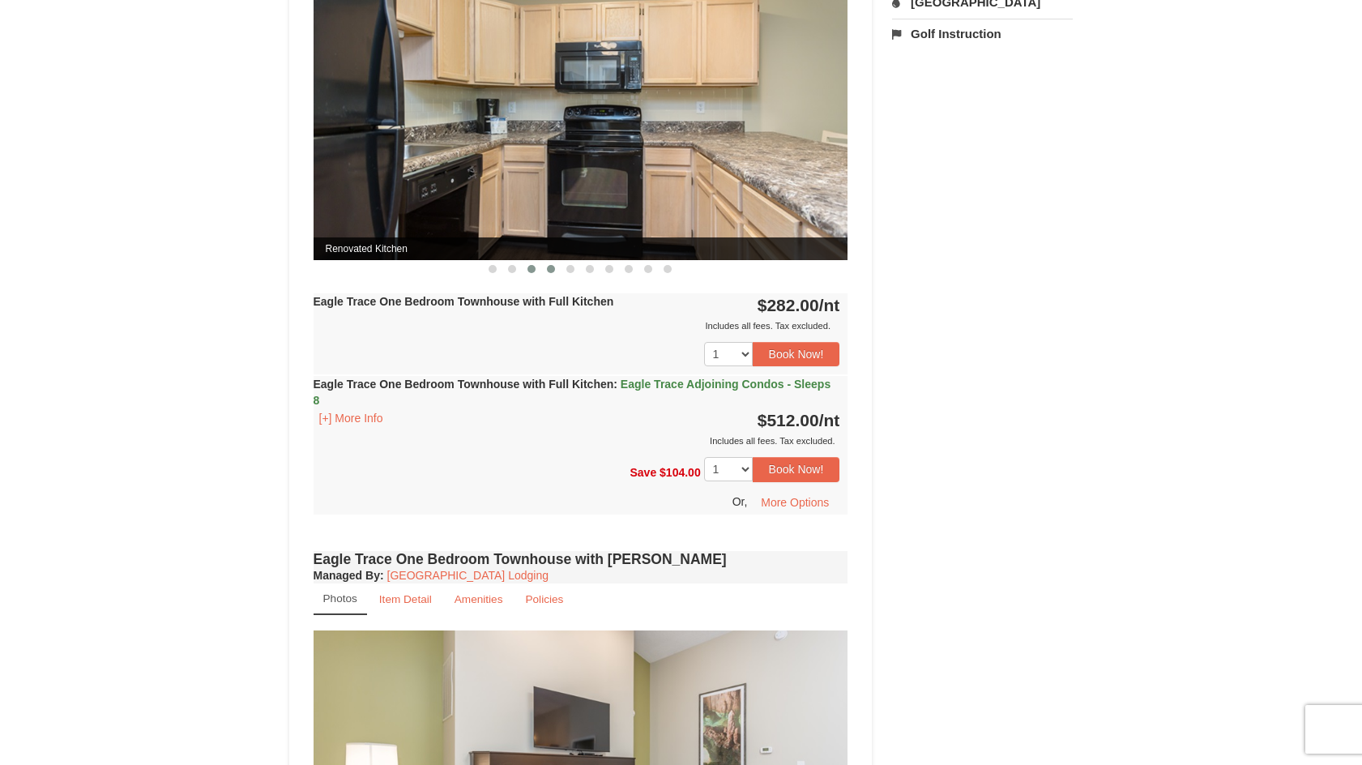
click at [531, 271] on span at bounding box center [531, 269] width 8 height 8
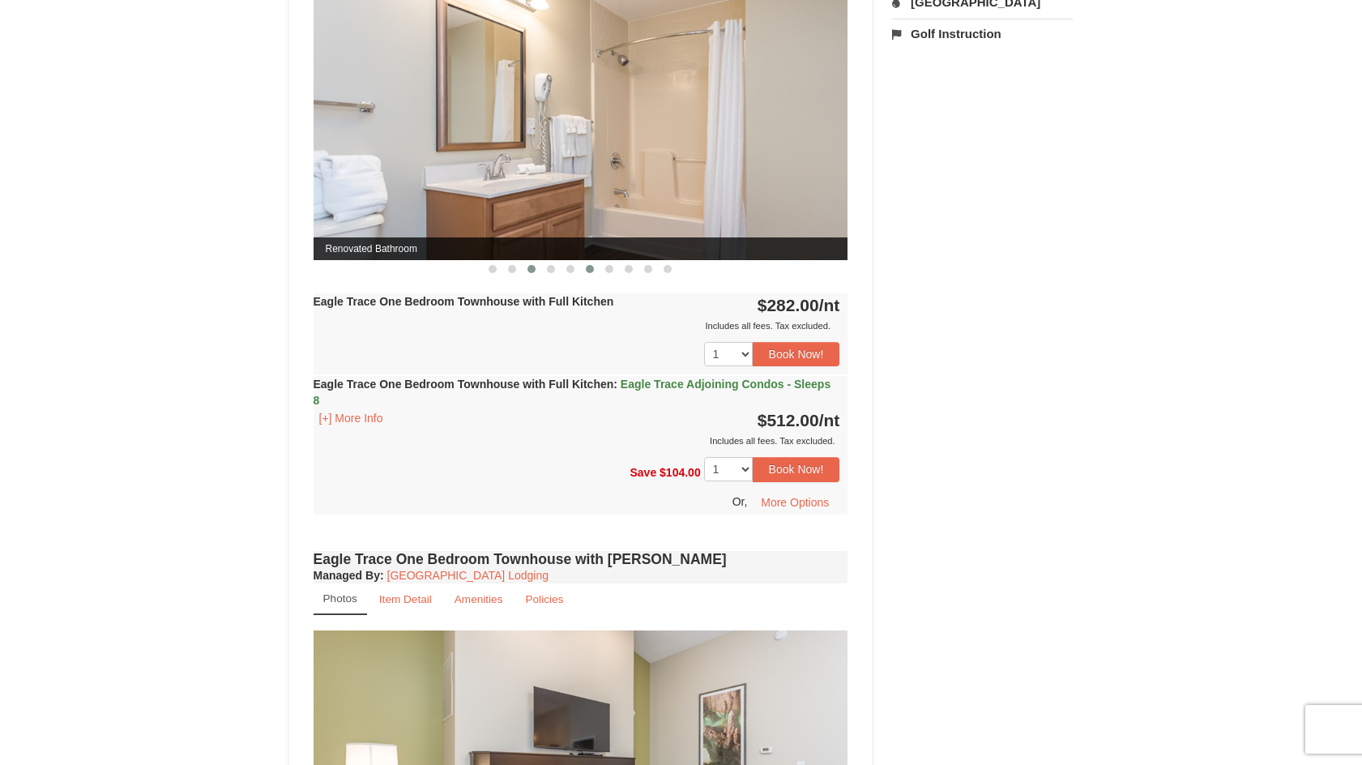
click at [588, 275] on button at bounding box center [589, 269] width 19 height 16
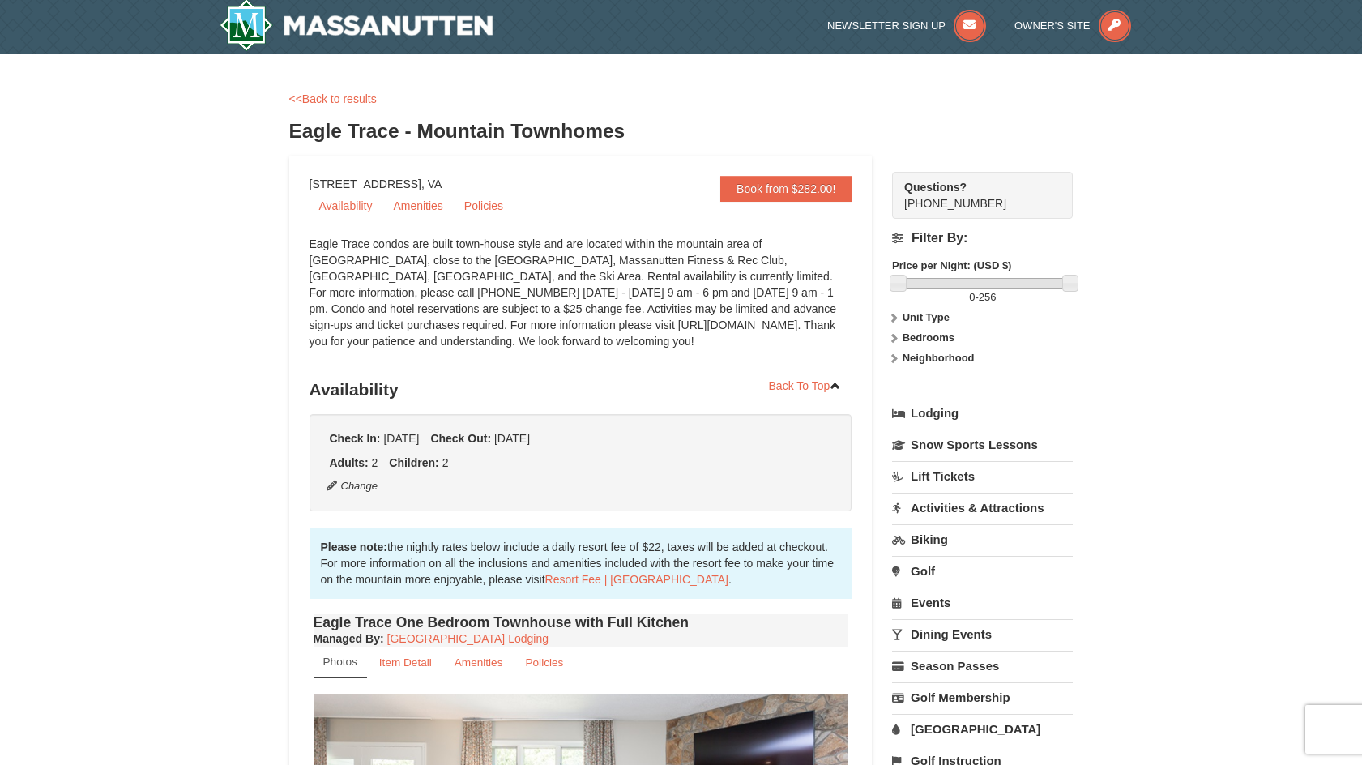
scroll to position [0, 0]
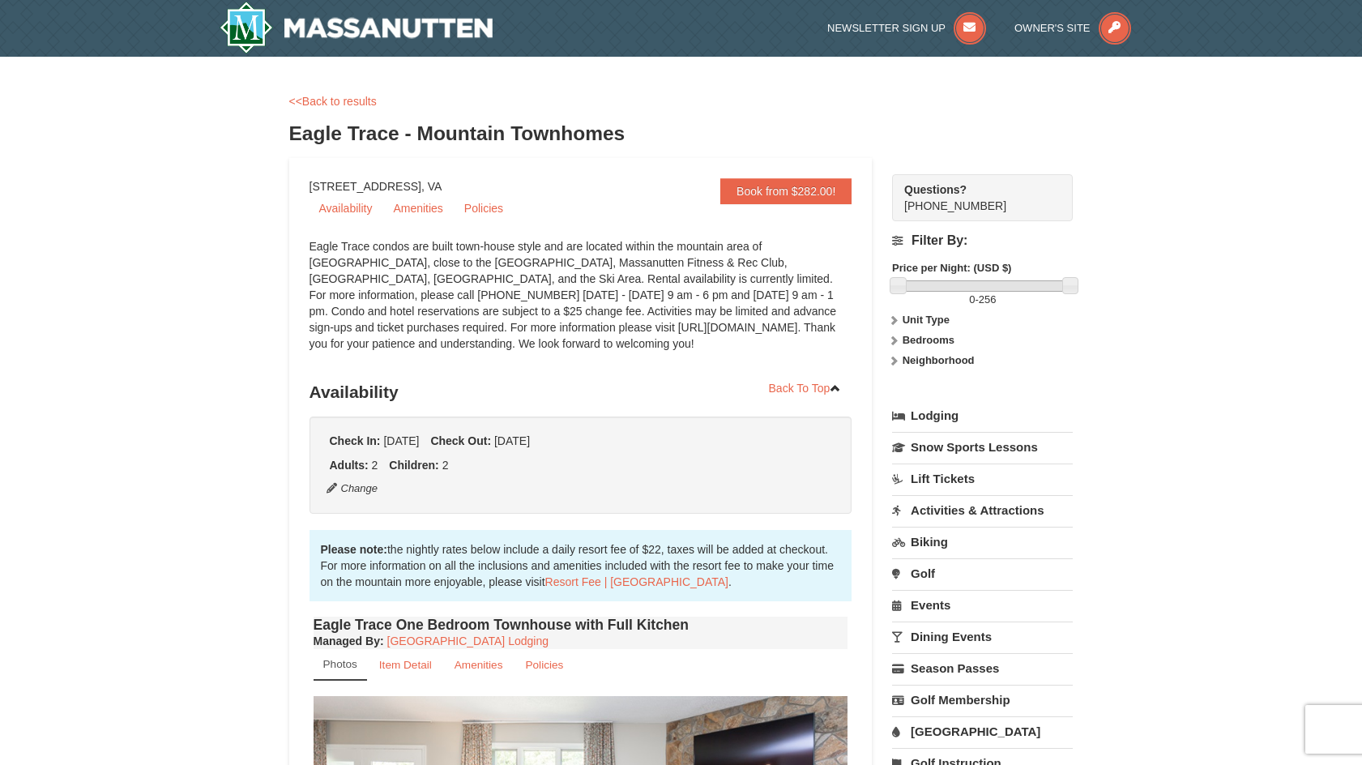
drag, startPoint x: 975, startPoint y: 446, endPoint x: 1200, endPoint y: 505, distance: 231.9
click at [987, 448] on link "Snow Sports Lessons" at bounding box center [982, 447] width 181 height 30
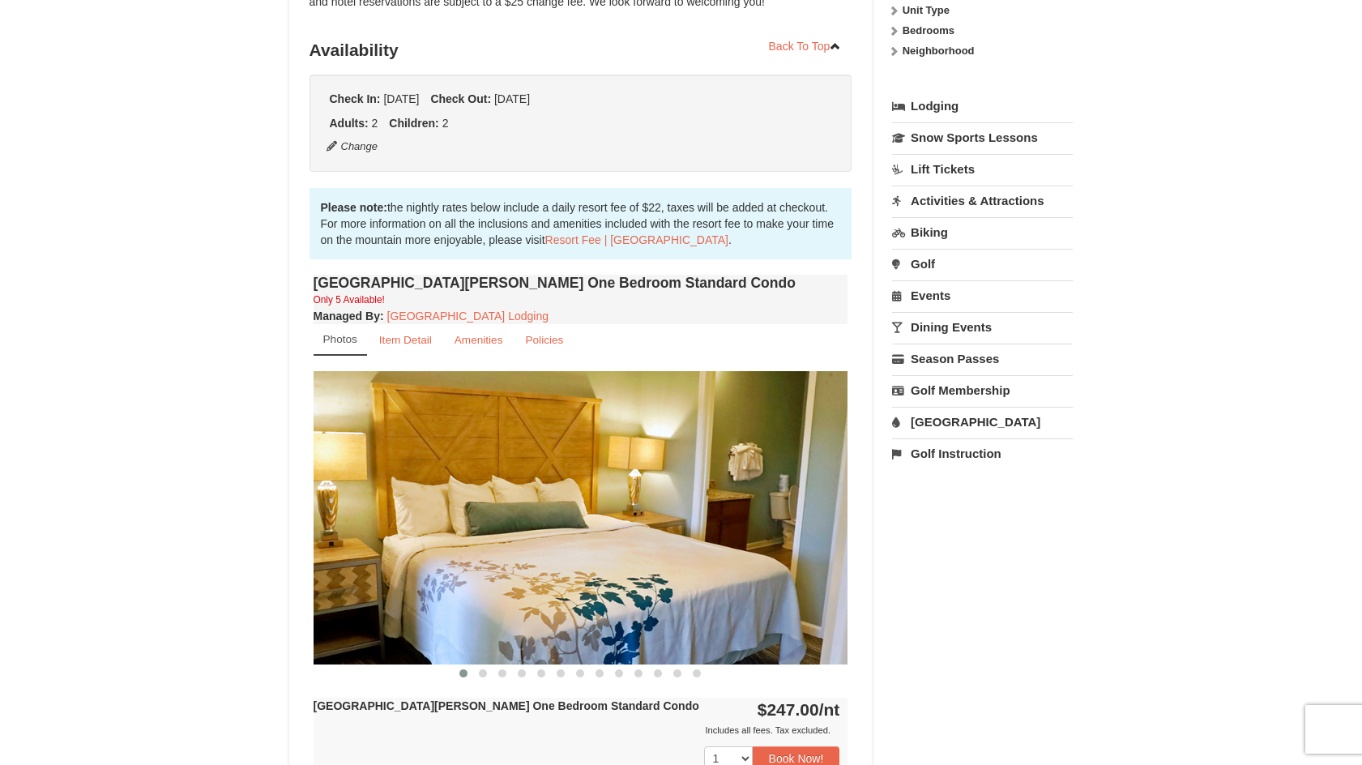
scroll to position [405, 0]
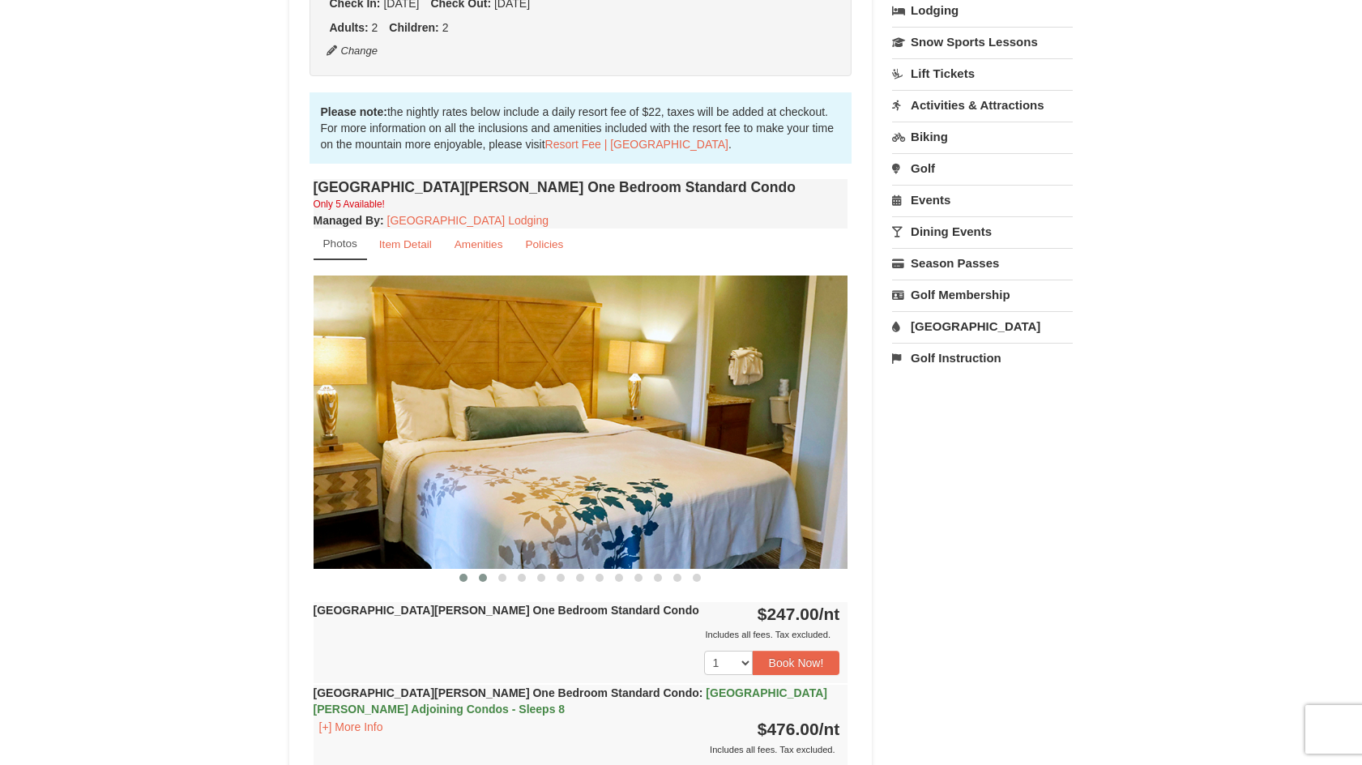
click at [477, 580] on button at bounding box center [482, 577] width 19 height 16
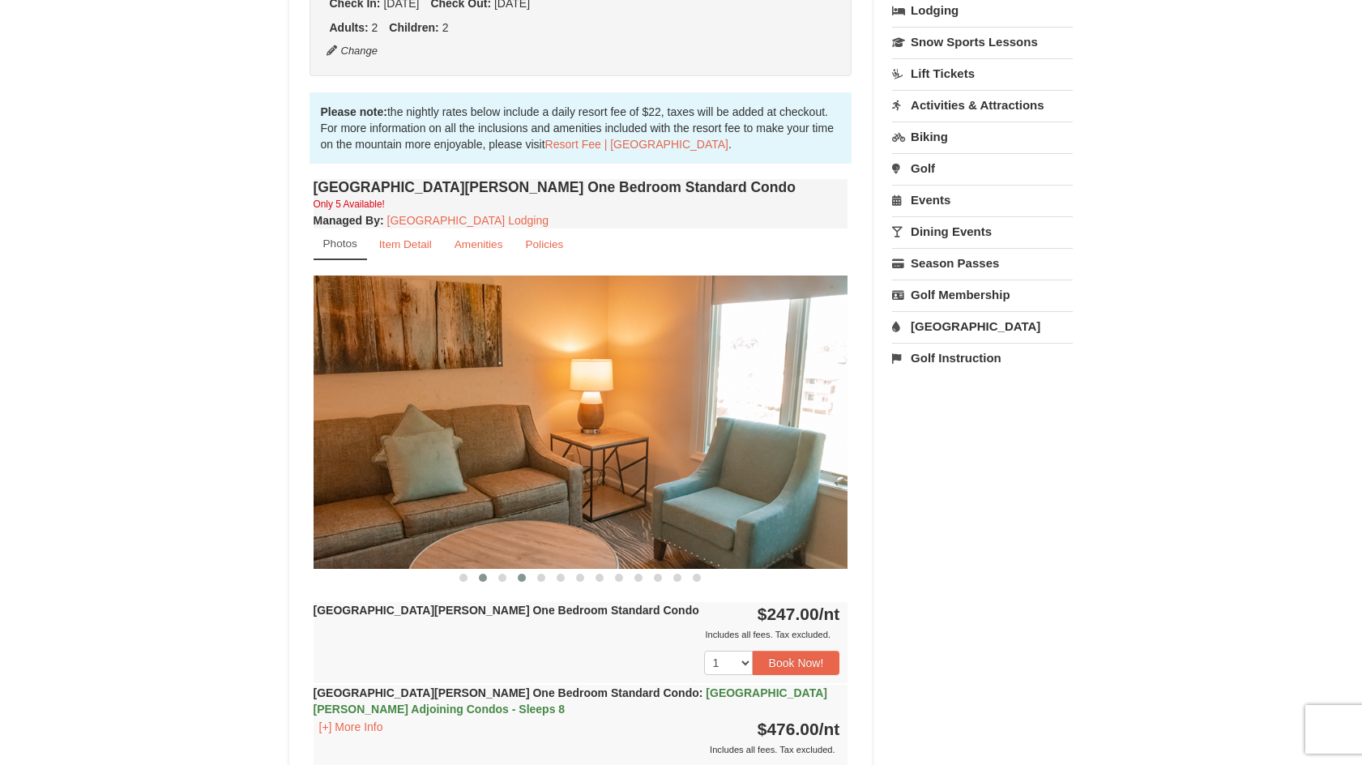
click at [513, 578] on button at bounding box center [521, 577] width 19 height 16
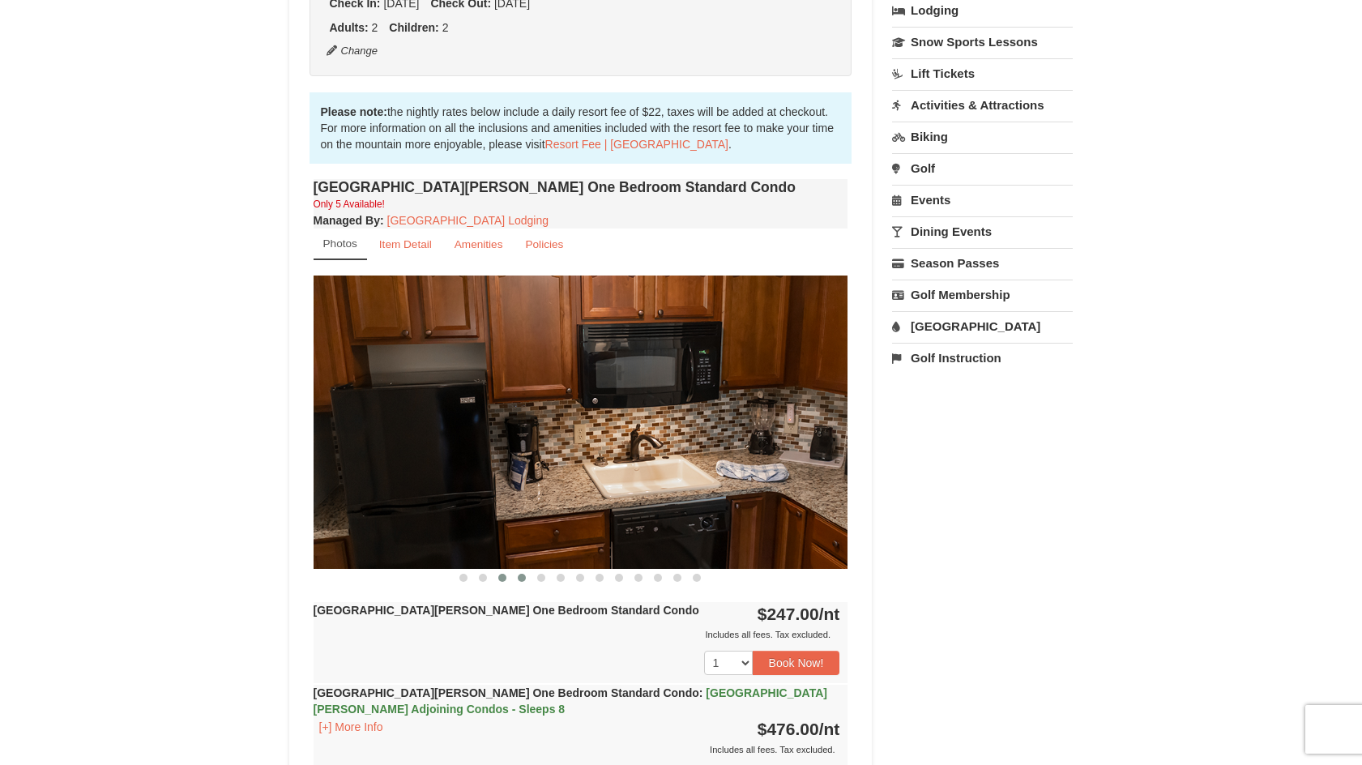
click at [502, 579] on span at bounding box center [502, 578] width 8 height 8
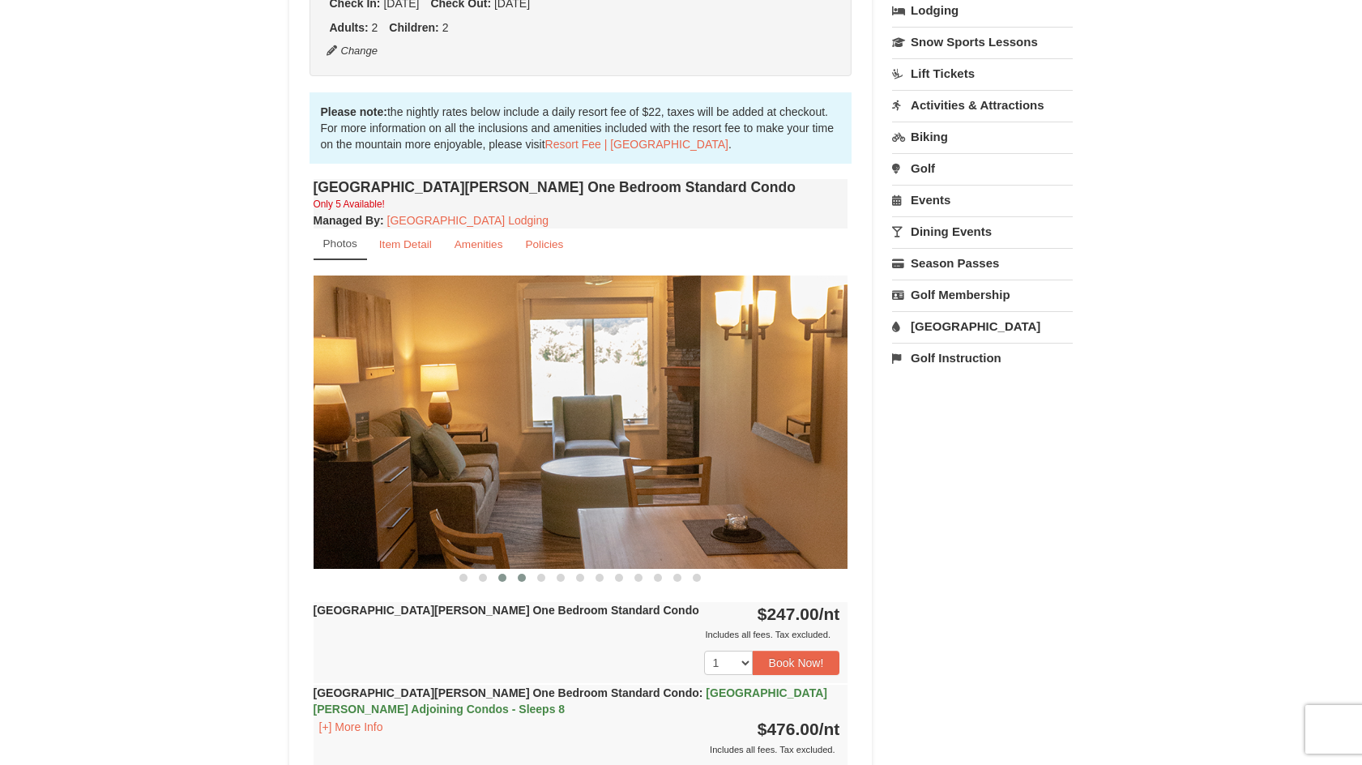
click at [523, 582] on button at bounding box center [521, 577] width 19 height 16
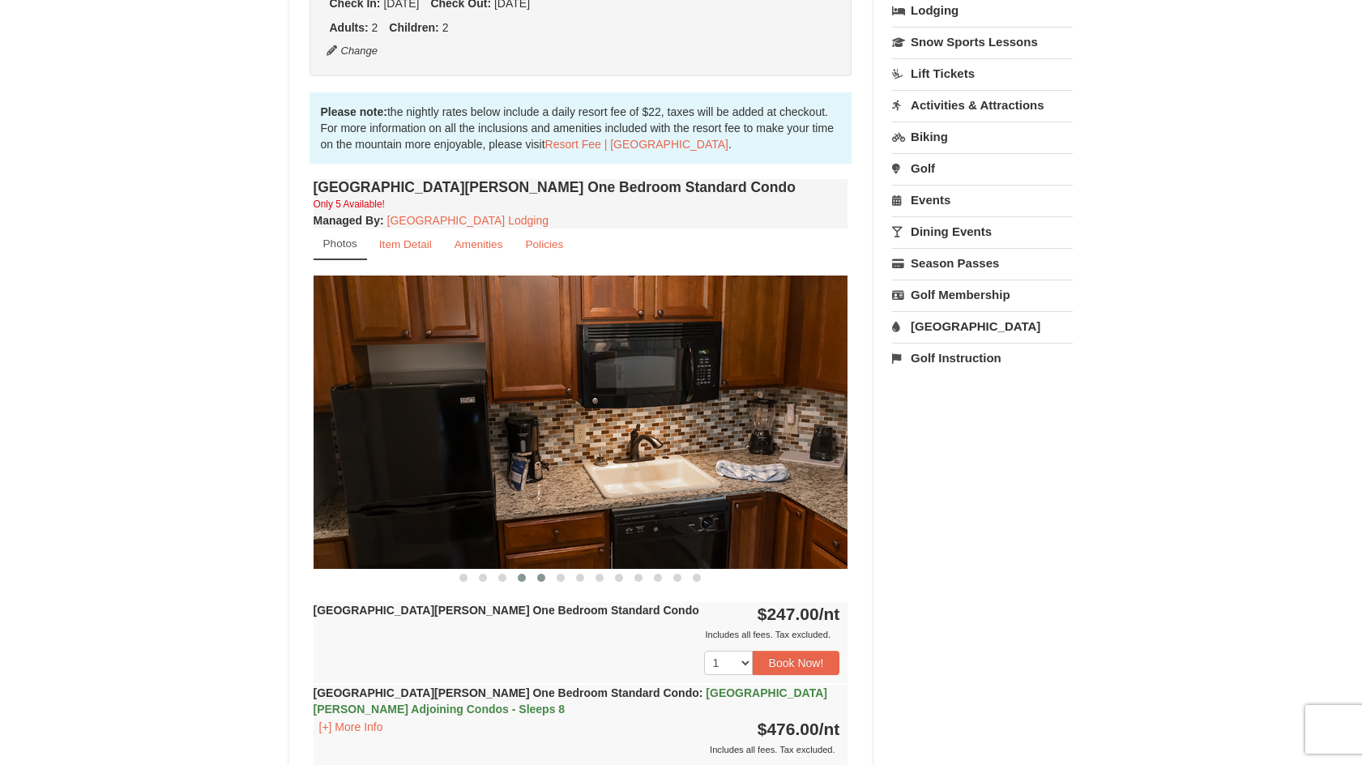
click at [546, 582] on button at bounding box center [540, 577] width 19 height 16
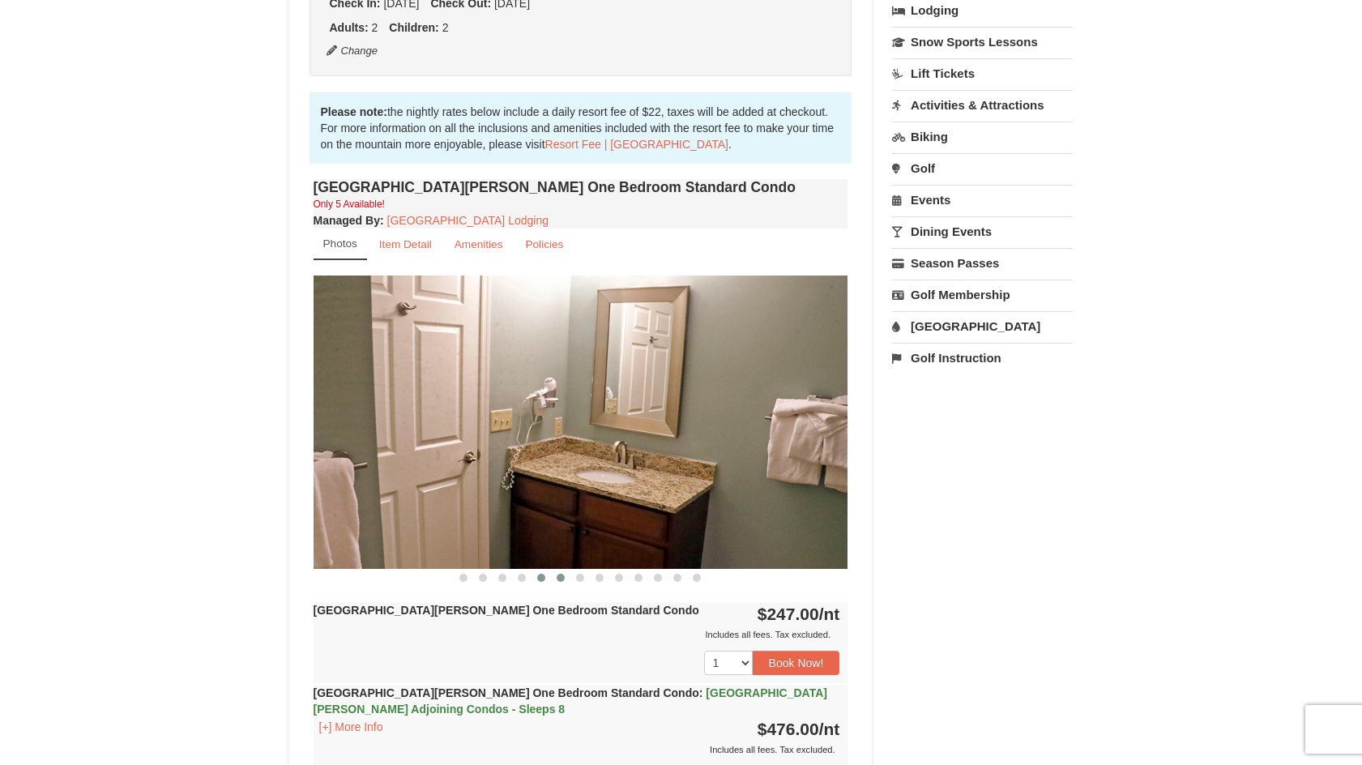
click at [564, 582] on button at bounding box center [560, 577] width 19 height 16
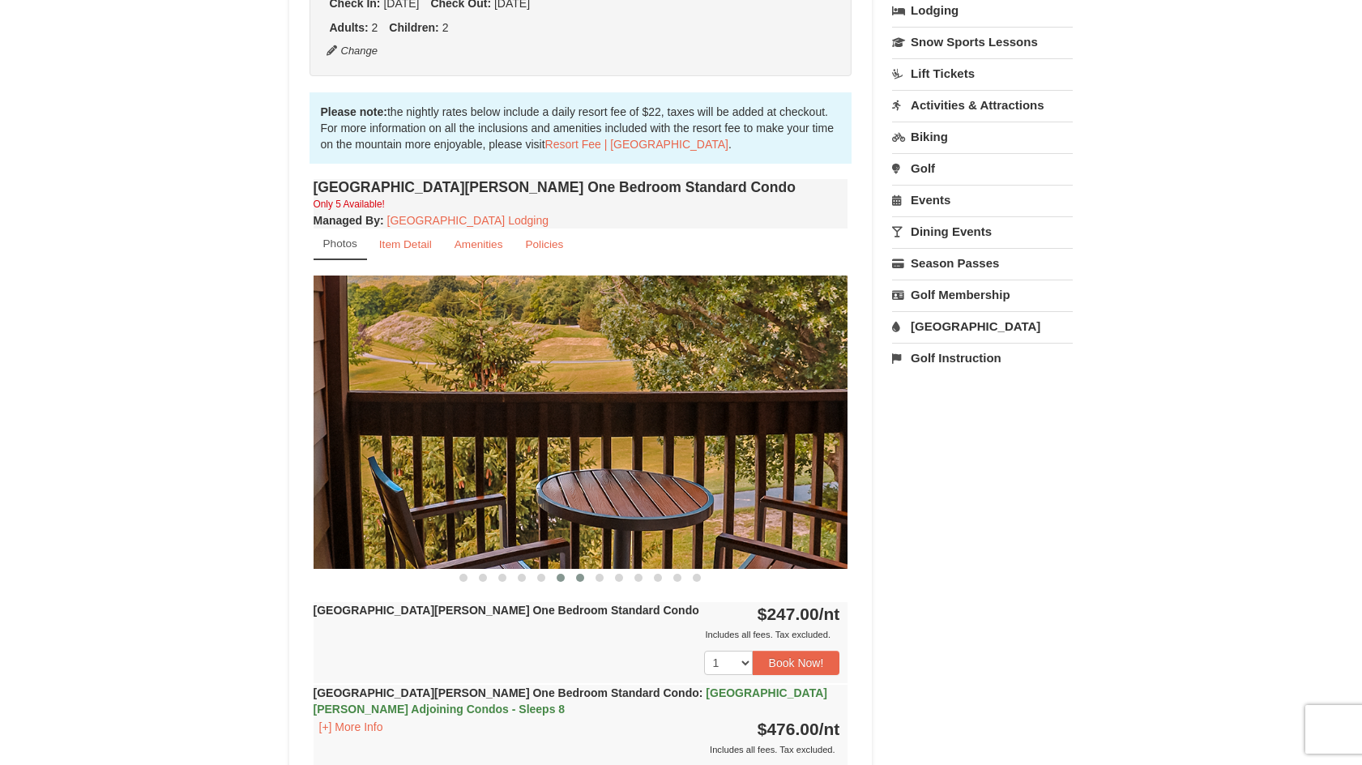
click at [580, 582] on span at bounding box center [580, 578] width 8 height 8
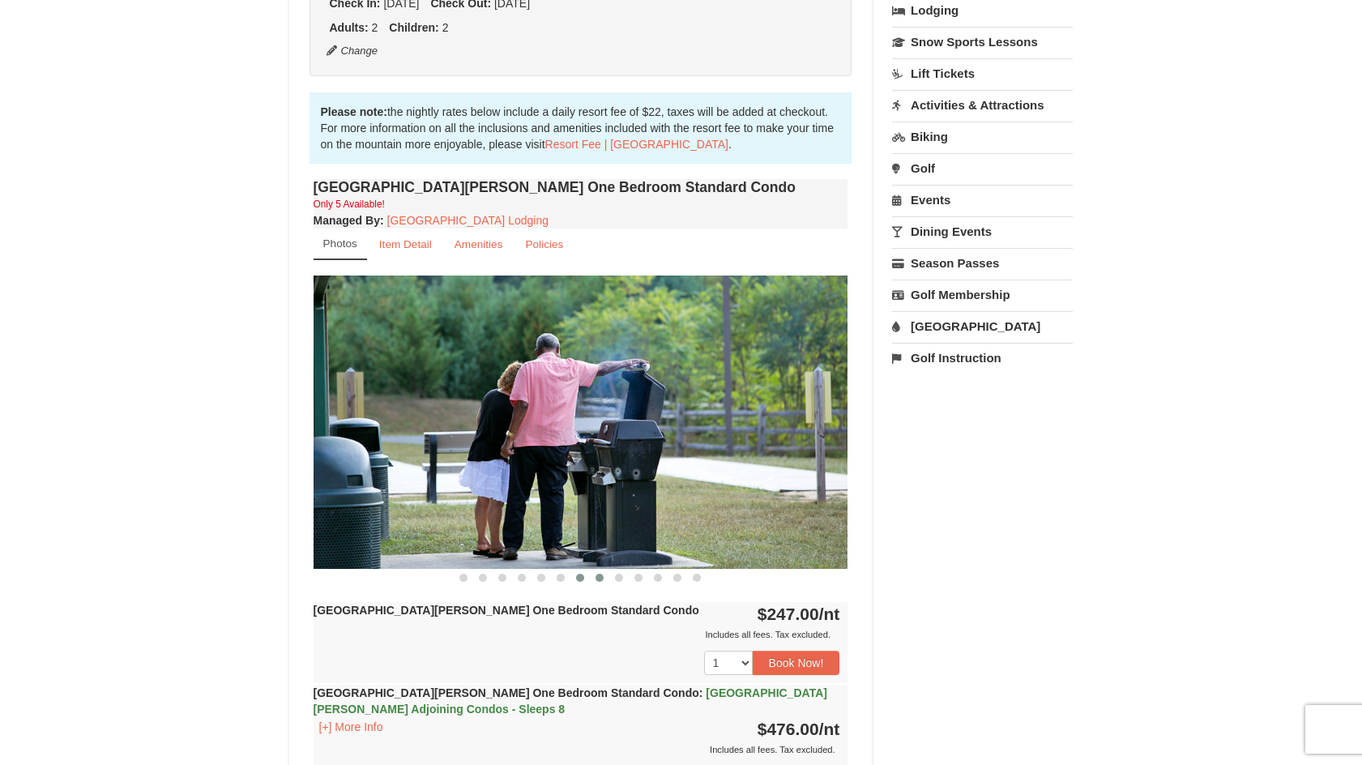
click at [604, 584] on button at bounding box center [599, 577] width 19 height 16
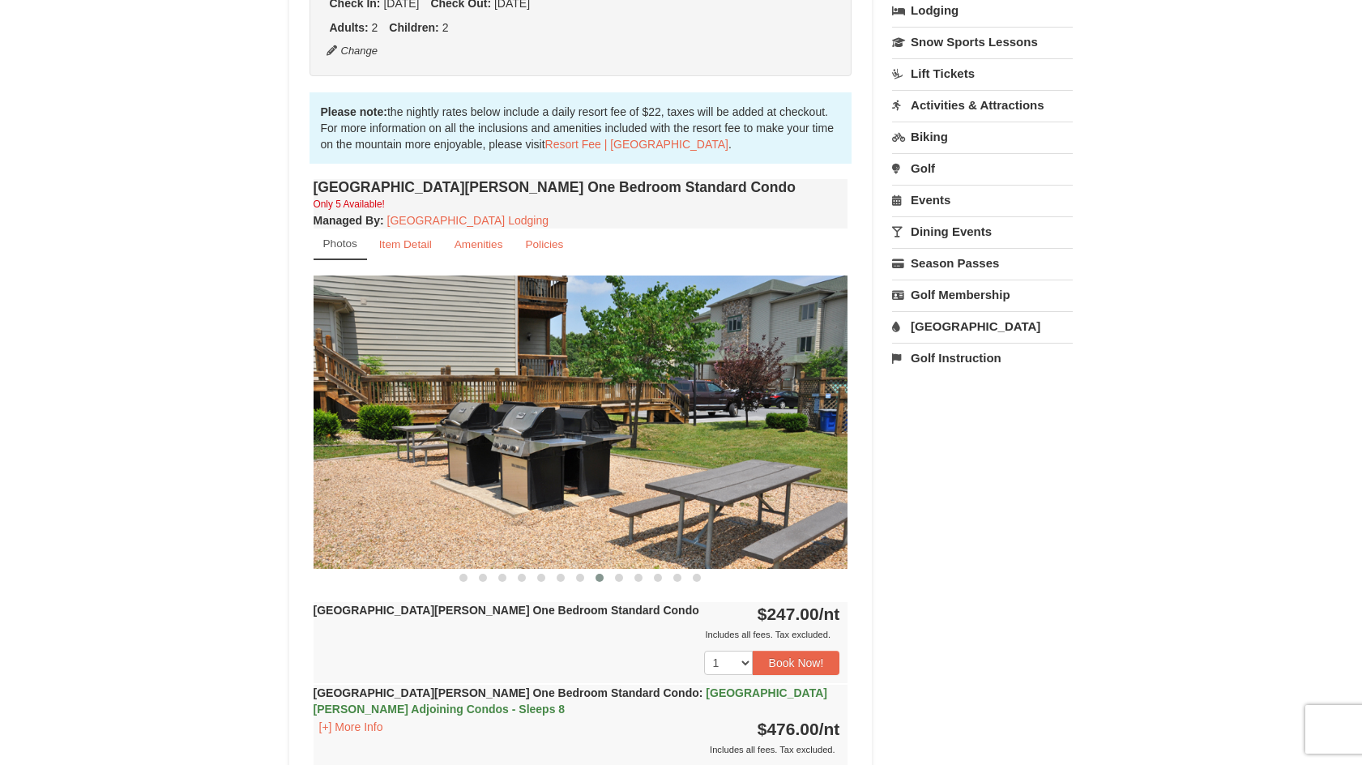
click at [628, 587] on div "Woodstone Meadows One Bedroom Standard Condo Only 5 Available! Managed By : Mas…" at bounding box center [580, 515] width 543 height 680
click at [625, 580] on button at bounding box center [618, 577] width 19 height 16
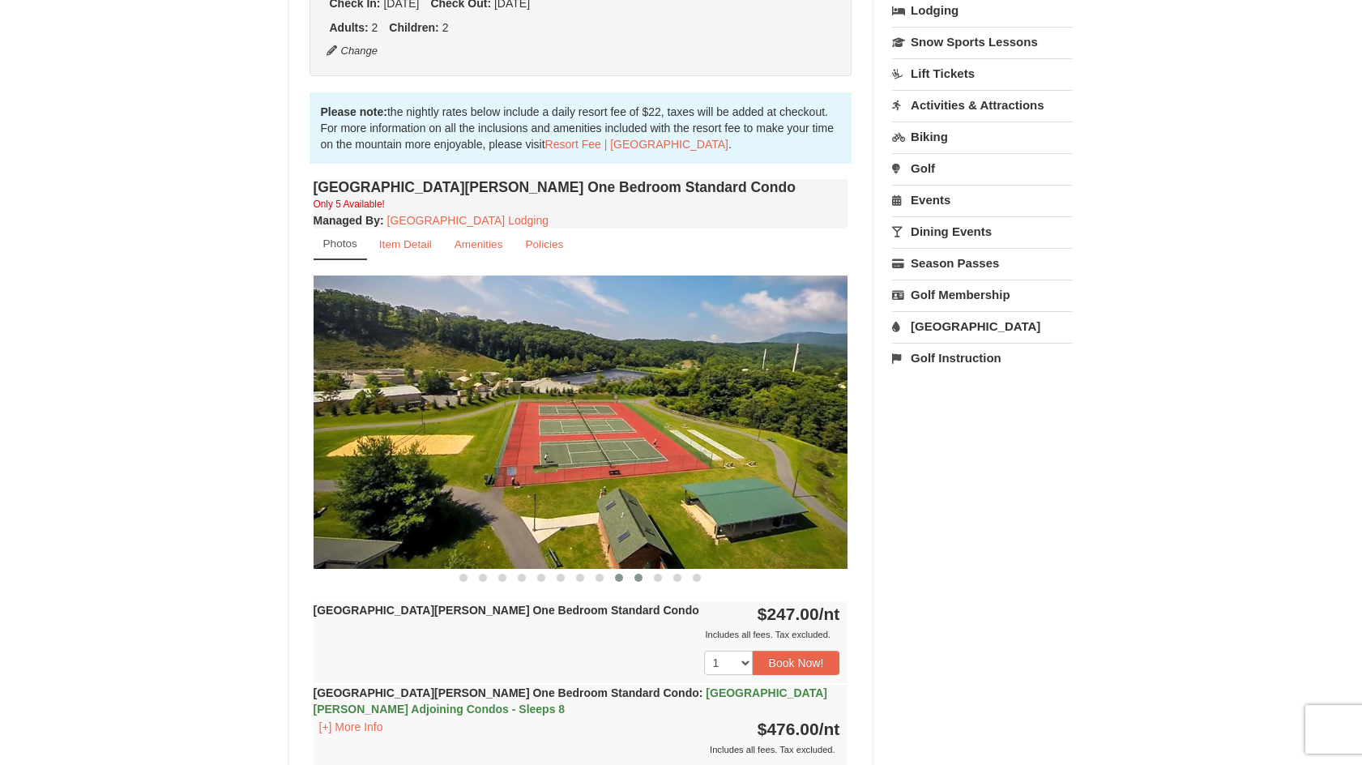
click at [635, 580] on span at bounding box center [638, 578] width 8 height 8
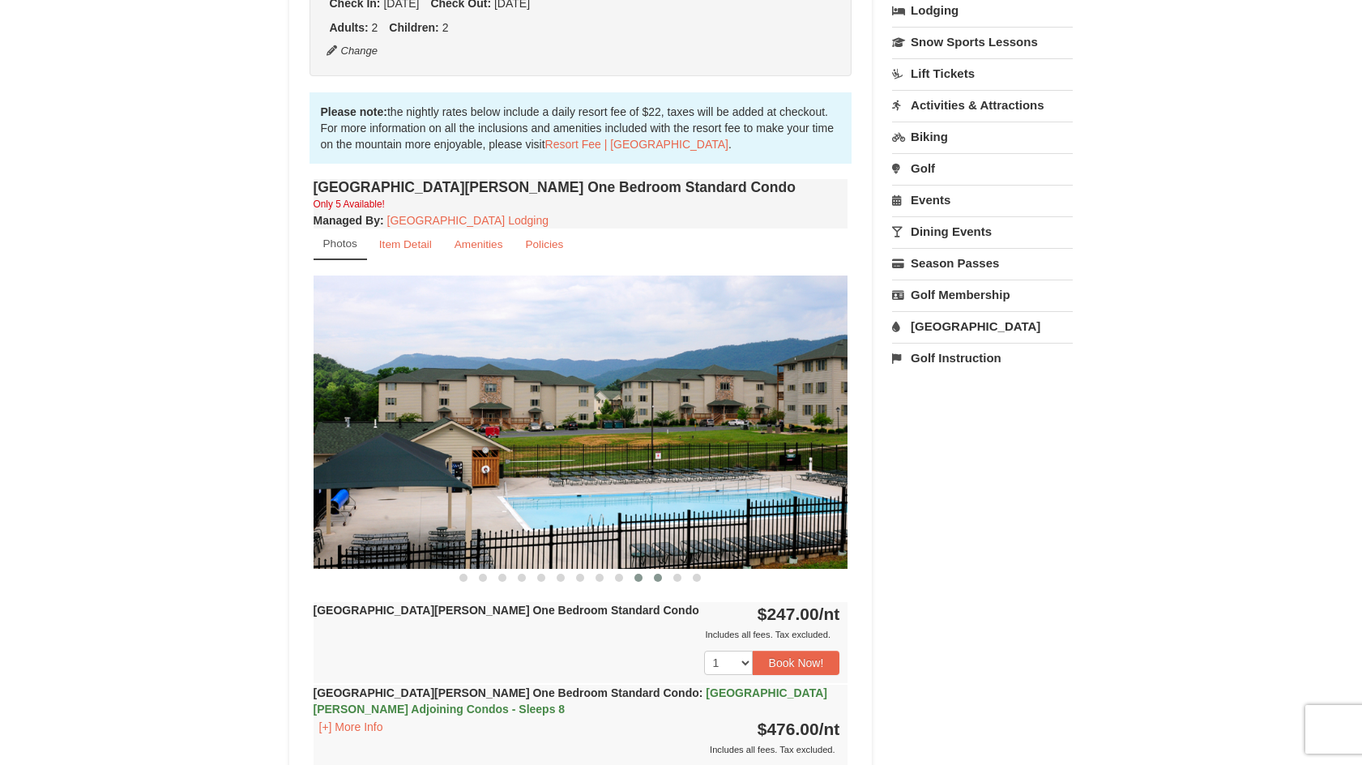
click at [658, 575] on span at bounding box center [658, 578] width 8 height 8
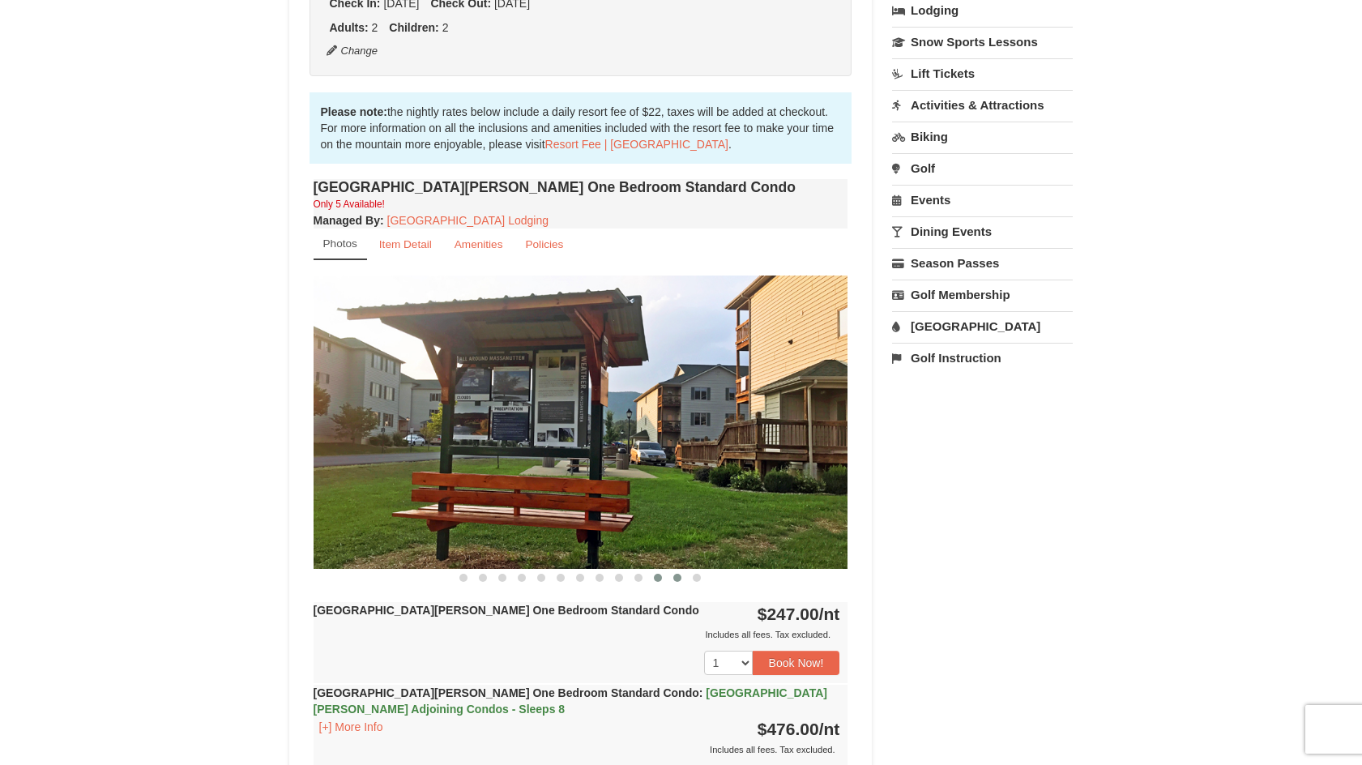
click at [680, 579] on span at bounding box center [677, 578] width 8 height 8
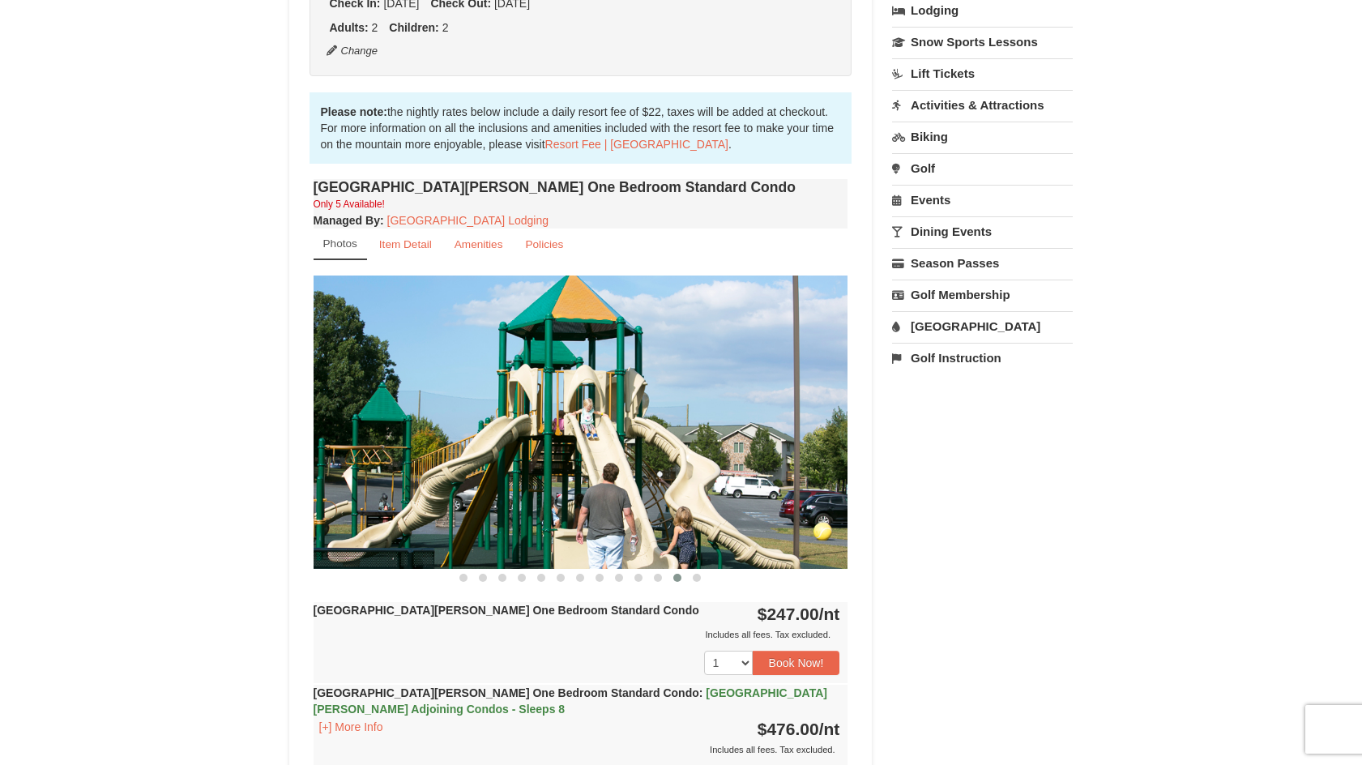
click at [719, 582] on div at bounding box center [581, 577] width 535 height 17
click at [699, 586] on button at bounding box center [696, 577] width 19 height 16
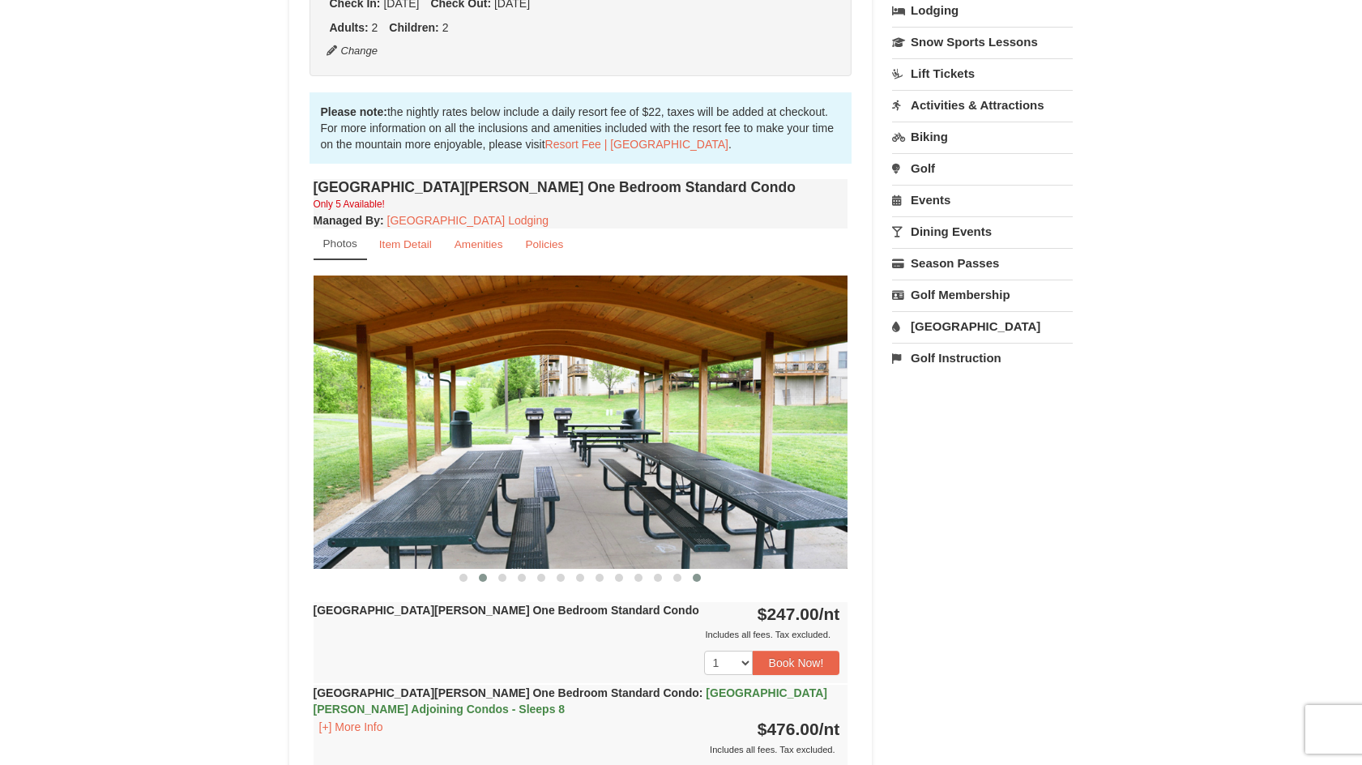
click at [477, 580] on button at bounding box center [482, 577] width 19 height 16
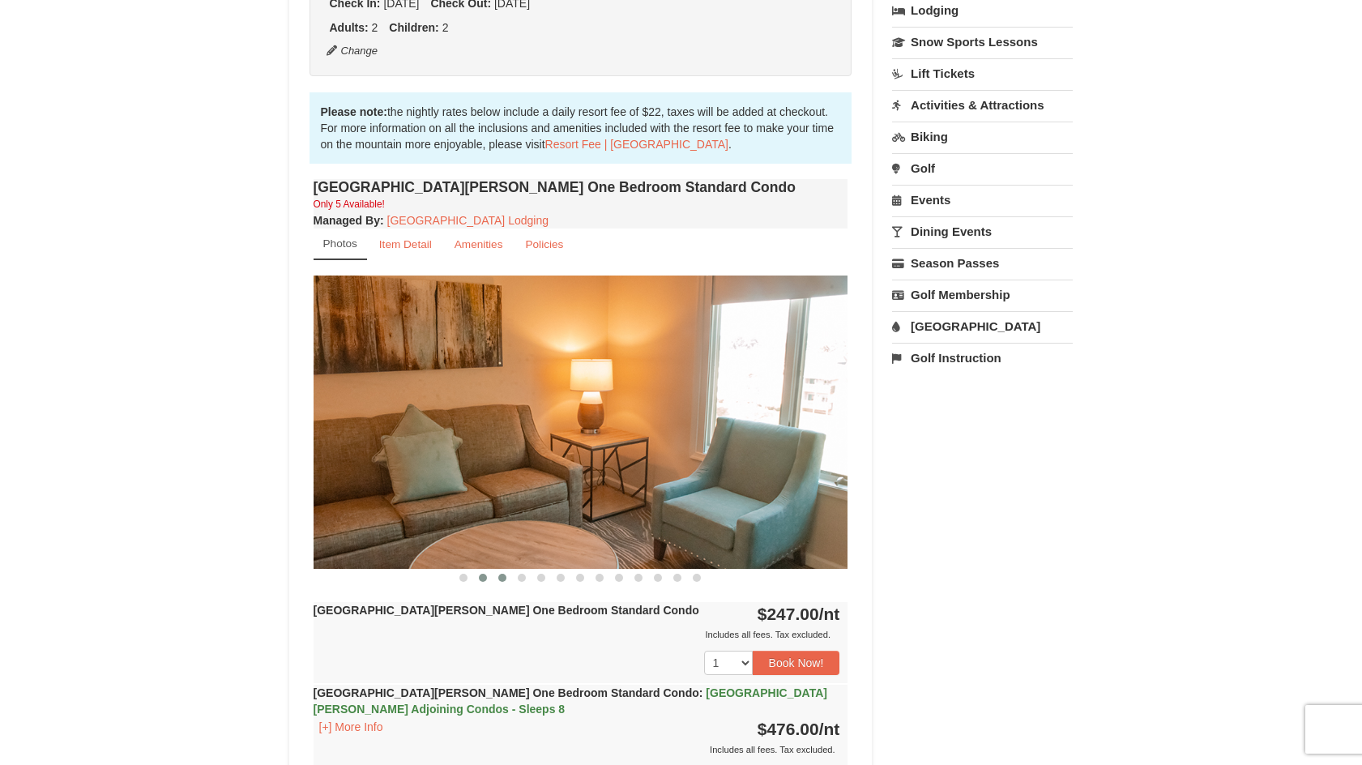
click at [505, 582] on button at bounding box center [502, 577] width 19 height 16
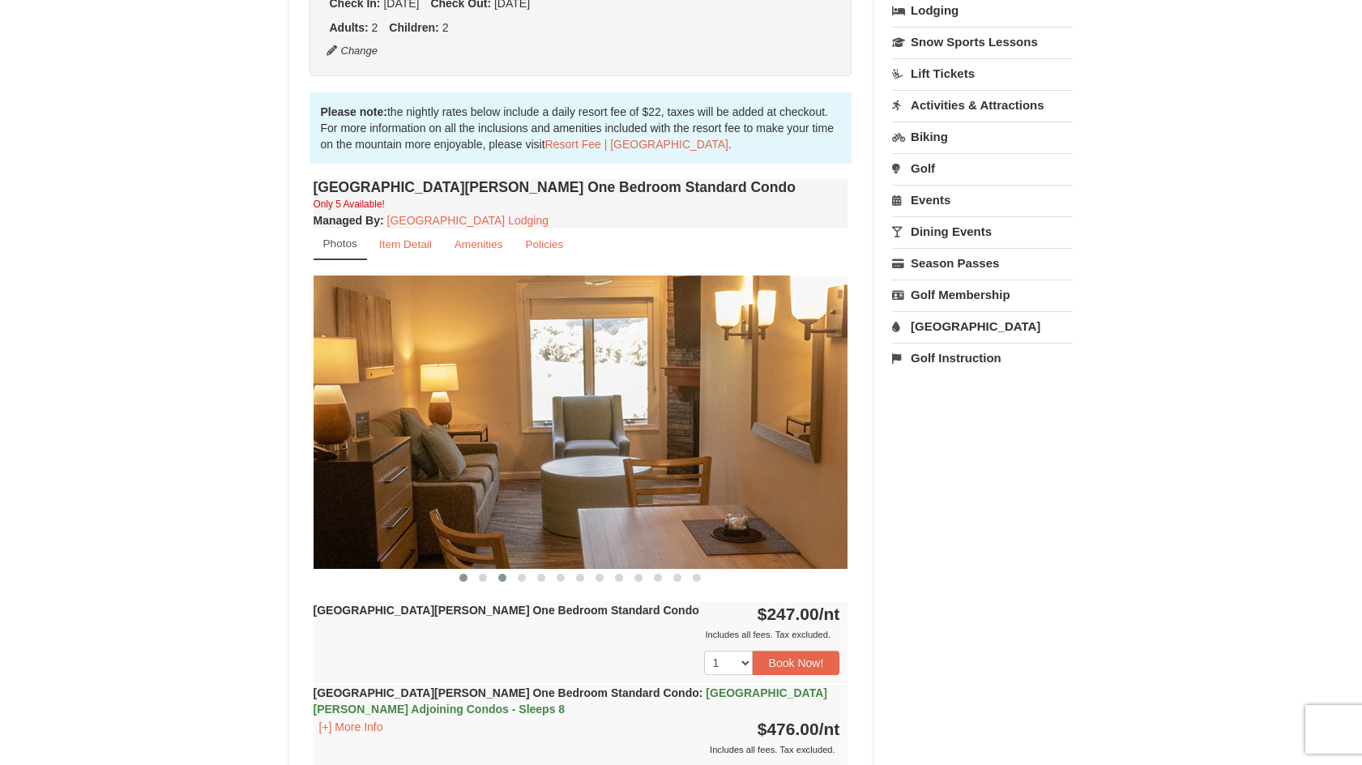
click at [457, 578] on button at bounding box center [463, 577] width 19 height 16
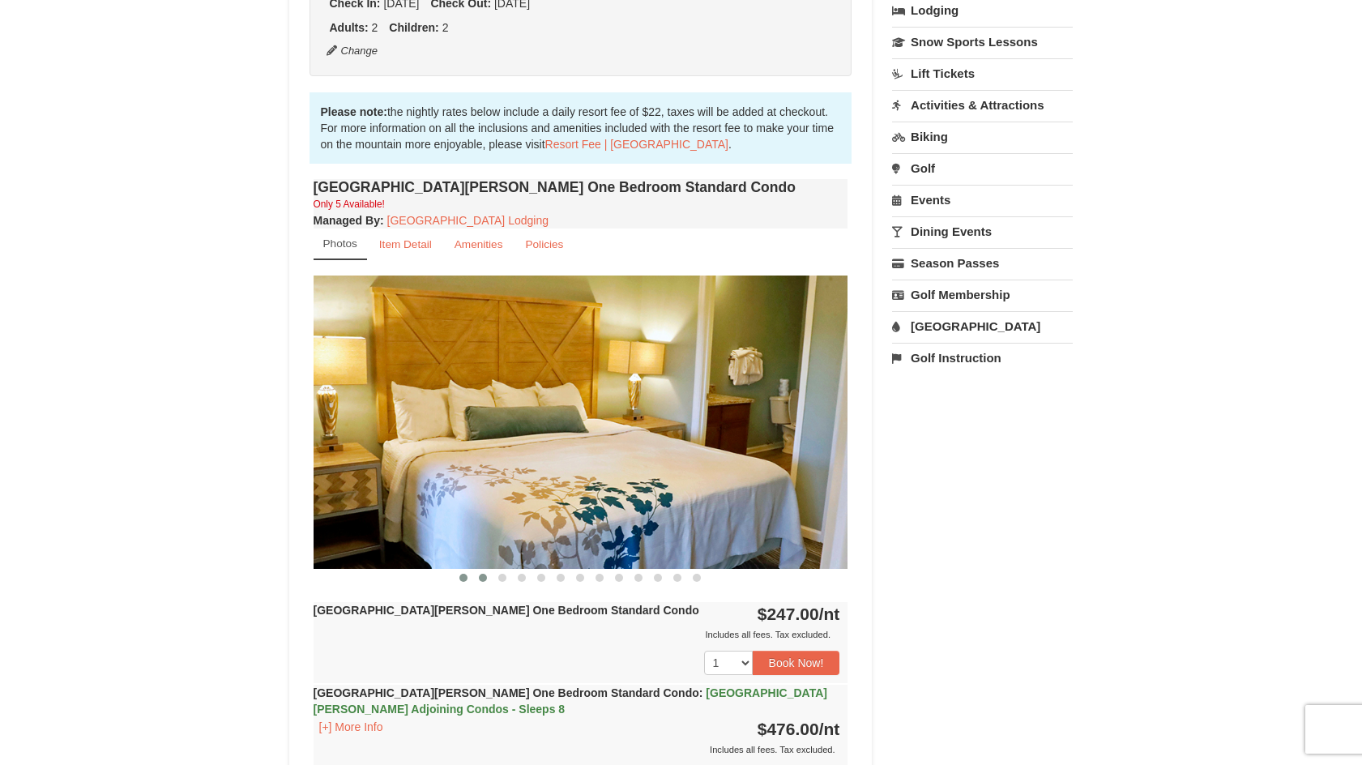
click at [481, 578] on span at bounding box center [483, 578] width 8 height 8
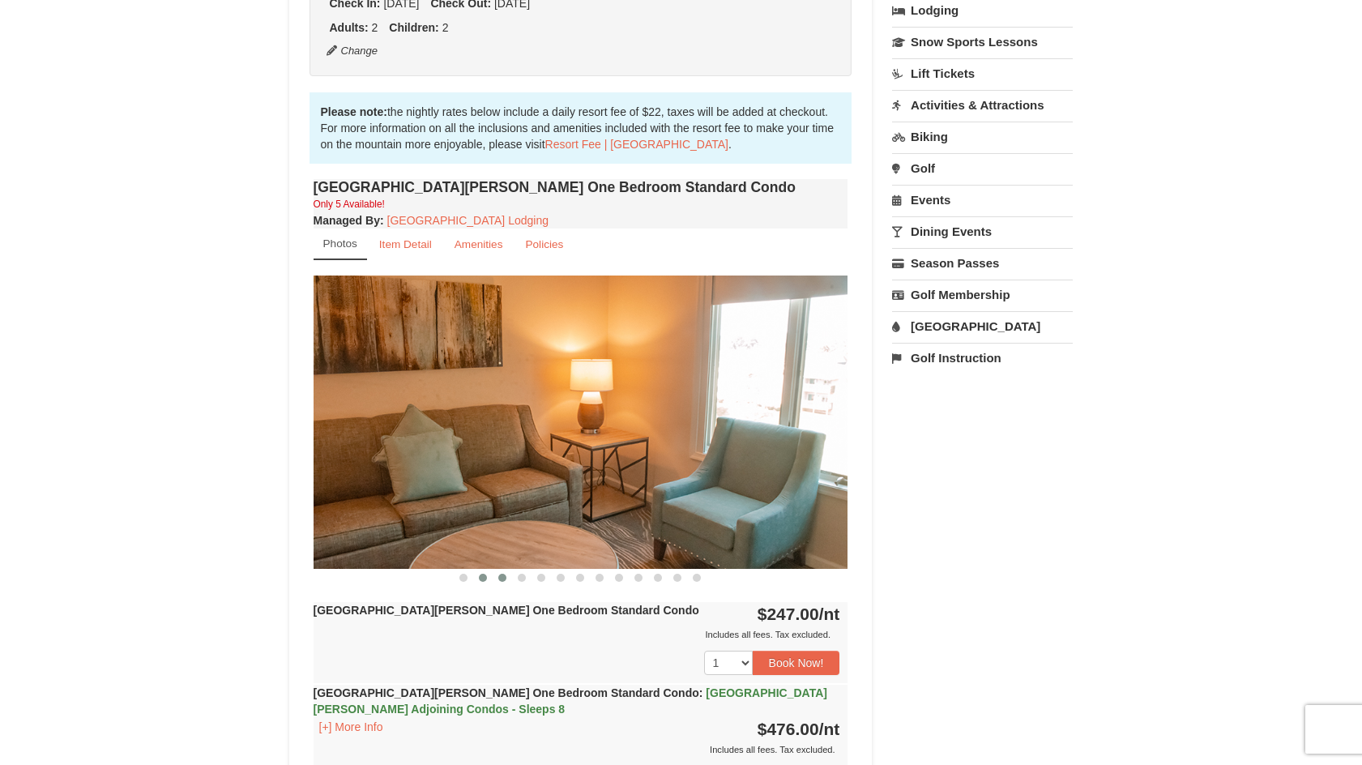
click at [501, 578] on span at bounding box center [502, 578] width 8 height 8
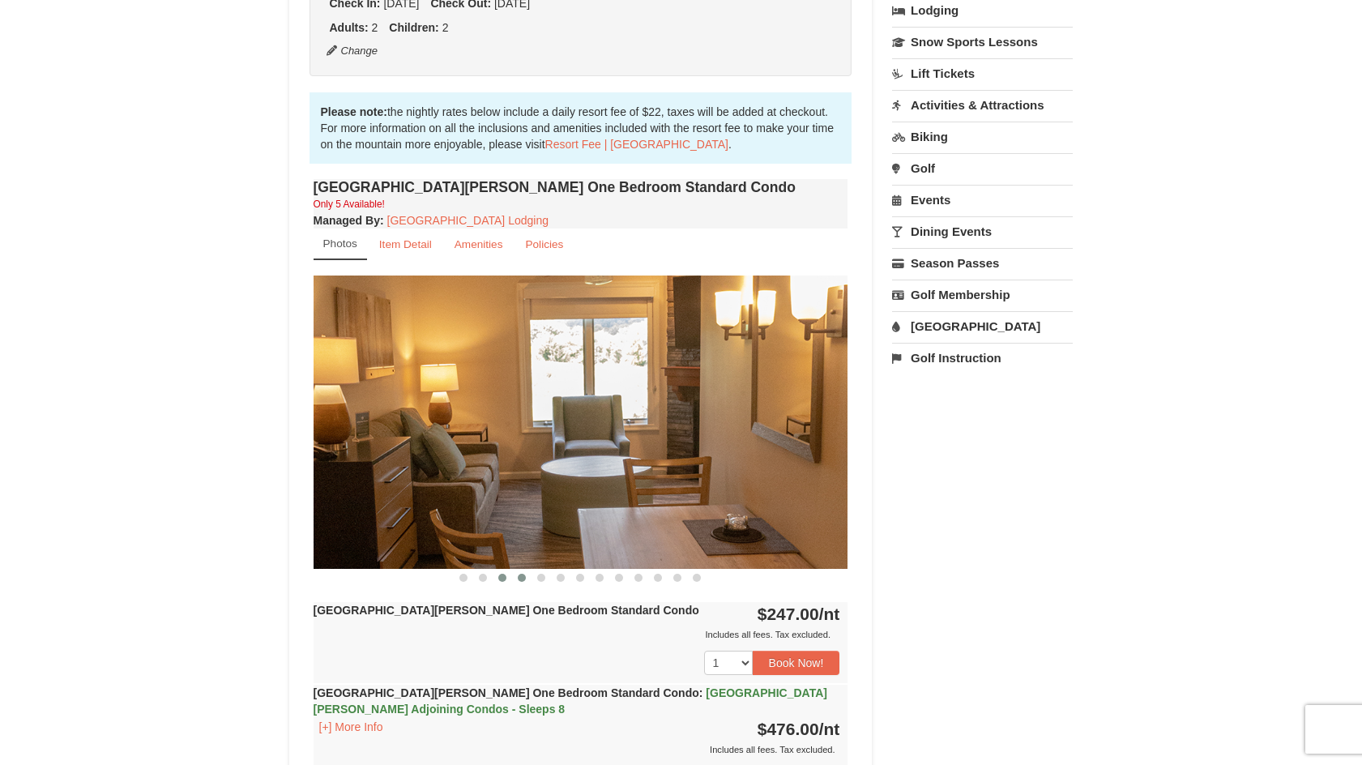
click at [521, 576] on span at bounding box center [522, 578] width 8 height 8
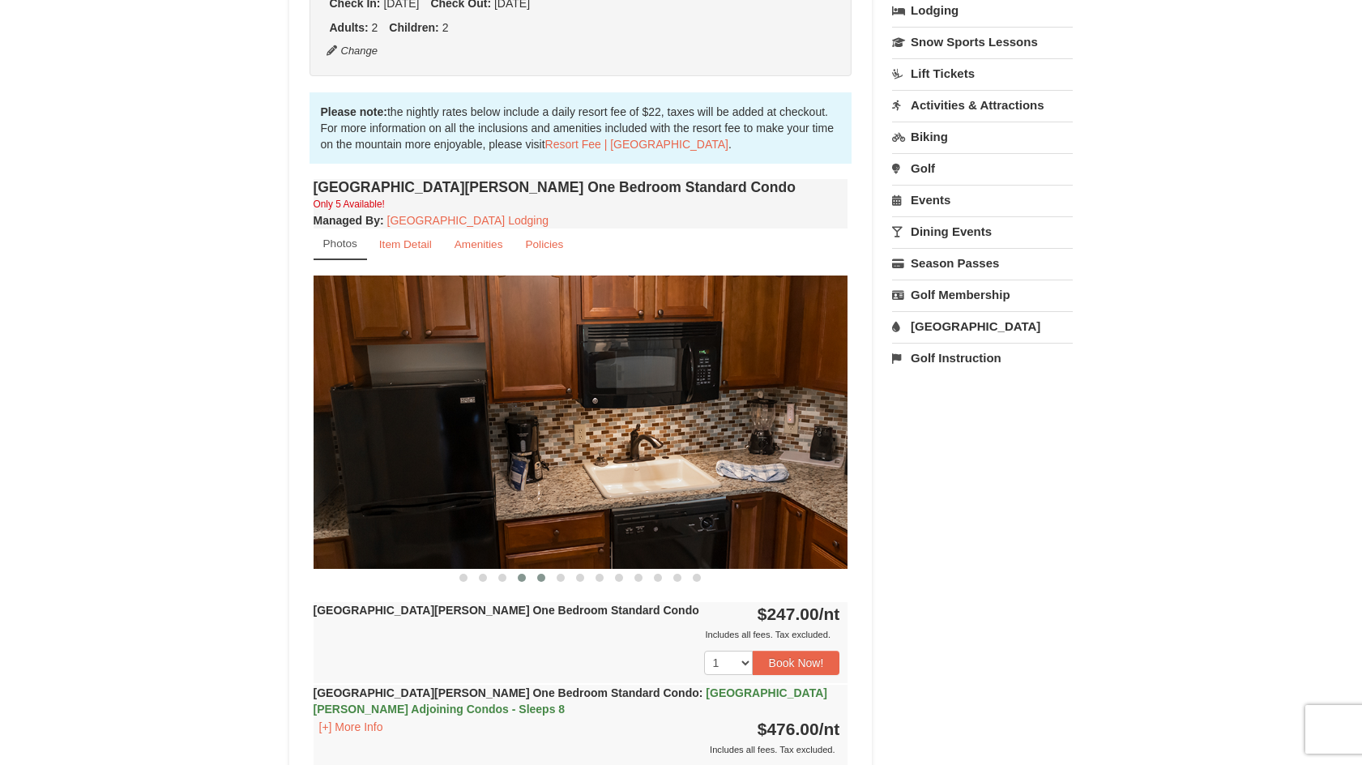
click at [542, 578] on span at bounding box center [541, 578] width 8 height 8
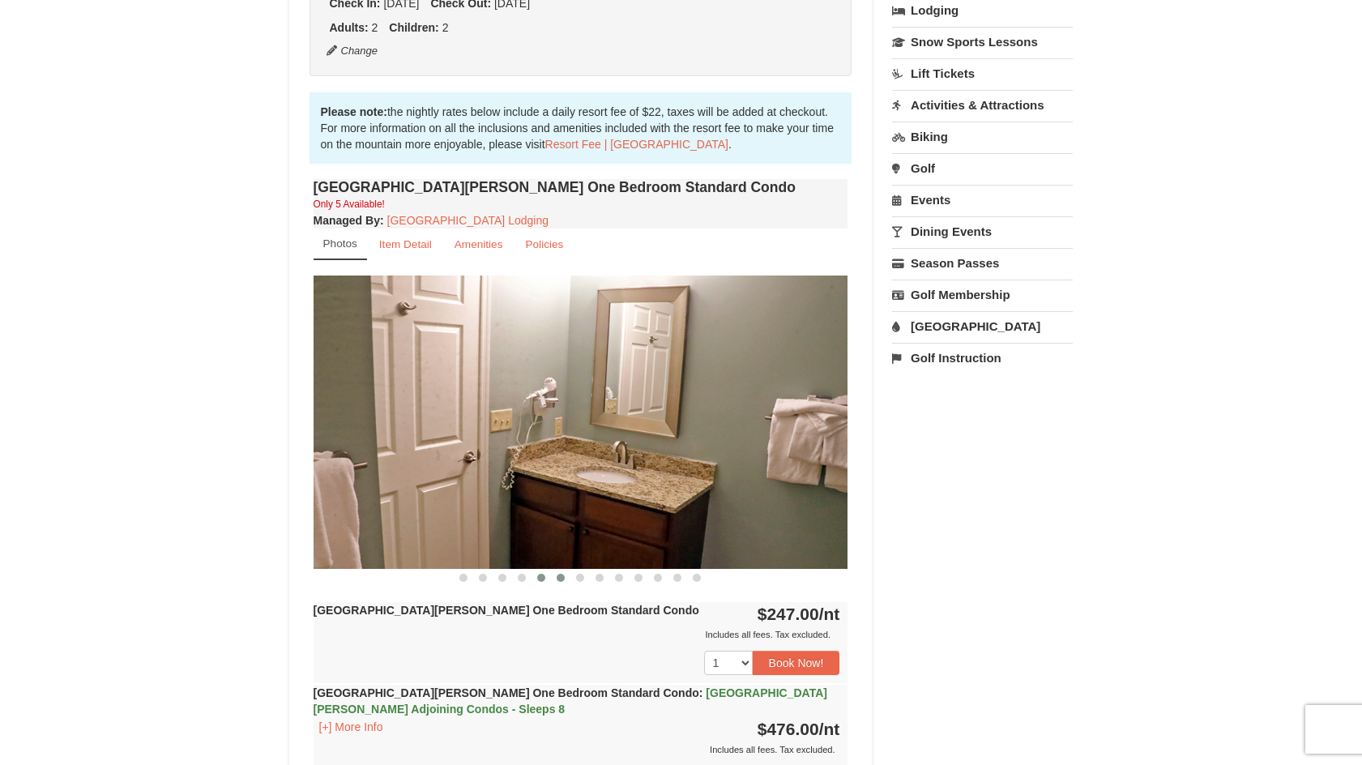
click at [561, 580] on span at bounding box center [561, 578] width 8 height 8
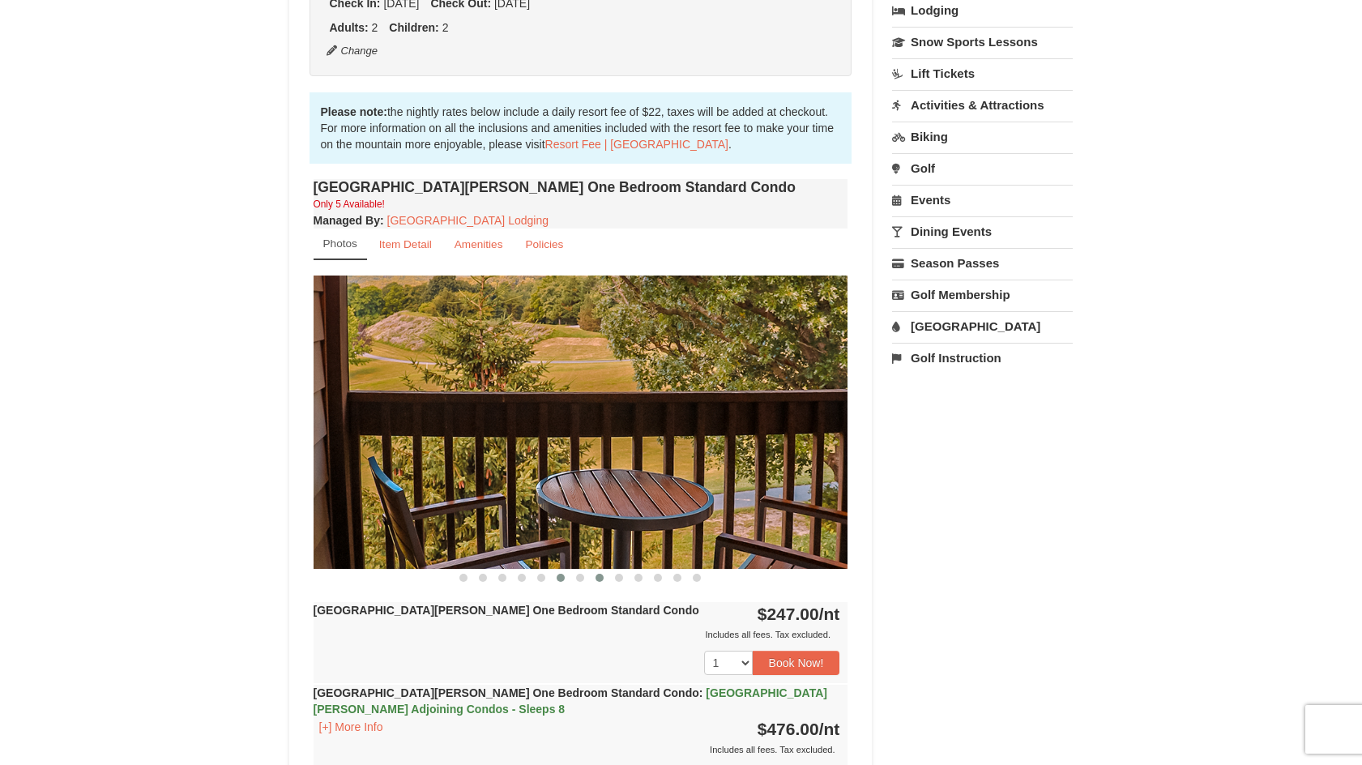
click at [590, 582] on button at bounding box center [599, 577] width 19 height 16
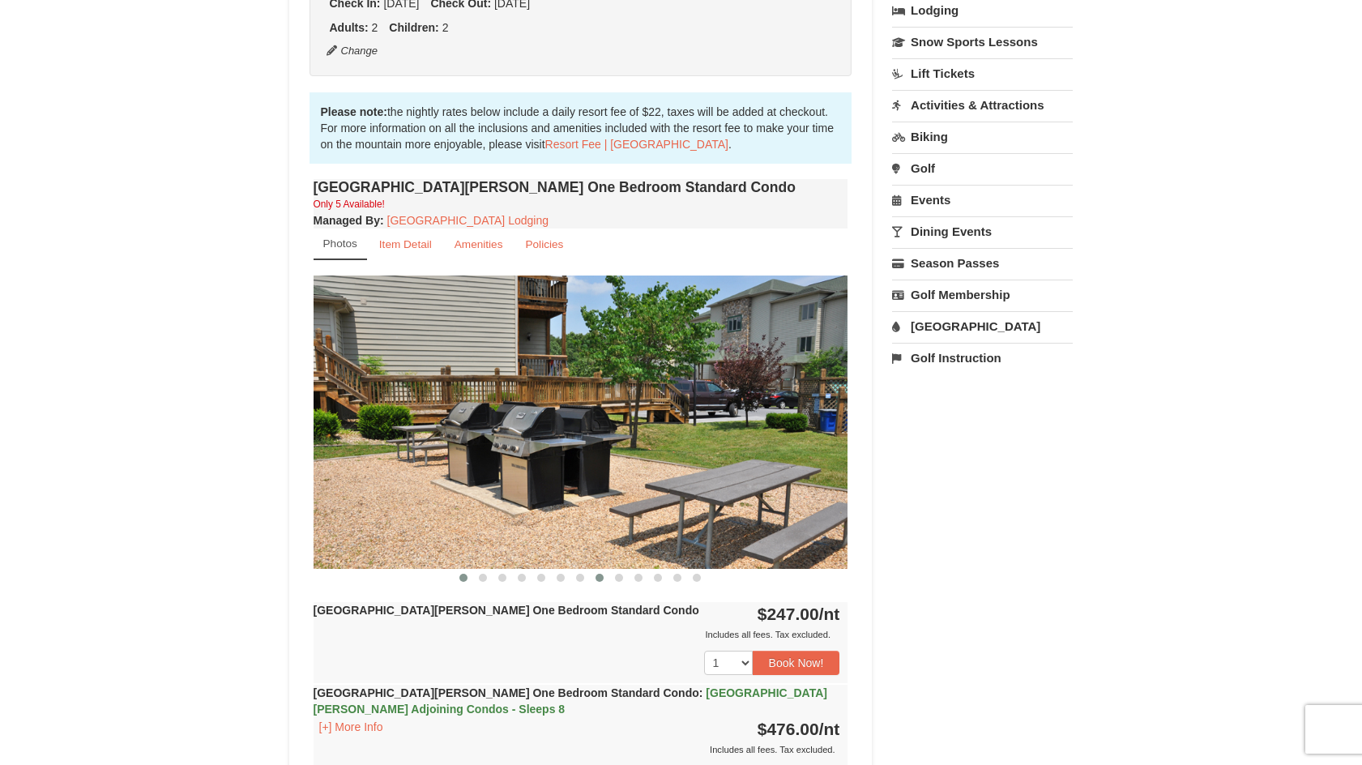
click at [459, 578] on button at bounding box center [463, 577] width 19 height 16
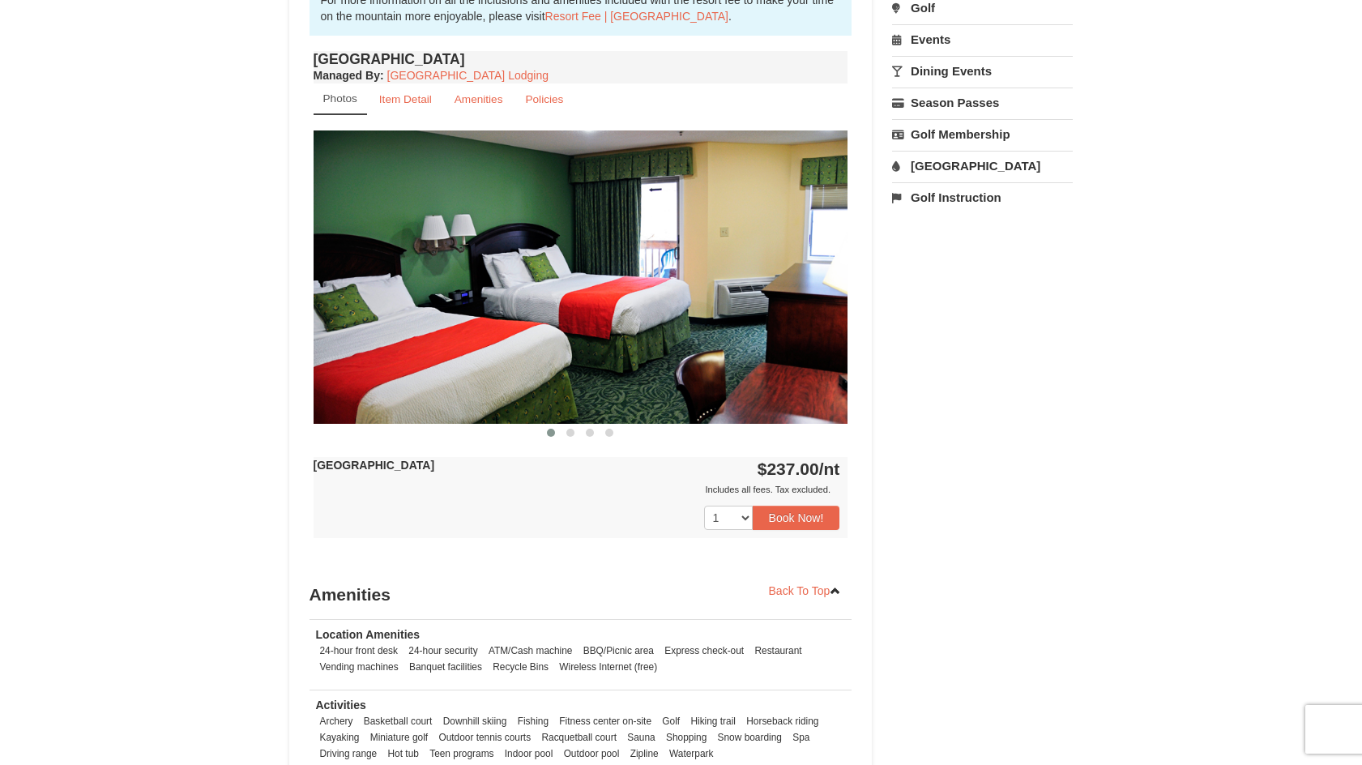
scroll to position [567, 0]
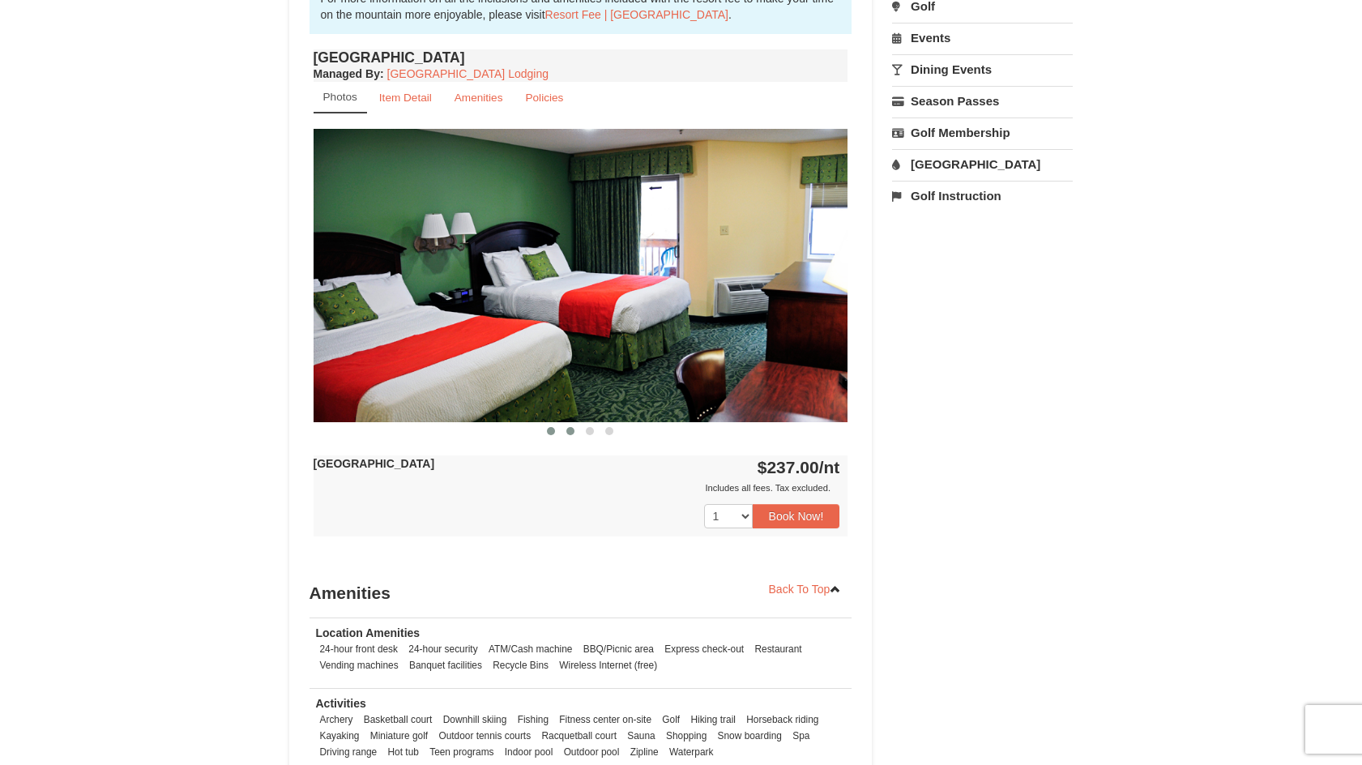
click at [570, 430] on span at bounding box center [570, 431] width 8 height 8
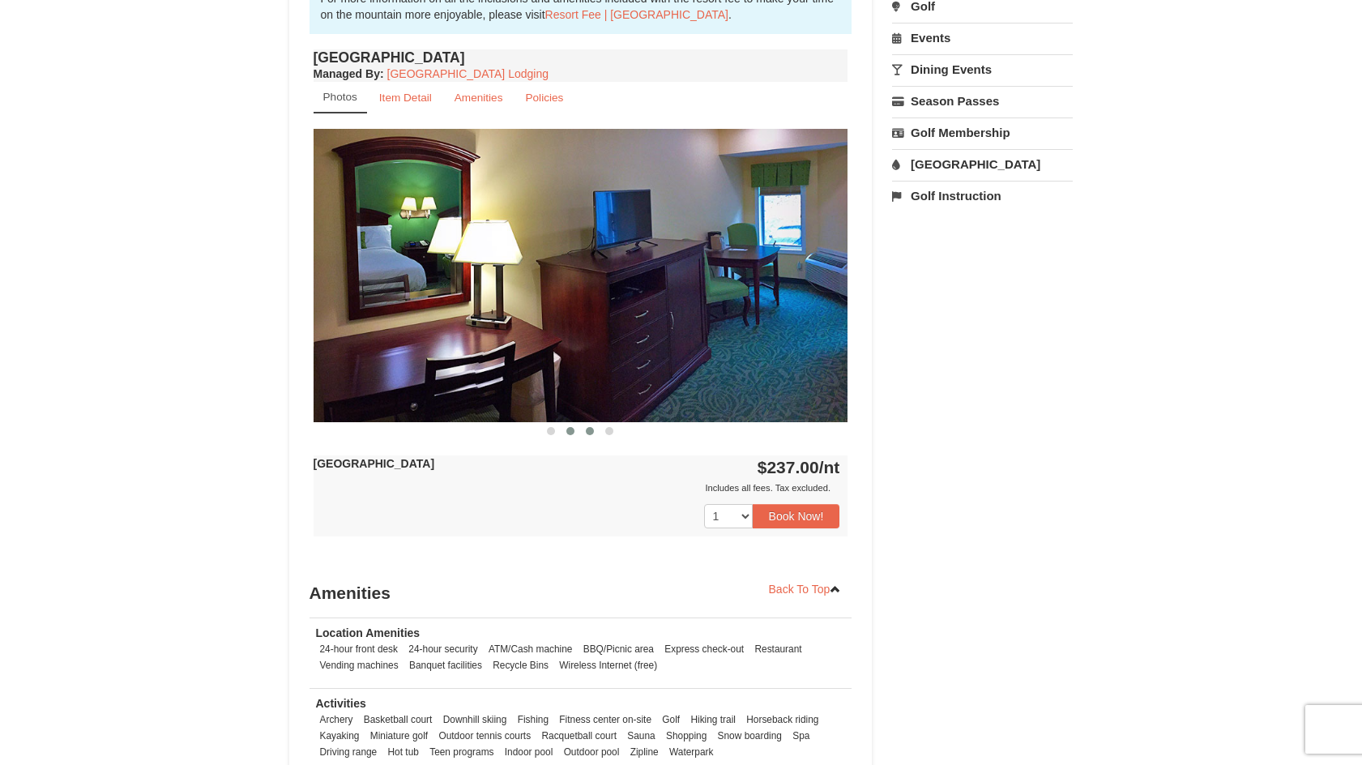
click at [591, 434] on span at bounding box center [590, 431] width 8 height 8
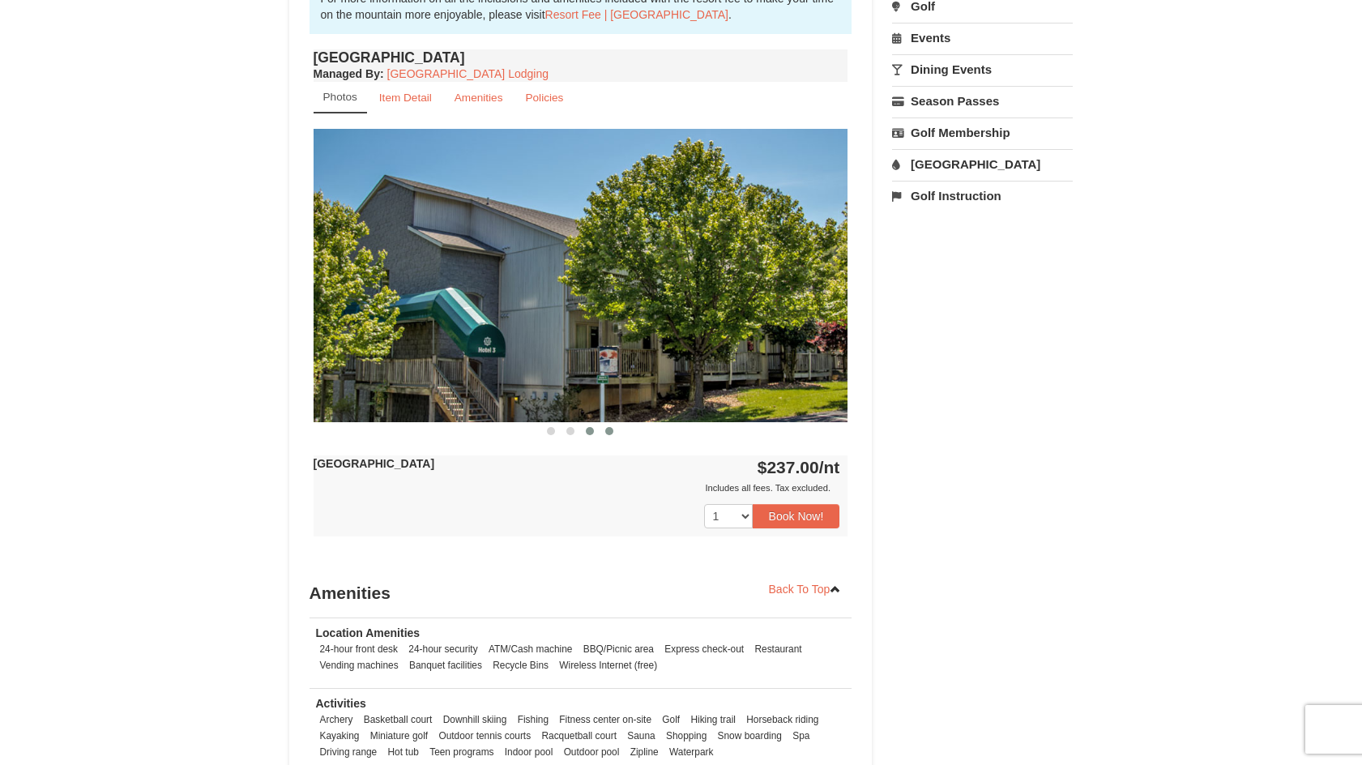
click at [612, 434] on span at bounding box center [609, 431] width 8 height 8
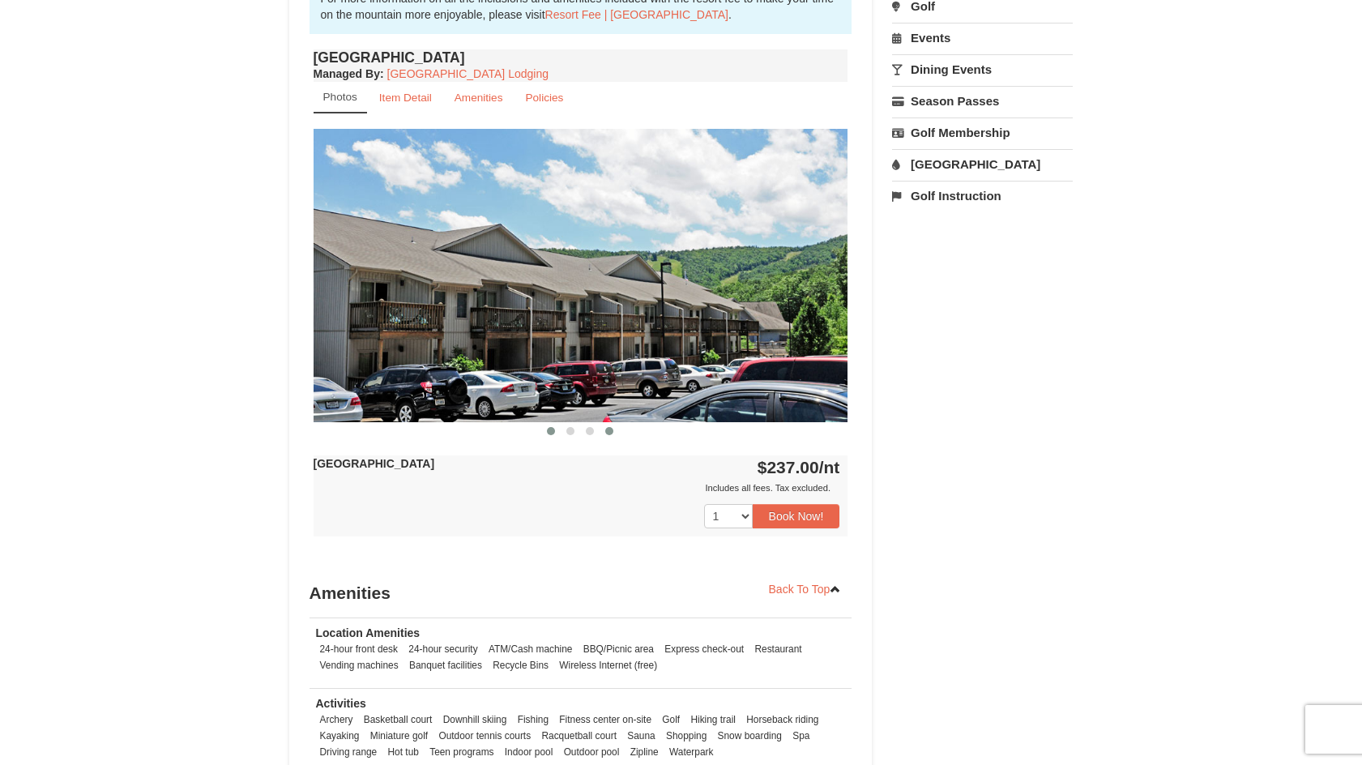
click at [556, 433] on button at bounding box center [550, 431] width 19 height 16
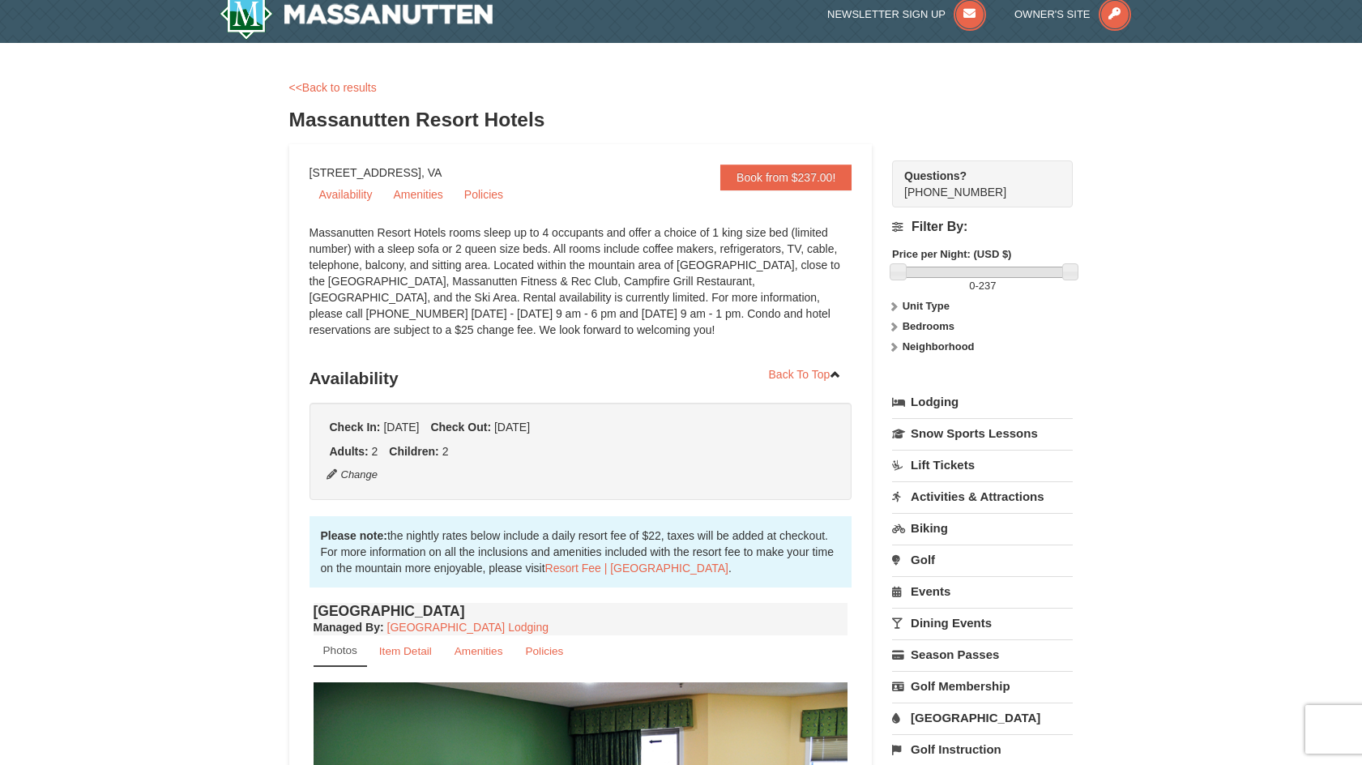
scroll to position [0, 0]
